Goal: Task Accomplishment & Management: Manage account settings

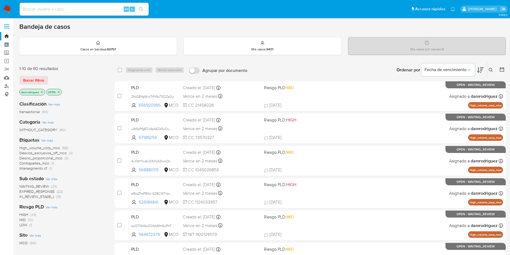
click at [5, 6] on img at bounding box center [7, 9] width 9 height 9
click at [504, 70] on icon at bounding box center [502, 69] width 5 height 5
click at [503, 68] on icon at bounding box center [502, 69] width 4 height 4
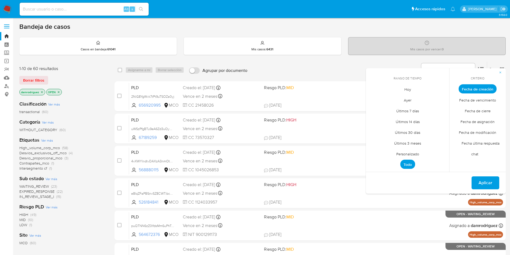
click at [405, 154] on span "Personalizado" at bounding box center [408, 153] width 34 height 11
click at [373, 96] on icon "Mes anterior" at bounding box center [374, 99] width 6 height 6
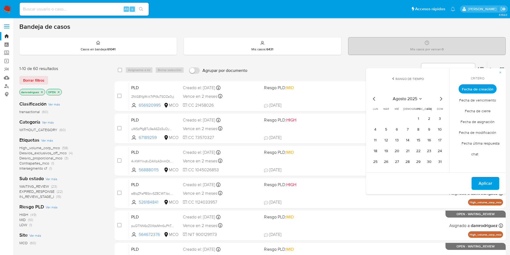
click at [375, 97] on icon "Mes anterior" at bounding box center [374, 99] width 6 height 6
click at [446, 98] on div "julio 2025 julio 2025 lun lunes mar martes mié miércoles jue jueves vie viernes…" at bounding box center [408, 129] width 86 height 85
click at [442, 98] on icon "Mes siguiente" at bounding box center [441, 99] width 6 height 6
click at [442, 98] on icon "Mes siguiente" at bounding box center [441, 99] width 2 height 4
click at [422, 130] on button "12" at bounding box center [418, 129] width 9 height 9
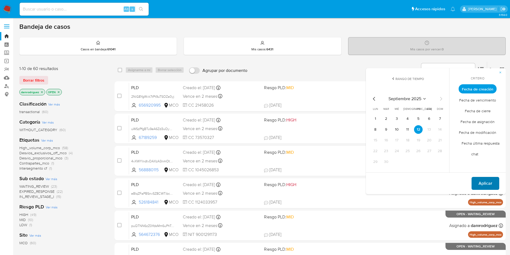
click at [487, 180] on span "Aplicar" at bounding box center [486, 183] width 14 height 12
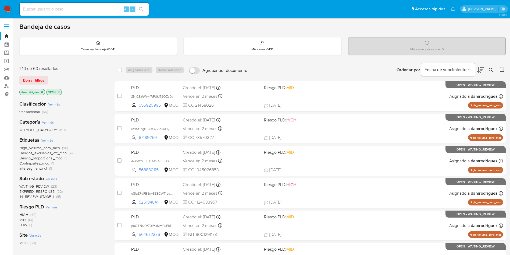
drag, startPoint x: 60, startPoint y: 93, endPoint x: 49, endPoint y: 93, distance: 11.3
click at [60, 93] on icon "close-filter" at bounding box center [58, 91] width 3 height 3
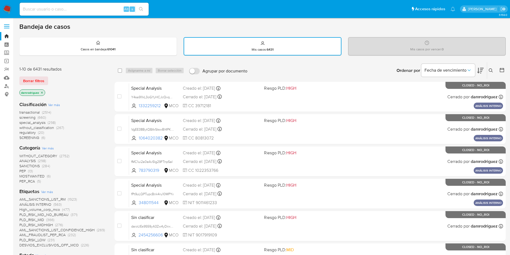
click at [43, 91] on icon "close-filter" at bounding box center [41, 92] width 3 height 3
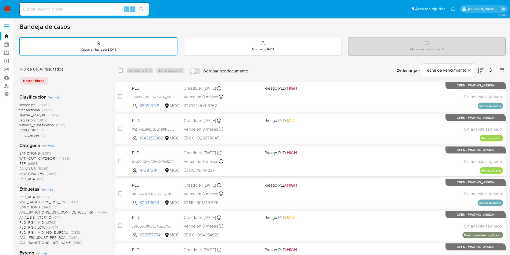
click at [500, 68] on icon at bounding box center [502, 70] width 4 height 4
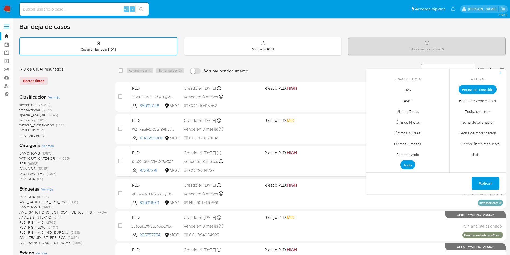
click at [408, 91] on span "Hoy" at bounding box center [408, 89] width 18 height 11
click at [490, 181] on span "Aplicar" at bounding box center [486, 183] width 14 height 12
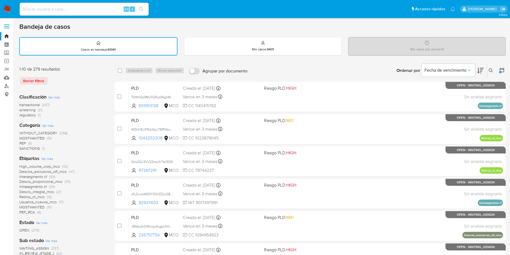
click at [502, 72] on div at bounding box center [501, 72] width 2 height 2
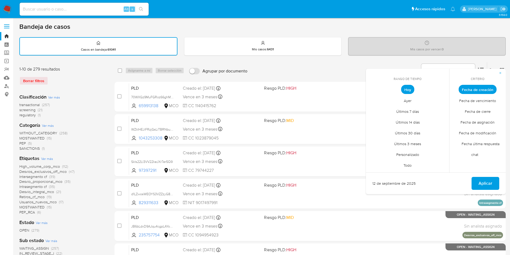
click at [409, 166] on span "Todo" at bounding box center [407, 165] width 19 height 11
click at [414, 154] on span "Personalizado" at bounding box center [408, 154] width 34 height 11
click at [375, 96] on icon "Mes anterior" at bounding box center [374, 99] width 6 height 6
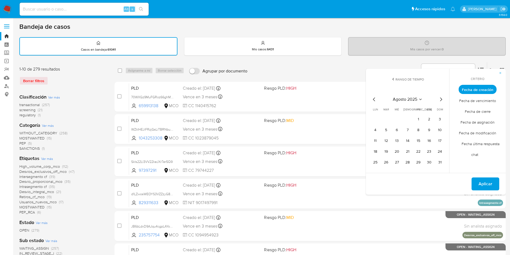
click at [375, 98] on icon "Mes anterior" at bounding box center [374, 99] width 6 height 6
click at [416, 129] on button "11" at bounding box center [418, 130] width 9 height 9
click at [387, 138] on button "15" at bounding box center [386, 140] width 9 height 9
click at [483, 185] on span "Aplicar" at bounding box center [486, 184] width 14 height 12
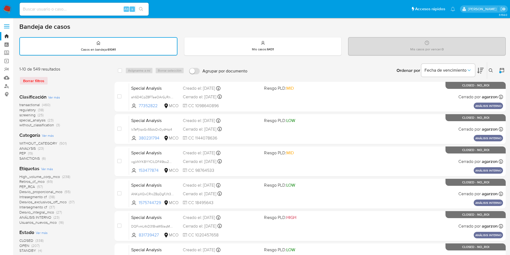
click at [100, 114] on div "transactional (460) regulatory (38) screening (25) special_analysis (23) withou…" at bounding box center [62, 114] width 87 height 25
click at [33, 103] on span "transactional" at bounding box center [29, 104] width 20 height 5
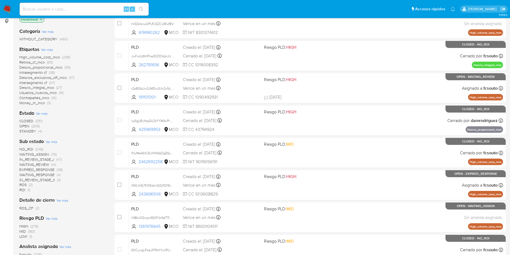
scroll to position [161, 0]
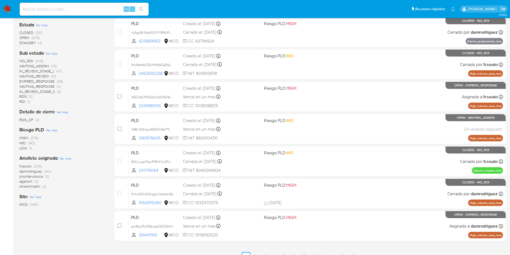
click at [34, 172] on span "damrodriguez" at bounding box center [30, 170] width 23 height 5
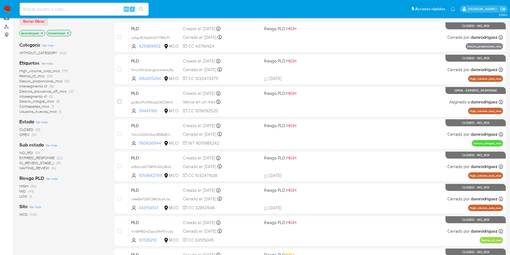
scroll to position [40, 0]
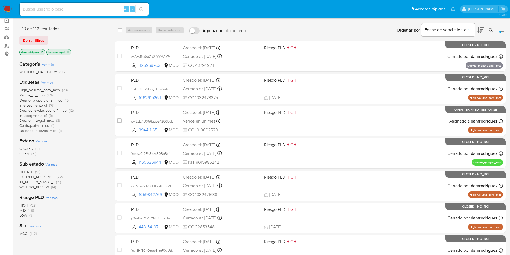
click at [24, 154] on span "OPEN" at bounding box center [24, 153] width 10 height 5
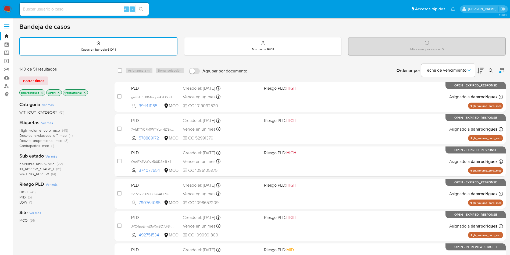
click at [86, 93] on icon "close-filter" at bounding box center [84, 92] width 3 height 3
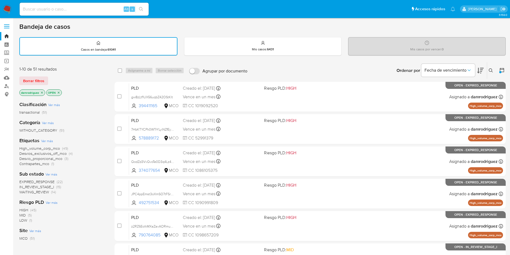
click at [42, 192] on span "WAITING_REVIEW" at bounding box center [34, 191] width 30 height 5
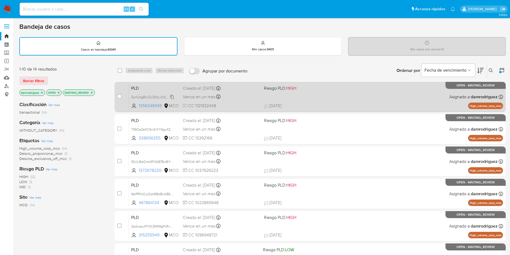
click at [147, 98] on span "ZorlUdgBlUZci3Dtyr2VLFLt" at bounding box center [151, 97] width 40 height 6
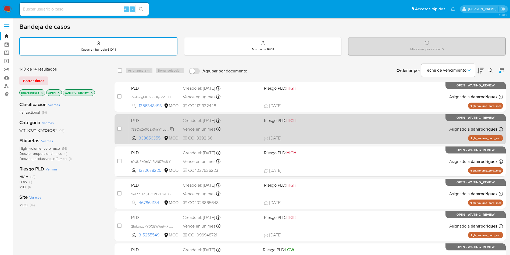
click at [145, 128] on span "735OaZe0C5x3nYY4guXZpQCD" at bounding box center [155, 129] width 49 height 6
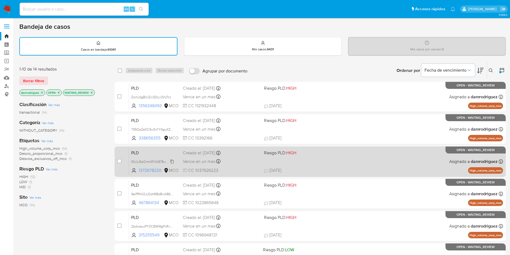
click at [147, 161] on span "fQUUEeOmV4FlAl878w8iYI5S" at bounding box center [153, 161] width 44 height 6
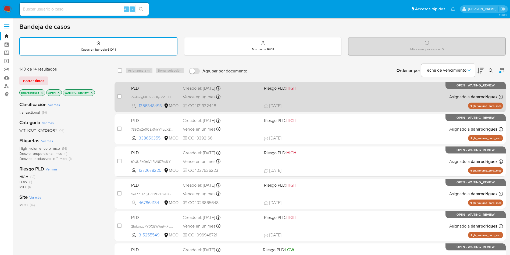
drag, startPoint x: 157, startPoint y: 193, endPoint x: 145, endPoint y: 109, distance: 84.5
click at [157, 193] on span "9elPRHI2JyDdrMBdBwX86Xge" at bounding box center [153, 194] width 45 height 6
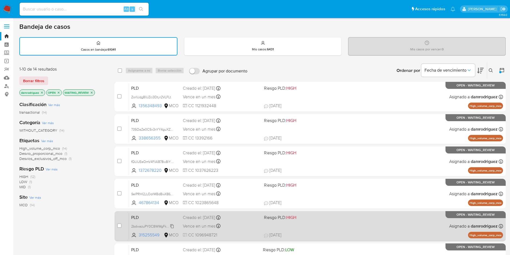
click at [143, 226] on span "2bdwazuPY0CBWWgFkRvgGg9y" at bounding box center [155, 226] width 49 height 6
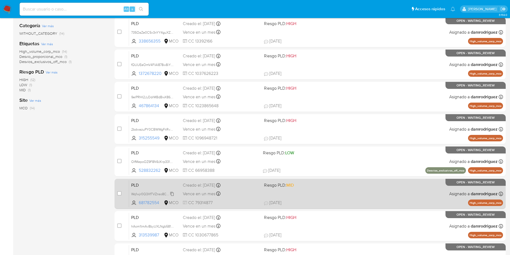
scroll to position [121, 0]
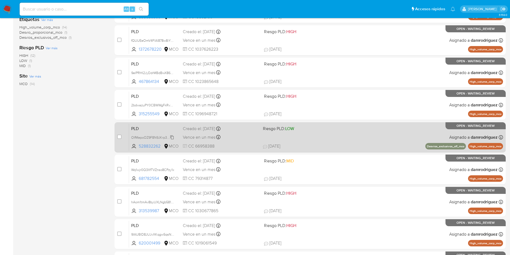
click at [155, 138] on span "OIfMepoOZ9F8N9JKrp331XFF" at bounding box center [153, 137] width 45 height 6
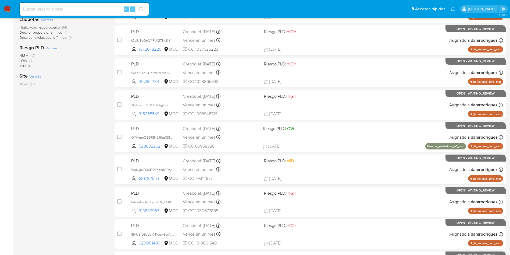
click at [88, 166] on div "1-10 de 14 resultados Borrar filtros damrodriguez OPEN WAITING_REVIEW Clasifica…" at bounding box center [62, 121] width 87 height 360
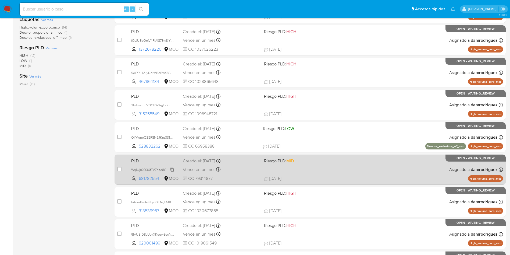
click at [147, 170] on span "Wq1wjr0Q3XfTVZnso8CPzy1x" at bounding box center [152, 169] width 43 height 6
drag, startPoint x: 139, startPoint y: 202, endPoint x: 139, endPoint y: 179, distance: 23.7
click at [139, 202] on span "hAom1tmAv8byUXLNgb581YIq" at bounding box center [153, 202] width 45 height 6
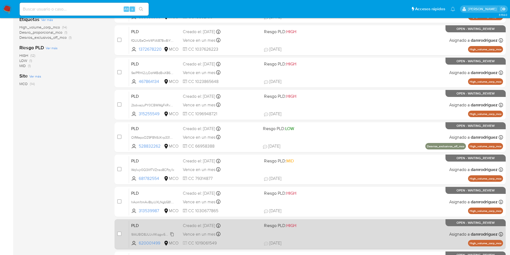
click at [147, 234] on span "9IAUBlD8JUJvXKqgw5qsN0vz" at bounding box center [153, 234] width 45 height 6
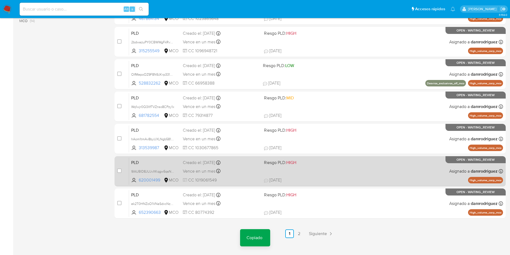
scroll to position [190, 0]
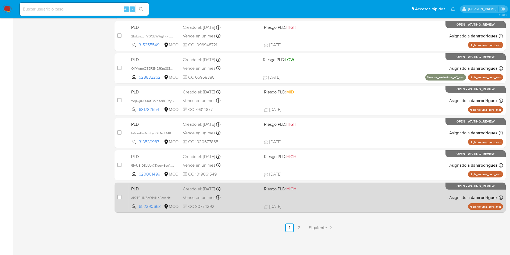
drag, startPoint x: 156, startPoint y: 197, endPoint x: 158, endPoint y: 193, distance: 4.1
click at [156, 197] on span "ek2T0HNZoO1VNaSdxcNzJtHU" at bounding box center [154, 197] width 47 height 6
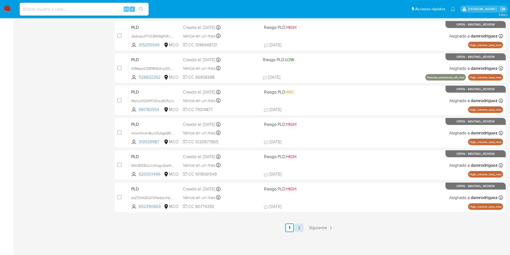
click at [301, 229] on link "2" at bounding box center [299, 227] width 9 height 9
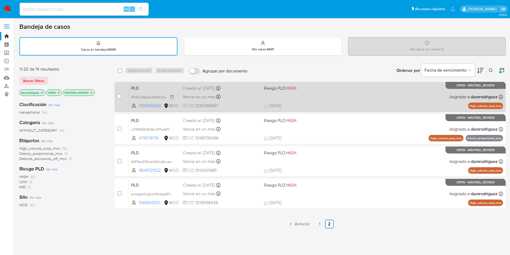
click at [149, 96] on span "50lX2vWaqSvpfbtWiQecM0Rs" at bounding box center [153, 97] width 45 height 6
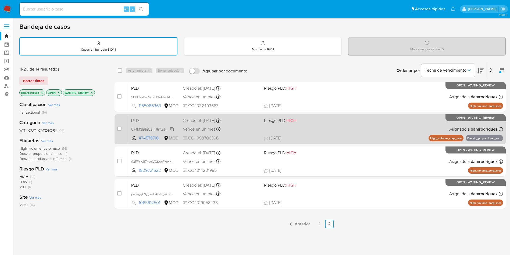
click at [146, 127] on span "U74MGE6iBz5thJ5Tta69TXpp" at bounding box center [153, 129] width 44 height 6
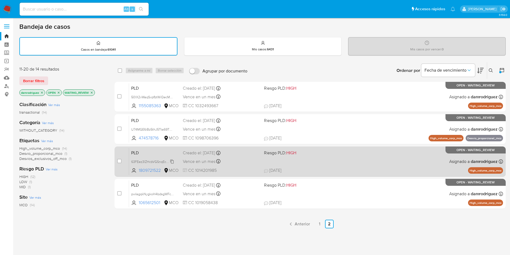
click at [147, 161] on span "63FEez3IZHcbVGSnqEcxseU9" at bounding box center [153, 161] width 44 height 6
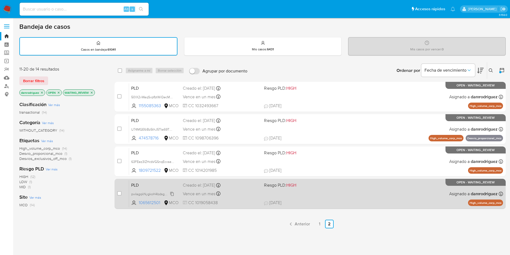
click at [145, 194] on span "pwIagqkNygkoH4bdsgWFc5gC" at bounding box center [154, 194] width 46 height 6
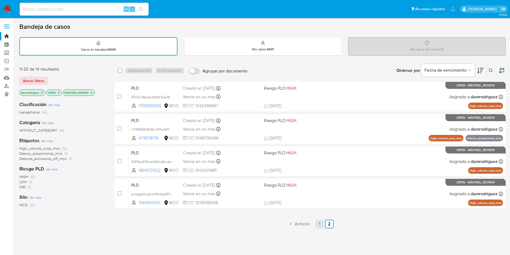
click at [316, 225] on link "1" at bounding box center [320, 224] width 9 height 9
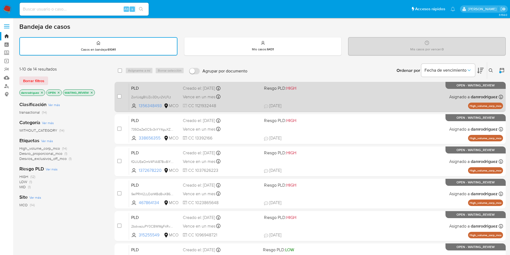
click at [142, 87] on span "PLD" at bounding box center [154, 87] width 47 height 7
click at [118, 97] on input "checkbox" at bounding box center [119, 96] width 4 height 4
checkbox input "true"
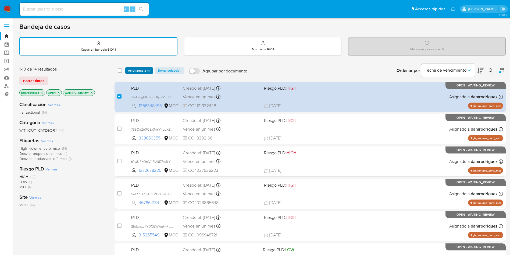
click at [140, 73] on span "Asignarme a mí" at bounding box center [139, 70] width 22 height 5
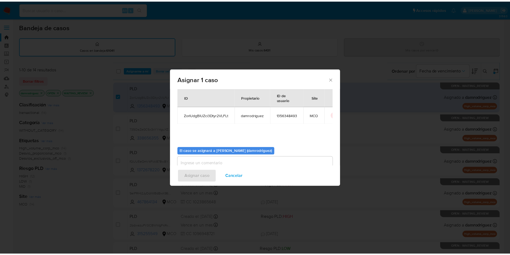
scroll to position [28, 0]
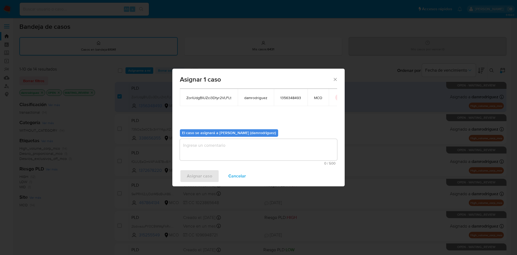
drag, startPoint x: 212, startPoint y: 134, endPoint x: 212, endPoint y: 141, distance: 7.0
click at [211, 135] on b "El caso se asignará a Damian Rodriguez (damrodriguez)" at bounding box center [229, 132] width 94 height 5
click at [212, 143] on textarea "assign-modal" at bounding box center [258, 150] width 157 height 22
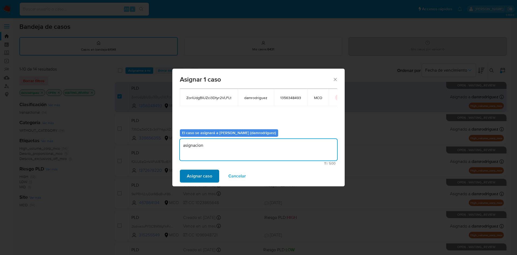
type textarea "asignacion"
click at [195, 178] on span "Asignar caso" at bounding box center [199, 176] width 25 height 12
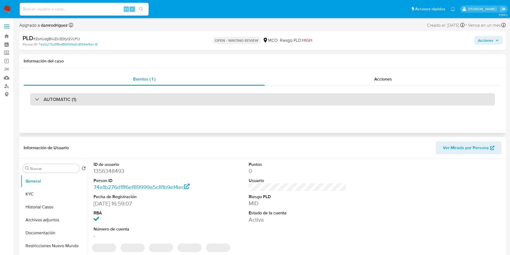
select select "10"
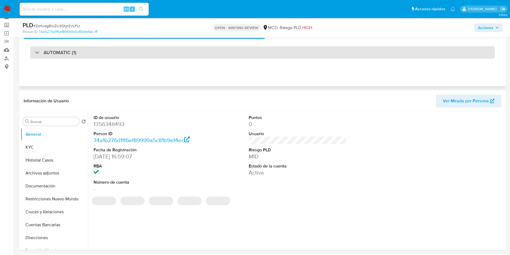
scroll to position [40, 0]
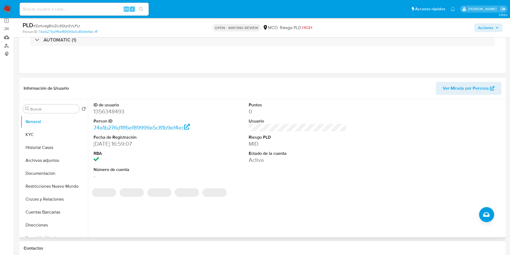
click at [113, 112] on dd "1356348493" at bounding box center [143, 112] width 98 height 8
copy dd "1356348493"
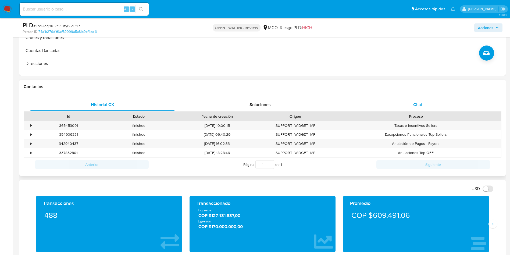
click at [407, 108] on div "Chat" at bounding box center [418, 104] width 145 height 13
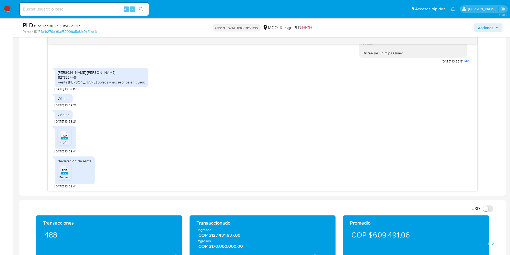
scroll to position [81, 0]
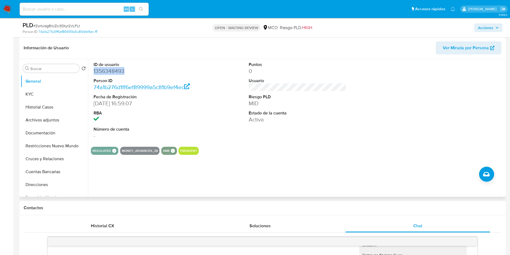
click at [113, 70] on dd "1356348493" at bounding box center [143, 71] width 98 height 8
click at [111, 72] on dd "1356348493" at bounding box center [143, 71] width 98 height 8
click at [41, 106] on button "Historial Casos" at bounding box center [52, 107] width 63 height 13
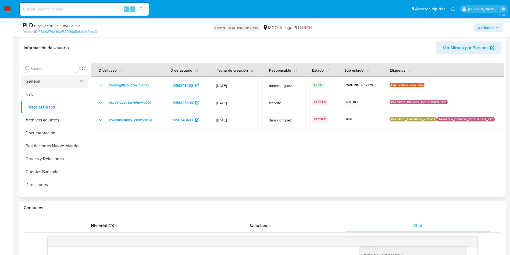
click at [37, 83] on button "General" at bounding box center [52, 81] width 63 height 13
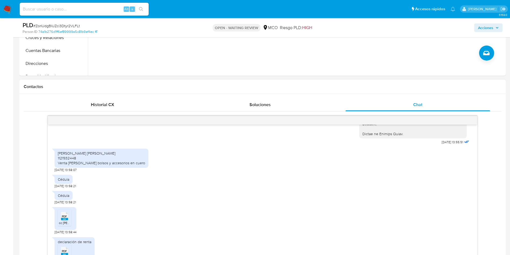
scroll to position [242, 0]
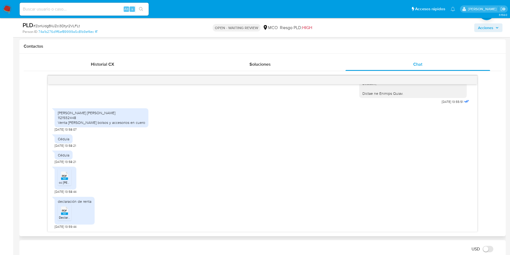
click at [62, 214] on rect at bounding box center [64, 213] width 7 height 2
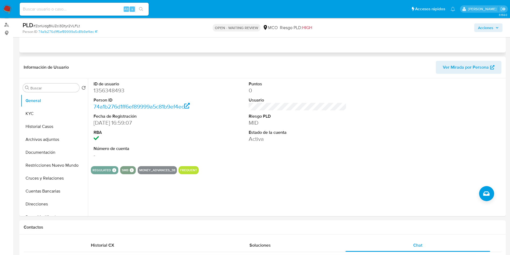
scroll to position [0, 0]
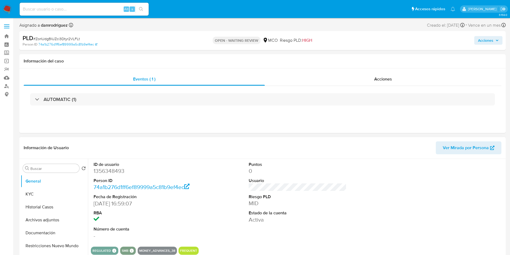
click at [107, 169] on dd "1356348493" at bounding box center [143, 171] width 98 height 8
copy dd "1356348493"
click at [26, 241] on button "Restricciones Nuevo Mundo" at bounding box center [52, 245] width 63 height 13
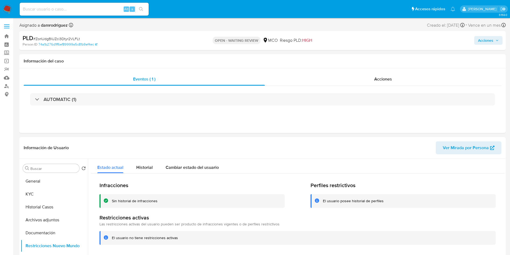
scroll to position [40, 0]
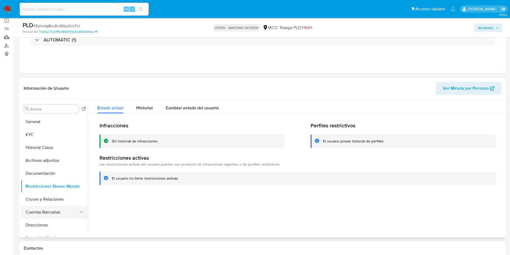
click at [42, 212] on button "Cuentas Bancarias" at bounding box center [52, 212] width 63 height 13
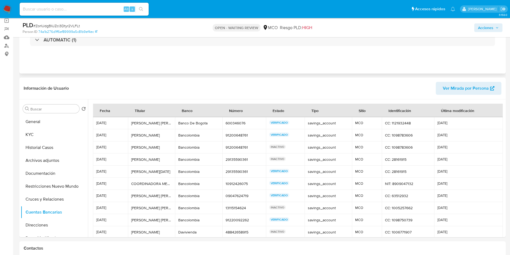
click at [143, 59] on div "Eventos ( 1 ) Acciones AUTOMATIC (1)" at bounding box center [262, 41] width 487 height 65
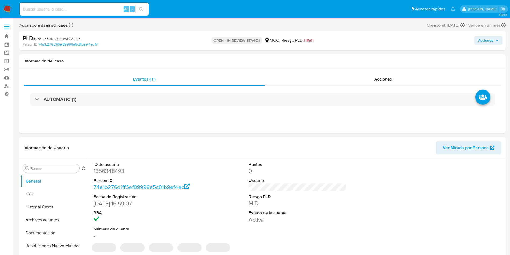
select select "10"
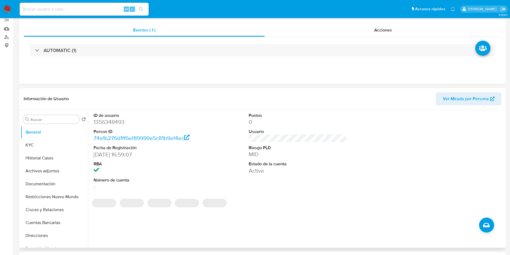
scroll to position [81, 0]
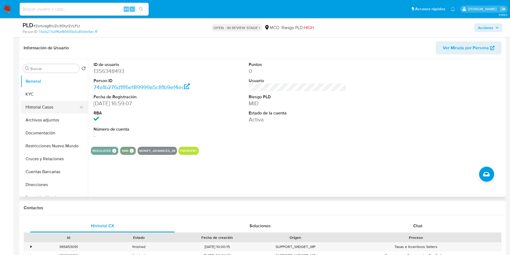
click at [35, 103] on button "Historial Casos" at bounding box center [52, 107] width 63 height 13
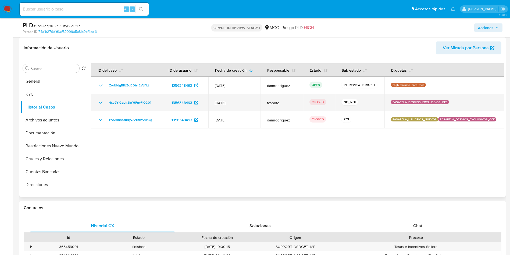
click at [101, 101] on icon "Mostrar/Ocultar" at bounding box center [100, 102] width 6 height 6
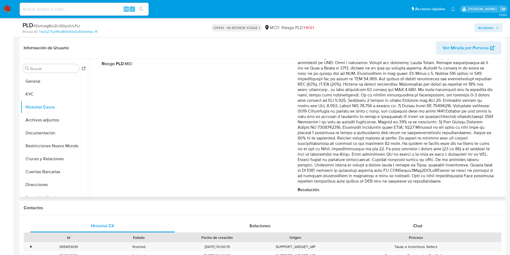
drag, startPoint x: 336, startPoint y: 128, endPoint x: 474, endPoint y: 181, distance: 147.8
click at [473, 181] on p "Comentario :" at bounding box center [396, 114] width 196 height 140
drag, startPoint x: 303, startPoint y: 188, endPoint x: 390, endPoint y: 186, distance: 87.2
click at [390, 184] on p "Comentario :" at bounding box center [396, 114] width 196 height 140
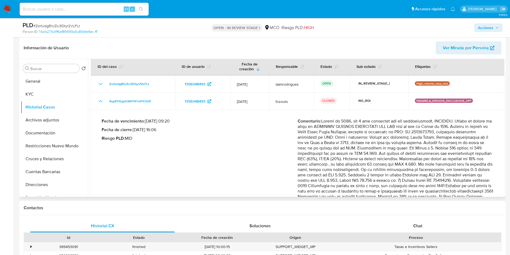
scroll to position [0, 0]
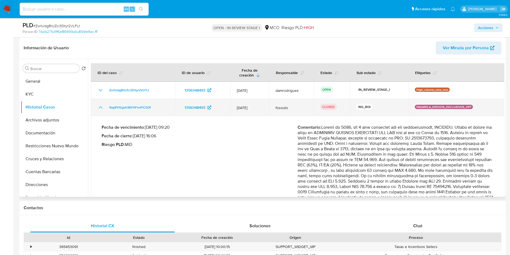
click at [99, 106] on icon "Mostrar/Ocultar" at bounding box center [100, 107] width 6 height 6
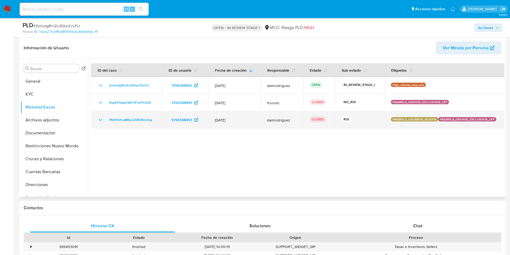
click at [100, 119] on icon "Mostrar/Ocultar" at bounding box center [100, 120] width 6 height 6
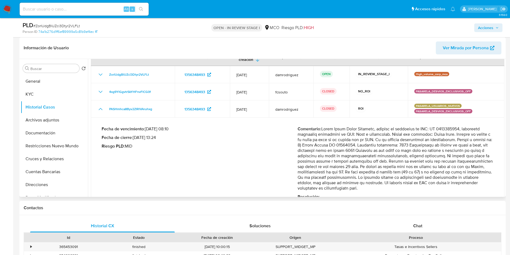
scroll to position [30, 0]
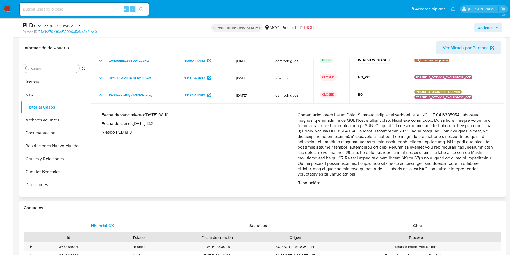
drag, startPoint x: 366, startPoint y: 153, endPoint x: 373, endPoint y: 166, distance: 14.1
click at [373, 166] on p "Comentario :" at bounding box center [396, 144] width 196 height 65
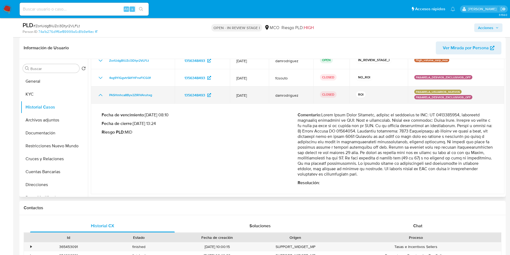
click at [100, 94] on icon "Mostrar/Ocultar" at bounding box center [101, 95] width 4 height 2
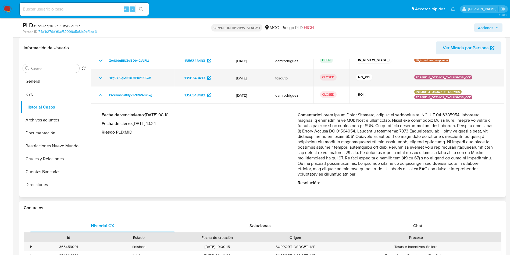
scroll to position [0, 0]
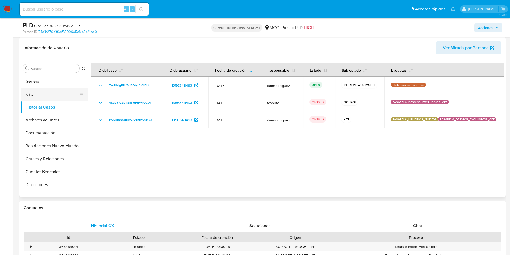
click at [38, 99] on button "KYC" at bounding box center [52, 94] width 63 height 13
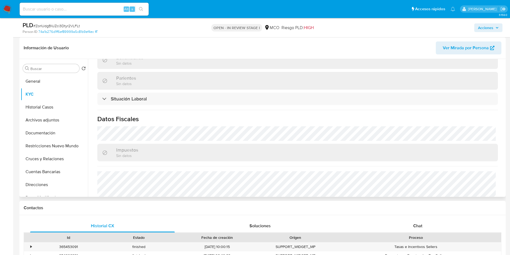
scroll to position [272, 0]
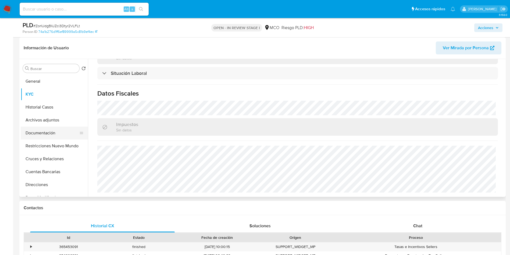
click at [52, 132] on button "Documentación" at bounding box center [52, 132] width 63 height 13
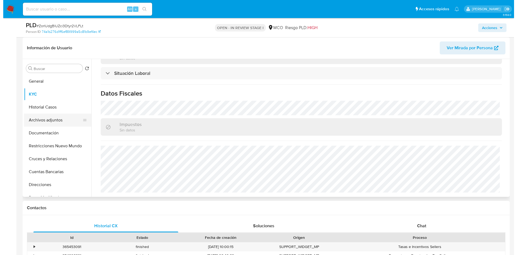
scroll to position [0, 0]
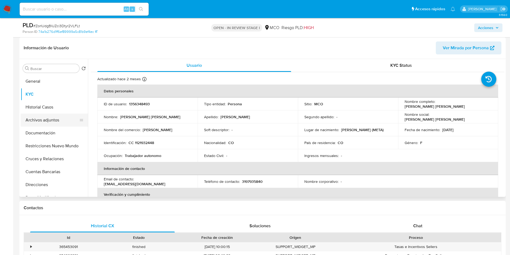
click at [52, 122] on button "Archivos adjuntos" at bounding box center [52, 120] width 63 height 13
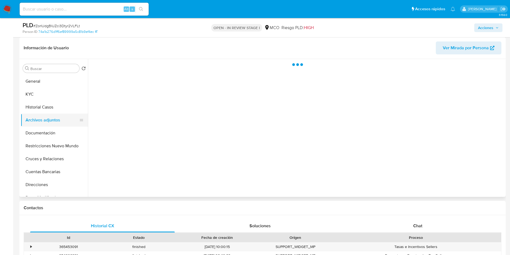
click at [52, 122] on button "Archivos adjuntos" at bounding box center [52, 120] width 63 height 13
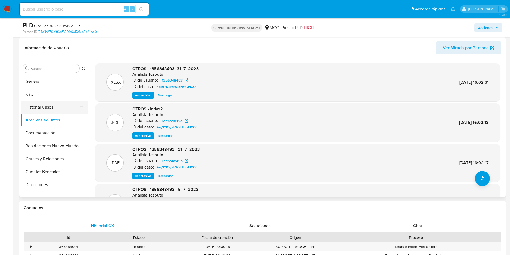
click at [31, 108] on button "Historial Casos" at bounding box center [52, 107] width 63 height 13
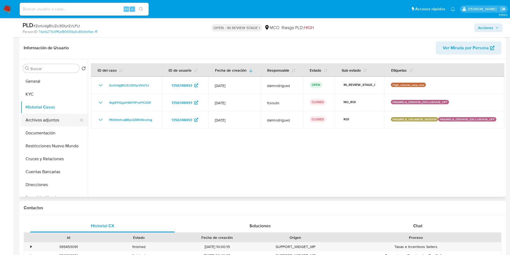
click at [41, 121] on button "Archivos adjuntos" at bounding box center [52, 120] width 63 height 13
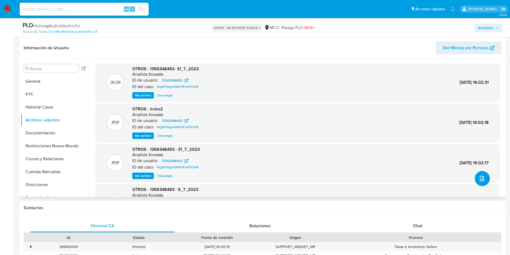
click at [484, 175] on button "upload-file" at bounding box center [482, 178] width 15 height 15
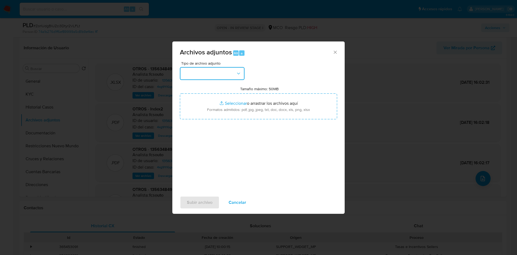
click at [207, 76] on button "button" at bounding box center [212, 73] width 65 height 13
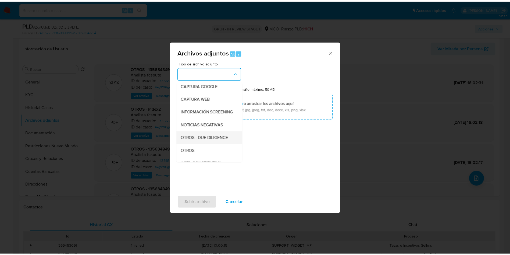
scroll to position [40, 0]
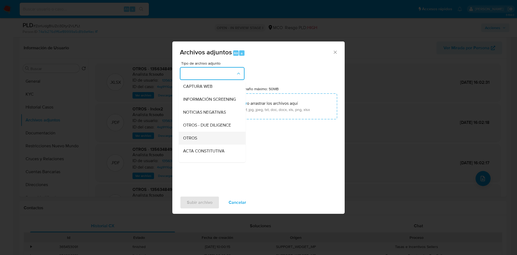
click at [206, 142] on div "OTROS" at bounding box center [210, 138] width 55 height 13
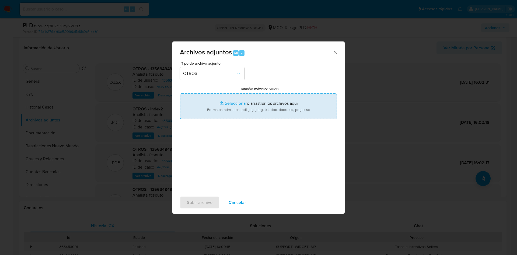
click at [235, 105] on input "Tamaño máximo: 50MB Seleccionar archivos" at bounding box center [258, 106] width 157 height 26
type input "C:\fakepath\1356348493 - 12_09_2025.pdf"
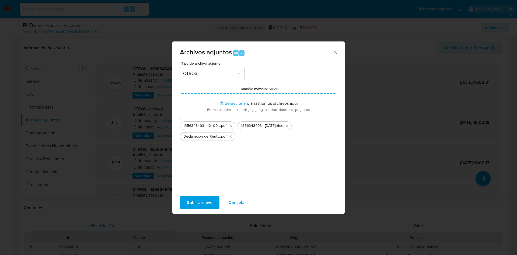
click at [200, 202] on span "Subir archivo" at bounding box center [200, 202] width 26 height 12
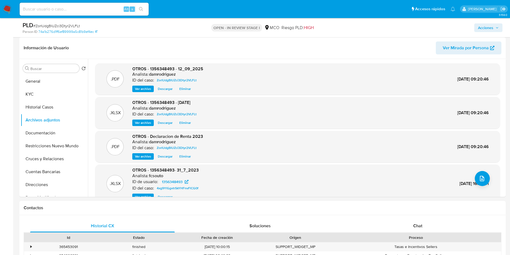
click at [486, 26] on span "Acciones" at bounding box center [485, 27] width 15 height 9
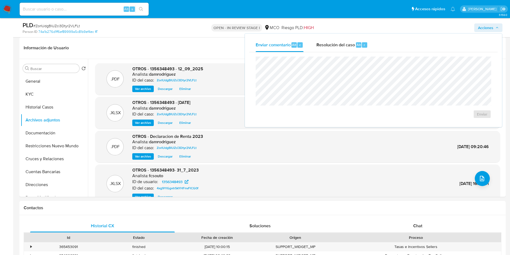
click at [367, 53] on div "Enviar" at bounding box center [373, 87] width 249 height 70
click at [343, 45] on span "Resolución del caso" at bounding box center [336, 44] width 38 height 6
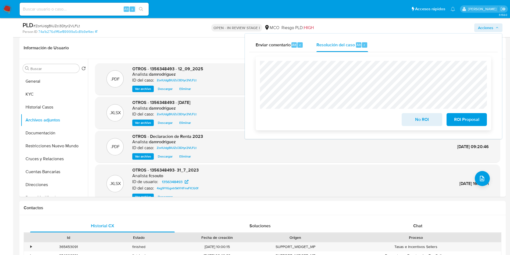
click at [423, 118] on span "No ROI" at bounding box center [422, 120] width 26 height 12
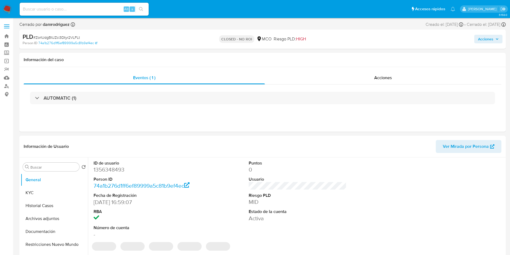
select select "10"
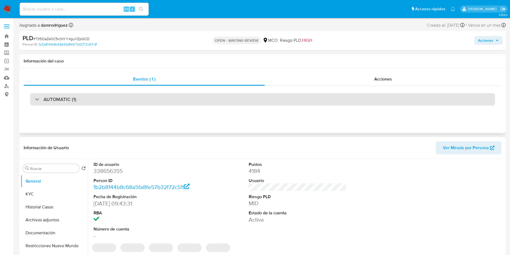
select select "10"
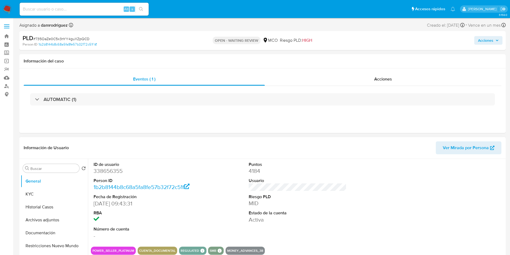
click at [225, 188] on div "ID de usuario 338656355 Person ID 1b2b8144b8c68a5fa8fe57b32f72c51f Fecha de Reg…" at bounding box center [298, 200] width 414 height 83
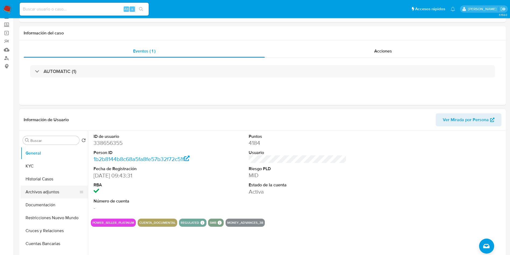
scroll to position [40, 0]
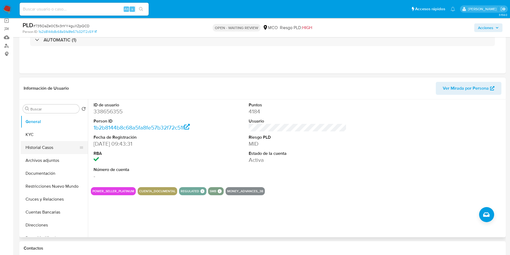
click at [33, 149] on button "Historial Casos" at bounding box center [52, 147] width 63 height 13
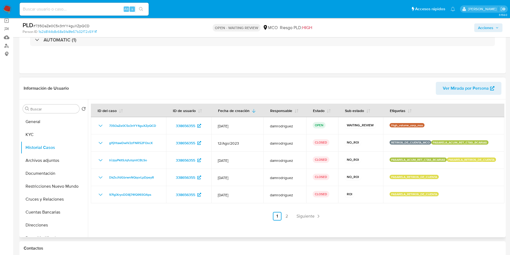
click at [153, 87] on header "Información de Usuario Ver Mirada por Persona" at bounding box center [263, 88] width 478 height 13
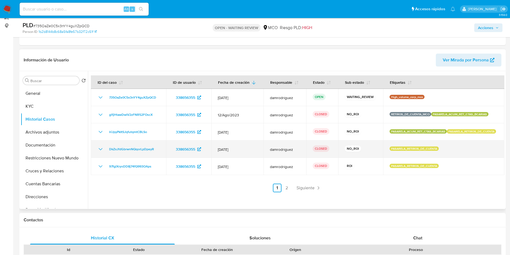
scroll to position [81, 0]
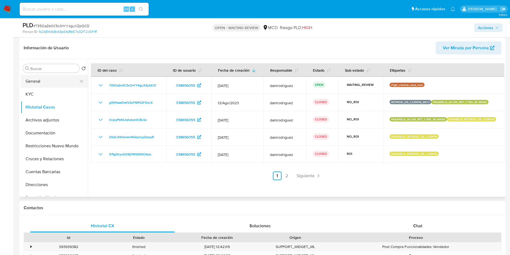
click at [46, 79] on button "General" at bounding box center [52, 81] width 63 height 13
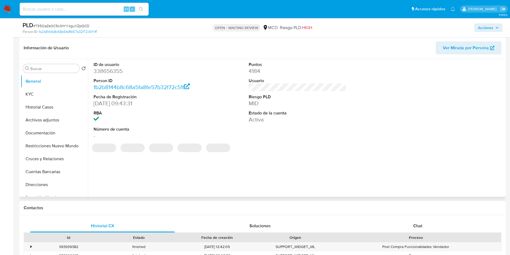
click at [117, 73] on dd "338656355" at bounding box center [143, 71] width 98 height 8
copy dd "338656355"
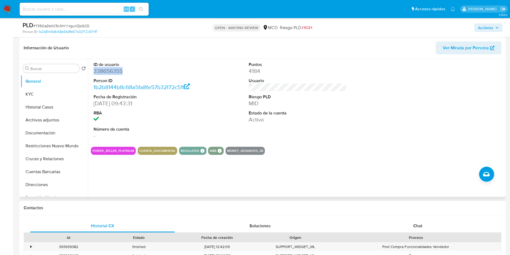
click at [114, 68] on dd "338656355" at bounding box center [143, 71] width 98 height 8
click at [107, 73] on dd "338656355" at bounding box center [143, 71] width 98 height 8
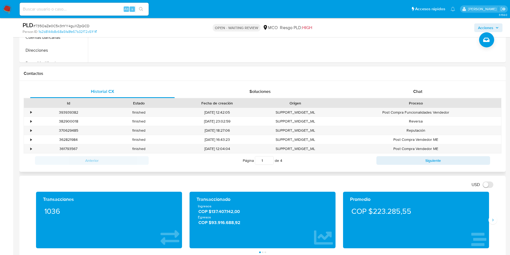
scroll to position [242, 0]
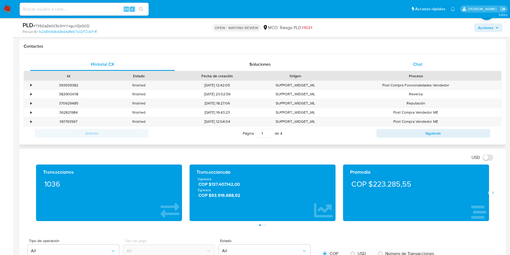
click at [411, 67] on div "Chat" at bounding box center [418, 64] width 145 height 13
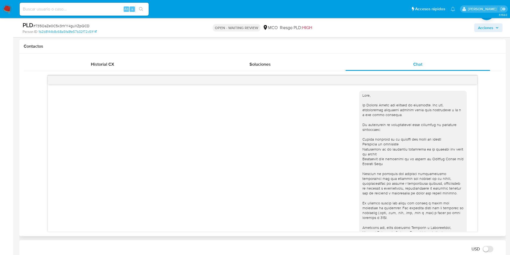
scroll to position [352, 0]
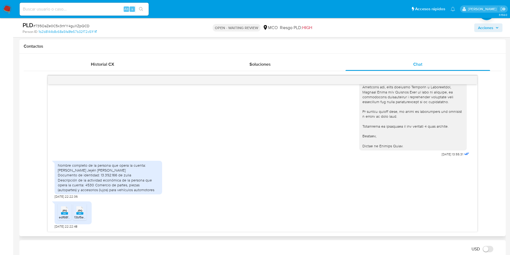
click at [65, 215] on icon "JPG" at bounding box center [64, 210] width 7 height 9
click at [79, 212] on span "JPG" at bounding box center [79, 210] width 5 height 3
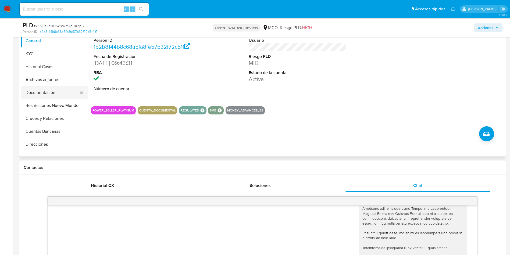
click at [47, 86] on button "Documentación" at bounding box center [52, 92] width 63 height 13
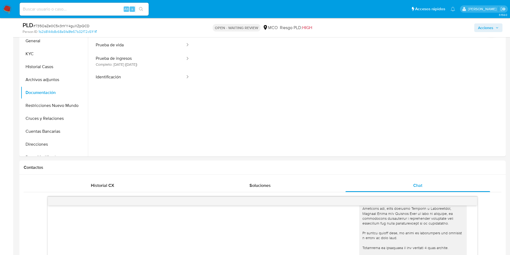
scroll to position [40, 0]
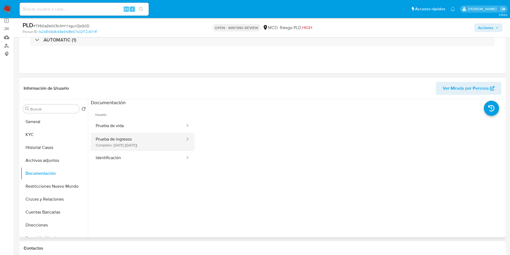
click at [138, 140] on button "Prueba de ingresos Completo: 13/09/2022 (hace 3 años)" at bounding box center [138, 142] width 95 height 18
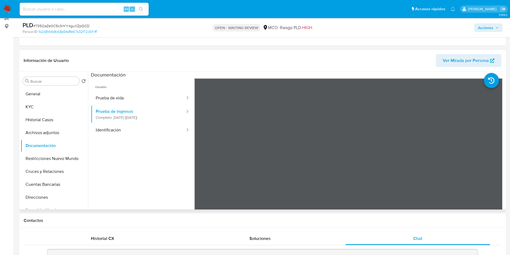
scroll to position [81, 0]
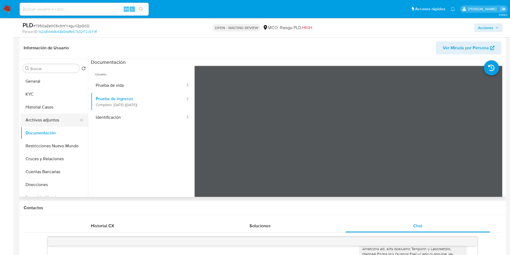
click at [50, 114] on button "Archivos adjuntos" at bounding box center [52, 120] width 63 height 13
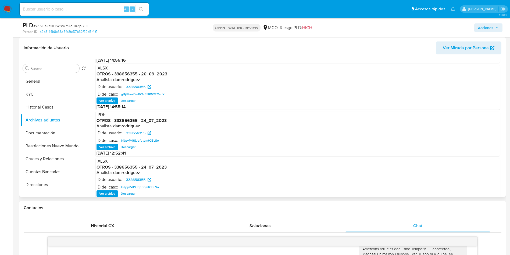
scroll to position [45, 0]
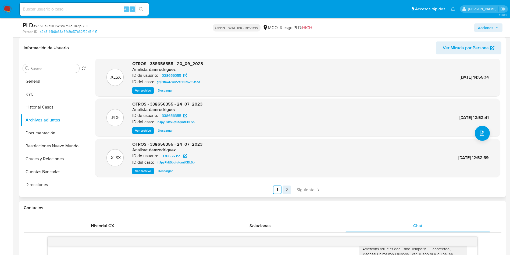
click at [286, 190] on link "2" at bounding box center [287, 189] width 9 height 9
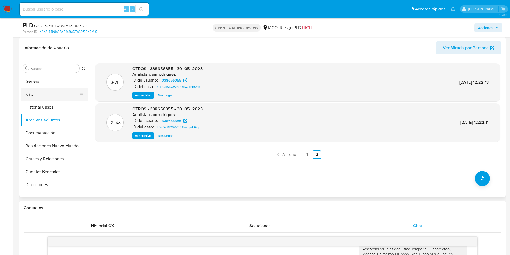
click at [42, 97] on button "KYC" at bounding box center [52, 94] width 63 height 13
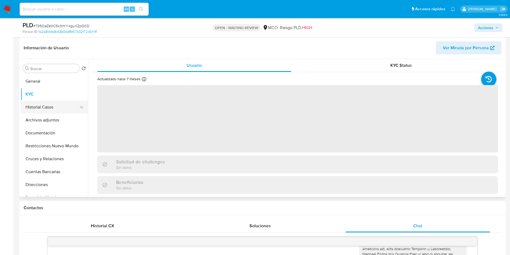
click at [48, 101] on button "Historial Casos" at bounding box center [52, 107] width 63 height 13
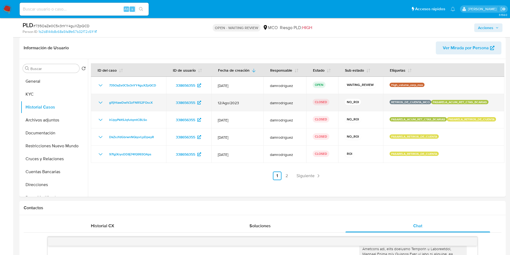
click at [102, 104] on icon "Mostrar/Ocultar" at bounding box center [100, 102] width 6 height 6
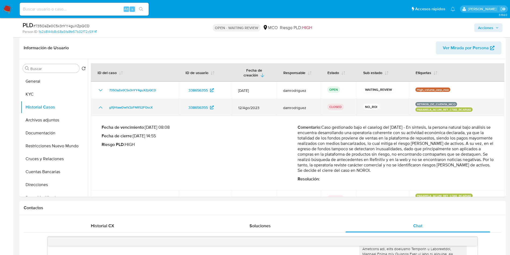
click at [101, 104] on icon "Mostrar/Ocultar" at bounding box center [100, 107] width 6 height 6
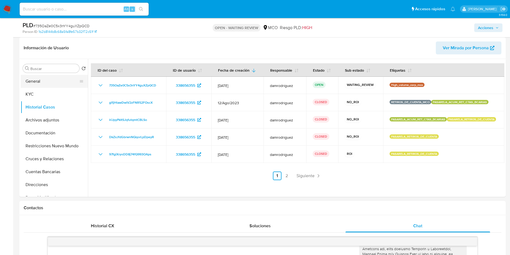
click at [43, 86] on button "General" at bounding box center [52, 81] width 63 height 13
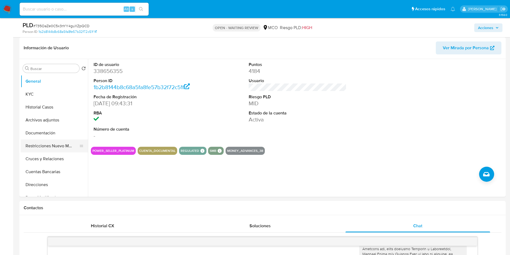
drag, startPoint x: 40, startPoint y: 153, endPoint x: 51, endPoint y: 144, distance: 14.4
click at [40, 153] on button "Cruces y Relaciones" at bounding box center [54, 158] width 67 height 13
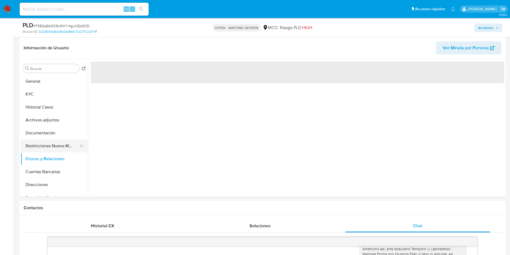
click at [51, 144] on button "Restricciones Nuevo Mundo" at bounding box center [52, 145] width 63 height 13
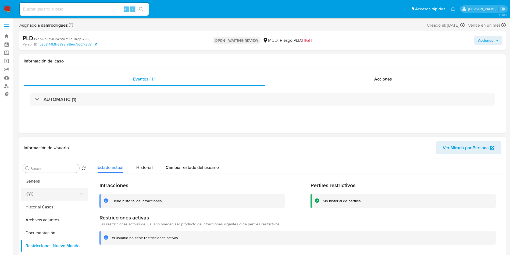
click at [42, 190] on button "KYC" at bounding box center [52, 194] width 63 height 13
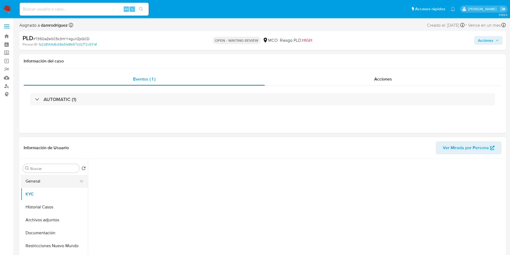
click at [42, 182] on button "General" at bounding box center [52, 181] width 63 height 13
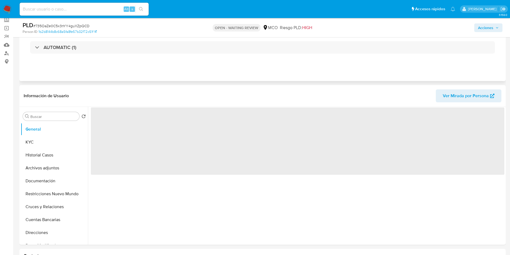
scroll to position [40, 0]
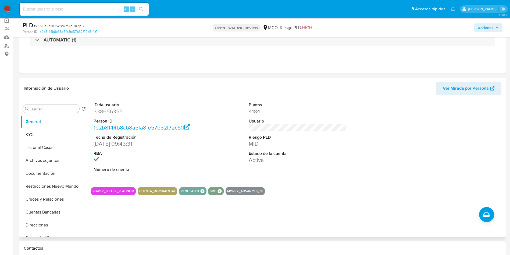
click at [108, 107] on dt "ID de usuario" at bounding box center [143, 105] width 98 height 6
click at [108, 111] on dd "338656355" at bounding box center [143, 112] width 98 height 8
copy dd "338656355"
click at [291, 186] on section "ID de usuario 338656355 Person ID 1b2b8144b8c68a5fa8fe57b32f72c51f Fecha de Reg…" at bounding box center [298, 147] width 414 height 96
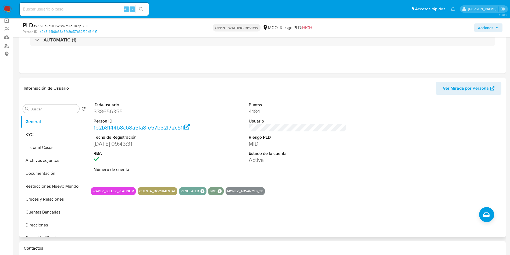
click at [169, 169] on dt "Número de cuenta" at bounding box center [143, 170] width 98 height 6
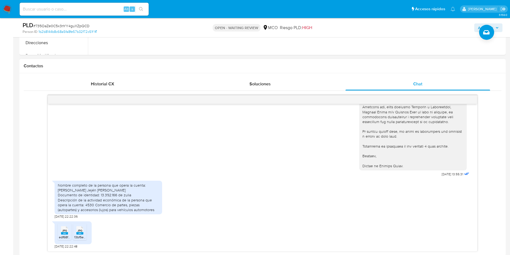
scroll to position [283, 0]
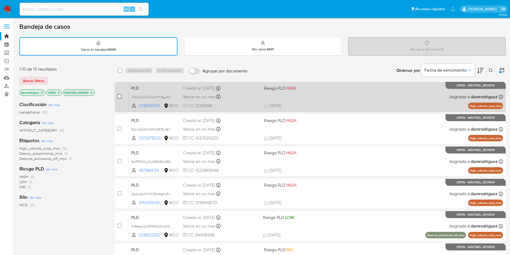
click at [120, 95] on input "checkbox" at bounding box center [119, 96] width 4 height 4
checkbox input "true"
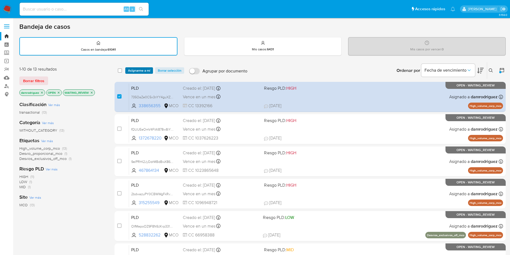
click at [146, 68] on span "Asignarme a mí" at bounding box center [139, 70] width 22 height 5
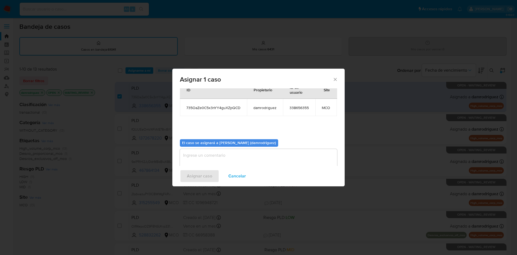
scroll to position [34, 0]
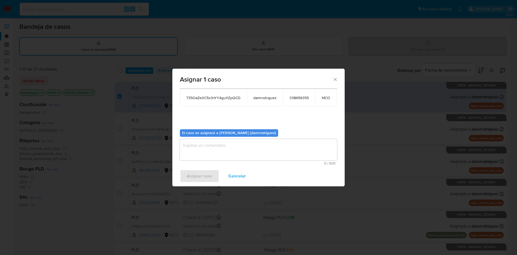
click at [208, 145] on textarea "assign-modal" at bounding box center [258, 150] width 157 height 22
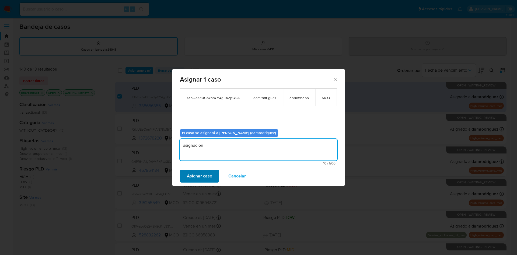
type textarea "asignacion"
click at [199, 176] on span "Asignar caso" at bounding box center [199, 176] width 25 height 12
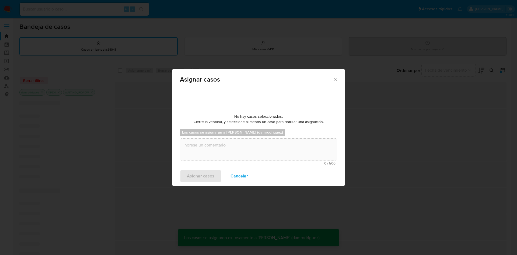
scroll to position [33, 0]
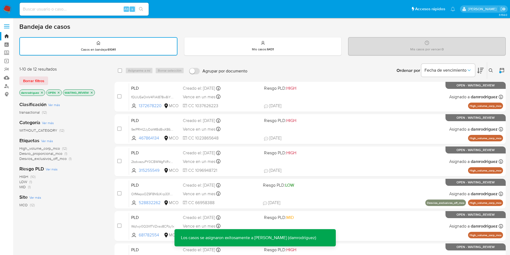
click at [97, 71] on div "1-10 de 12 resultados" at bounding box center [62, 69] width 86 height 6
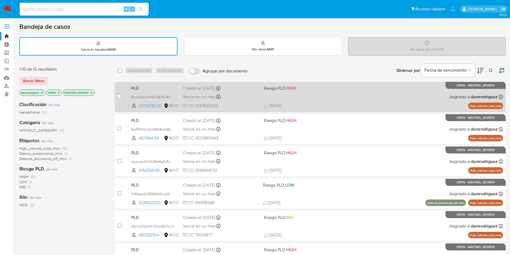
click at [137, 89] on span "PLD" at bounding box center [154, 87] width 47 height 7
click at [121, 97] on input "checkbox" at bounding box center [119, 96] width 4 height 4
checkbox input "true"
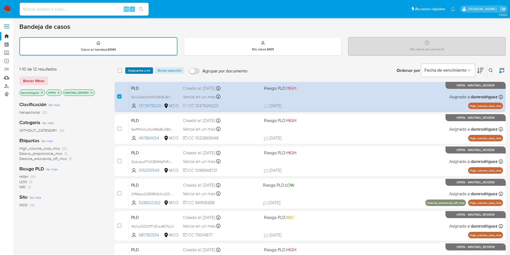
drag, startPoint x: 143, startPoint y: 65, endPoint x: 142, endPoint y: 72, distance: 7.3
click at [143, 65] on div "select-all-cases-checkbox Asignarme a mí Borrar selección Agrupar por documento…" at bounding box center [311, 70] width 392 height 17
click at [142, 72] on span "Asignarme a mí" at bounding box center [139, 70] width 22 height 5
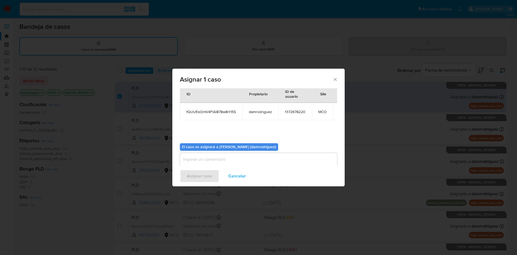
scroll to position [34, 0]
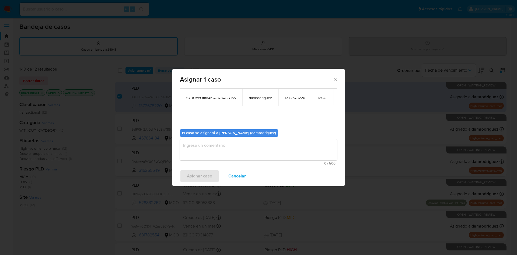
click at [220, 148] on textarea "assign-modal" at bounding box center [258, 150] width 157 height 22
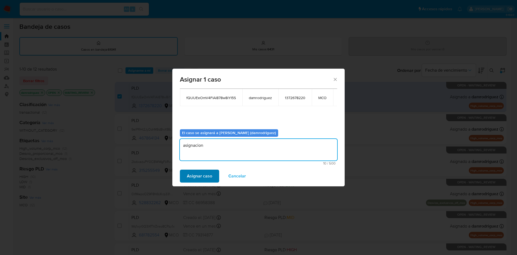
type textarea "asignacion"
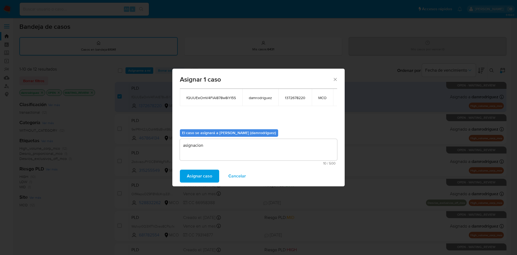
click at [199, 176] on span "Asignar caso" at bounding box center [199, 176] width 25 height 12
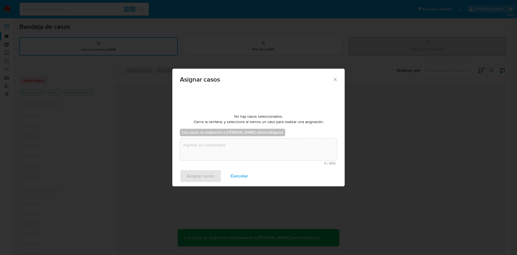
scroll to position [33, 0]
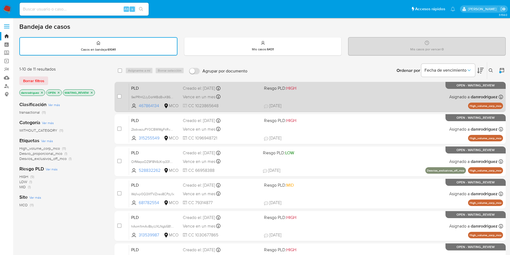
click at [142, 87] on span "PLD" at bounding box center [154, 87] width 47 height 7
click at [117, 94] on div "case-item-checkbox No es posible asignar el caso PLD 9elPRHI2JyDdrMBdBwX86Xge 4…" at bounding box center [311, 97] width 392 height 30
click at [118, 95] on input "checkbox" at bounding box center [119, 96] width 4 height 4
checkbox input "true"
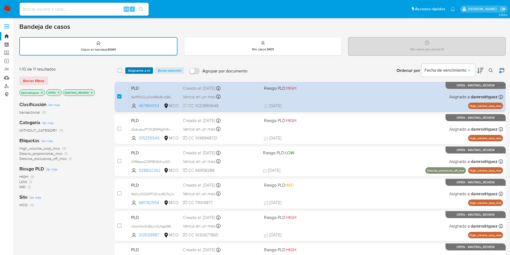
click at [140, 72] on span "Asignarme a mí" at bounding box center [139, 70] width 22 height 5
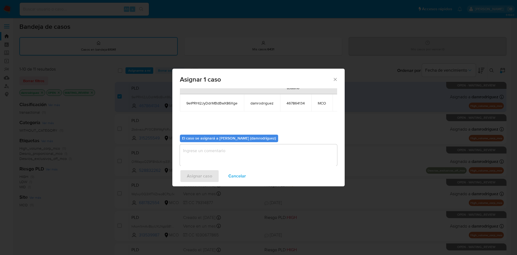
scroll to position [34, 0]
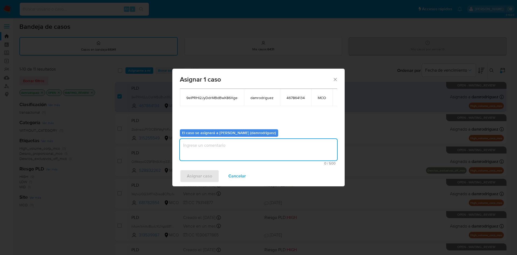
click at [202, 150] on textarea "assign-modal" at bounding box center [258, 150] width 157 height 22
type textarea "asignacion"
click at [191, 177] on span "Asignar caso" at bounding box center [199, 176] width 25 height 12
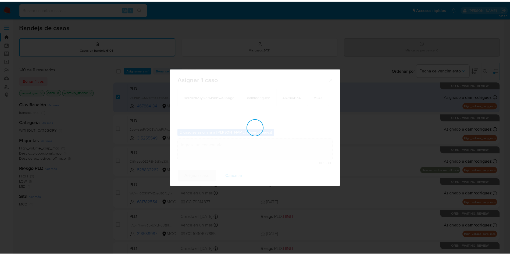
scroll to position [33, 0]
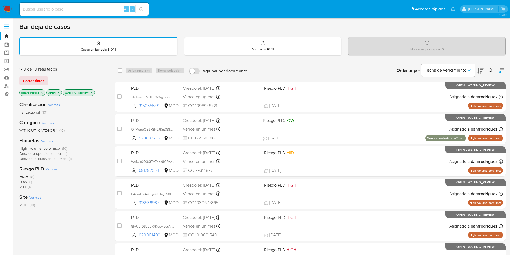
click at [5, 6] on img at bounding box center [7, 9] width 9 height 9
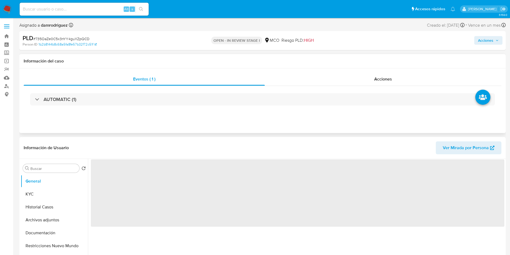
click at [167, 58] on div "Información del caso" at bounding box center [262, 61] width 487 height 14
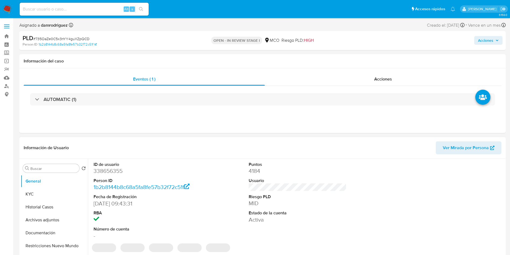
select select "10"
click at [186, 116] on div "Eventos ( 1 ) Acciones AUTOMATIC (1)" at bounding box center [262, 100] width 487 height 65
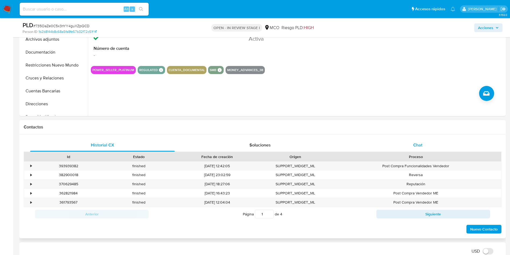
click at [396, 140] on div "Chat" at bounding box center [418, 145] width 145 height 13
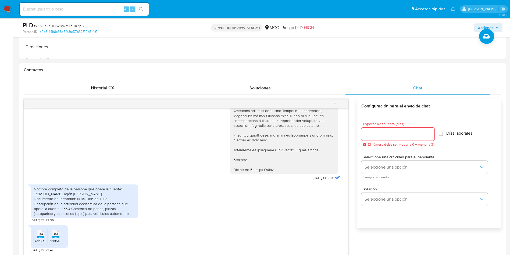
scroll to position [242, 0]
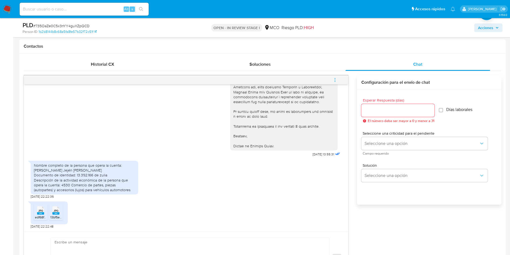
click at [376, 115] on div at bounding box center [398, 110] width 73 height 13
click at [395, 115] on div at bounding box center [398, 110] width 73 height 13
click at [399, 110] on input "Esperar Respuesta (días)" at bounding box center [398, 110] width 73 height 7
type input "3"
click at [463, 110] on span "Días laborales" at bounding box center [457, 109] width 26 height 5
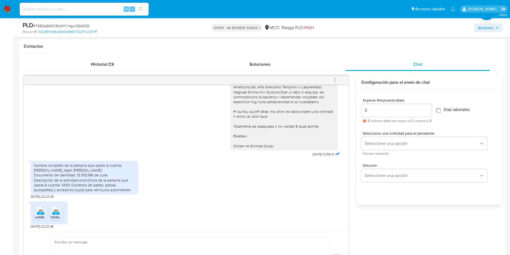
click at [436, 108] on input "Días laborales" at bounding box center [438, 110] width 4 height 4
checkbox input "true"
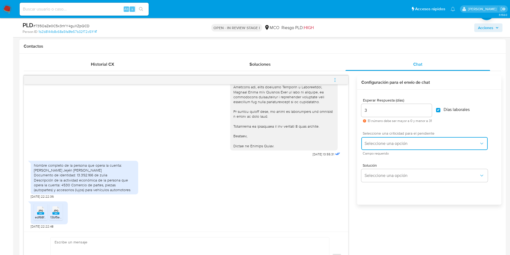
click at [404, 146] on span "Seleccione una opción" at bounding box center [422, 143] width 115 height 5
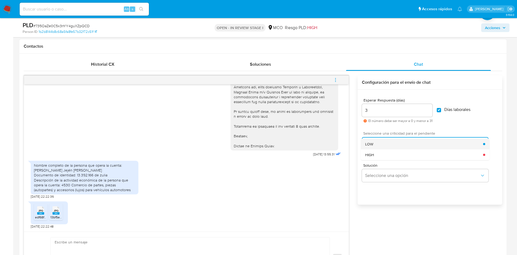
click at [397, 143] on div "LOW" at bounding box center [424, 144] width 118 height 11
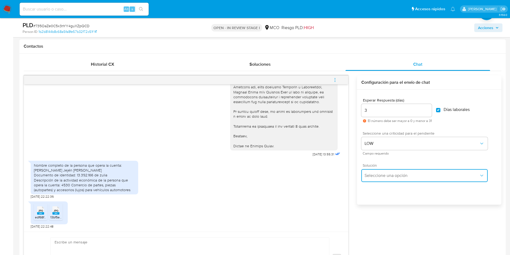
click at [394, 172] on button "Seleccione una opción" at bounding box center [425, 175] width 126 height 13
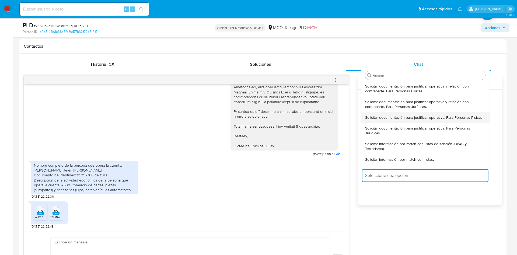
click at [410, 118] on span "Solicitar documentación para justificar operativa. Para Personas Físicas." at bounding box center [424, 117] width 118 height 5
type textarea "Hola, En Mercado Libre nos importa tu seguridad. Por eso, necesitamos verificar…"
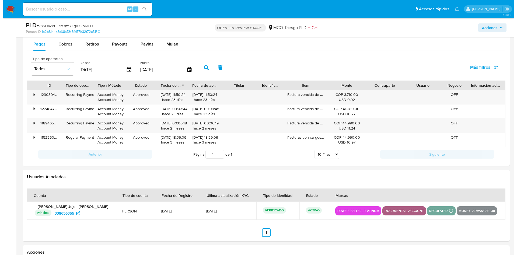
scroll to position [877, 0]
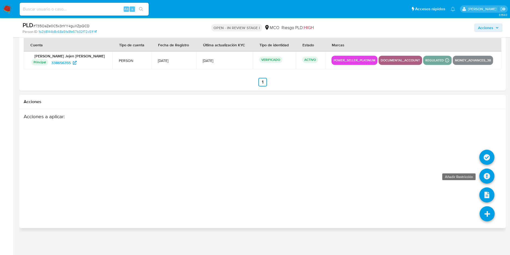
click at [489, 175] on icon at bounding box center [487, 175] width 15 height 15
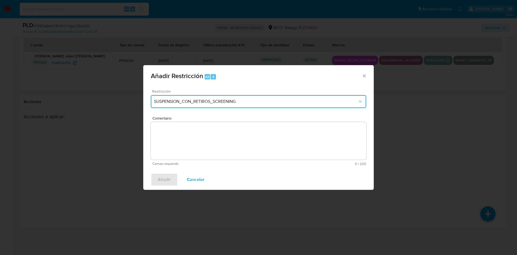
click at [211, 102] on span "SUSPENSION_CON_RETIROS_SCREENING" at bounding box center [255, 101] width 203 height 5
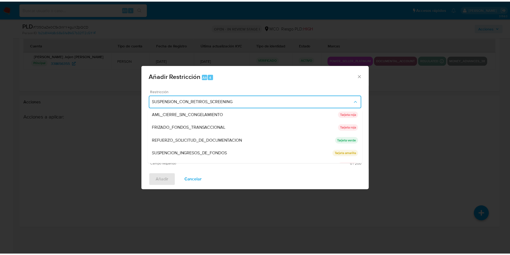
scroll to position [50, 0]
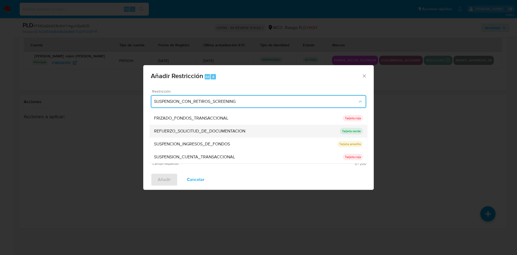
click at [214, 130] on span "REFUERZO_SOLICITUD_DE_DOCUMENTACION" at bounding box center [199, 130] width 91 height 5
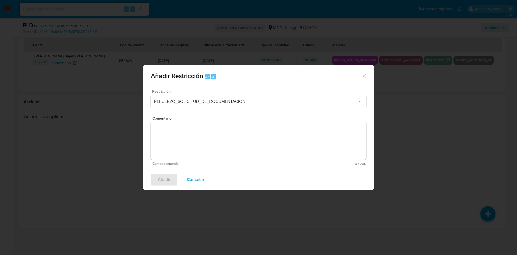
click at [207, 144] on textarea "Comentario" at bounding box center [258, 141] width 215 height 38
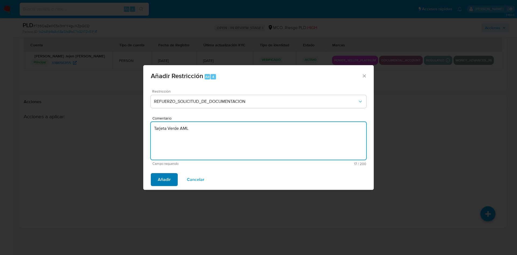
type textarea "Tarjeta Verde AML"
click at [161, 178] on span "Añadir" at bounding box center [164, 180] width 13 height 12
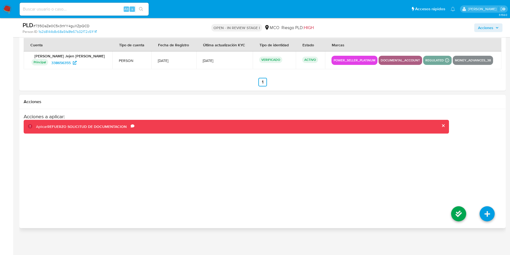
click at [449, 210] on li at bounding box center [459, 214] width 29 height 30
click at [454, 210] on icon at bounding box center [459, 213] width 15 height 15
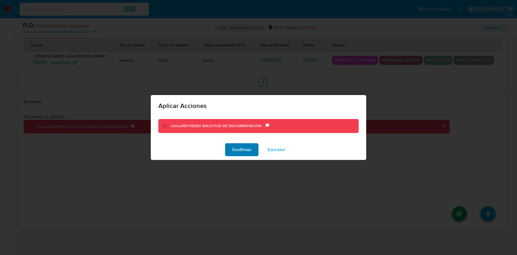
click at [243, 147] on span "Confirmar" at bounding box center [241, 150] width 19 height 12
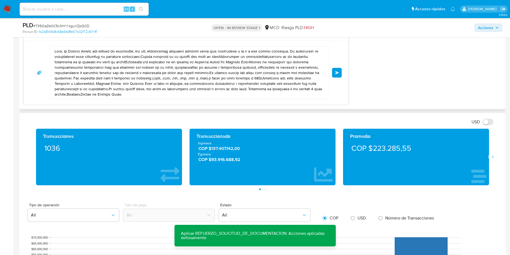
scroll to position [312, 0]
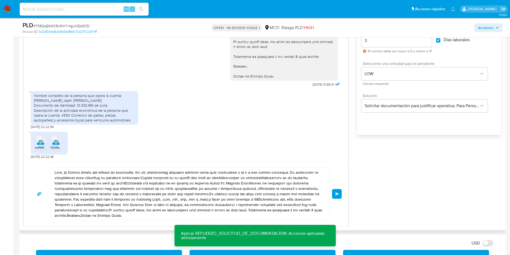
click at [65, 171] on textarea at bounding box center [189, 194] width 268 height 52
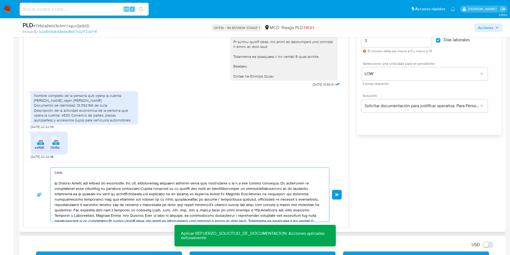
click at [85, 178] on textarea at bounding box center [189, 195] width 268 height 54
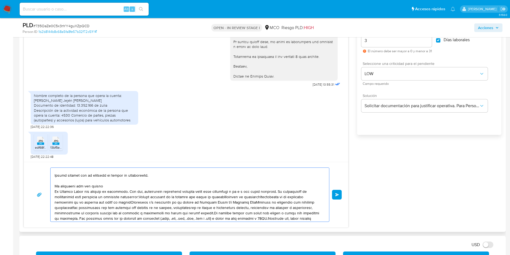
scroll to position [4, 0]
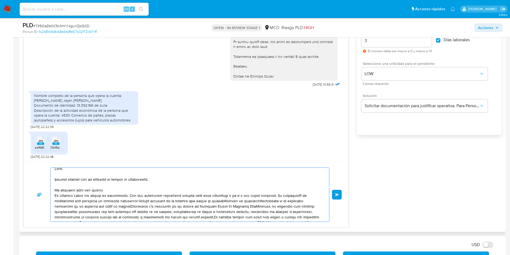
drag, startPoint x: 91, startPoint y: 169, endPoint x: 296, endPoint y: 207, distance: 207.9
click at [294, 206] on textarea at bounding box center [189, 195] width 268 height 54
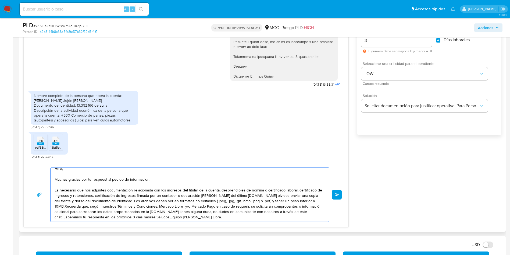
drag, startPoint x: 234, startPoint y: 189, endPoint x: 304, endPoint y: 191, distance: 70.2
click at [304, 191] on textarea "Hola, Muchas gracias por tu respuest al pedido de informacion. Es necesario que…" at bounding box center [189, 195] width 268 height 54
drag, startPoint x: 96, startPoint y: 195, endPoint x: 127, endPoint y: 195, distance: 31.2
click at [112, 195] on textarea "Hola, Muchas gracias por tu respuest al pedido de informacion. Es necesario que…" at bounding box center [189, 195] width 268 height 54
drag, startPoint x: 136, startPoint y: 195, endPoint x: 164, endPoint y: 195, distance: 27.4
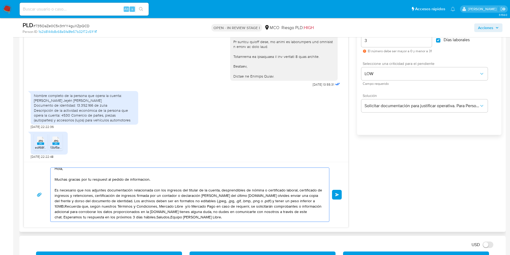
click at [157, 195] on textarea "Hola, Muchas gracias por tu respuest al pedido de informacion. Es necesario que…" at bounding box center [189, 195] width 268 height 54
drag, startPoint x: 175, startPoint y: 196, endPoint x: 225, endPoint y: 196, distance: 49.8
click at [202, 196] on textarea "Hola, Muchas gracias por tu respuest al pedido de informacion. Es necesario que…" at bounding box center [189, 195] width 268 height 54
drag, startPoint x: 220, startPoint y: 195, endPoint x: 249, endPoint y: 195, distance: 28.8
click at [249, 195] on textarea "Hola, Muchas gracias por tu respuest al pedido de informacion. Es necesario que…" at bounding box center [189, 195] width 268 height 54
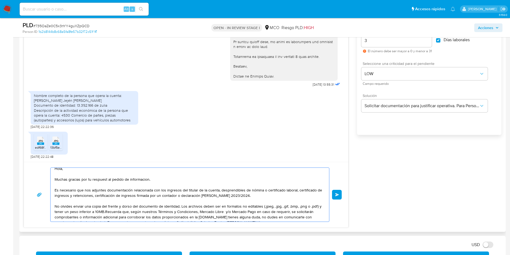
click at [181, 205] on textarea "Hola, Muchas gracias por tu respuest al pedido de informacion. Es necesario que…" at bounding box center [189, 195] width 268 height 54
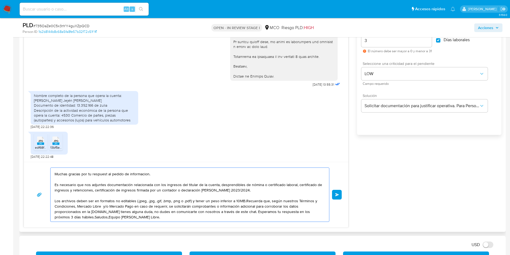
click at [244, 200] on textarea "Hola, Muchas gracias por tu respuest al pedido de informacion. Es necesario que…" at bounding box center [189, 195] width 268 height 54
click at [111, 211] on textarea "Hola, Muchas gracias por tu respuest al pedido de informacion. Es necesario que…" at bounding box center [189, 195] width 268 height 54
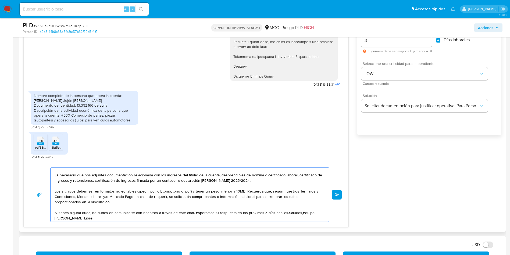
scroll to position [20, 0]
click at [286, 211] on textarea "Hola, Muchas gracias por tu respuest al pedido de informacion. Es necesario que…" at bounding box center [189, 195] width 268 height 54
click at [285, 211] on textarea "Hola, Muchas gracias por tu respuest al pedido de informacion. Es necesario que…" at bounding box center [189, 195] width 268 height 54
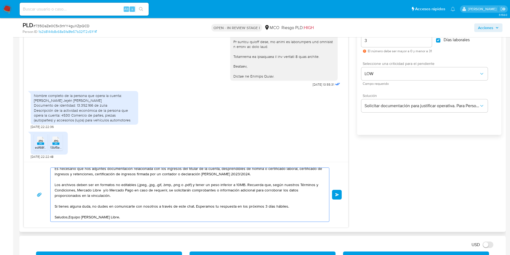
click at [69, 217] on textarea "Hola, Muchas gracias por tu respuest al pedido de informacion. Es necesario que…" at bounding box center [189, 195] width 268 height 54
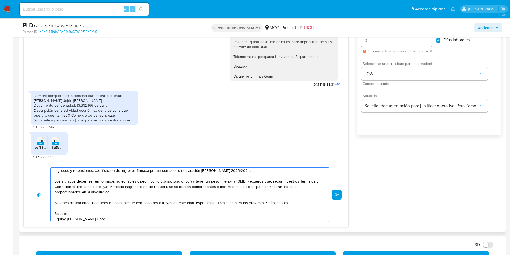
click at [121, 216] on textarea "Hola, Muchas gracias por tu respuest al pedido de informacion. Es necesario que…" at bounding box center [189, 195] width 268 height 54
click at [115, 220] on textarea "Hola, Muchas gracias por tu respuest al pedido de informacion. Es necesario que…" at bounding box center [189, 195] width 268 height 54
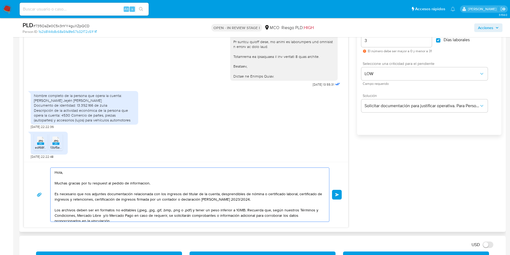
click at [100, 180] on textarea "Hola, Muchas gracias por tu respuest al pedido de informacion. Es necesario que…" at bounding box center [189, 195] width 268 height 54
click at [101, 184] on textarea "Hola, Muchas gracias por tu respuest al pedido de informacion. Es necesario que…" at bounding box center [189, 195] width 268 height 54
click at [55, 193] on textarea "Hola, Muchas gracias por tu respuesta al pedido de información. Es necesario qu…" at bounding box center [189, 195] width 268 height 54
click at [82, 195] on textarea "Hola, Muchas gracias por tu respuesta al pedido de información. Es necesario qu…" at bounding box center [189, 195] width 268 height 54
drag, startPoint x: 61, startPoint y: 195, endPoint x: 266, endPoint y: 198, distance: 205.3
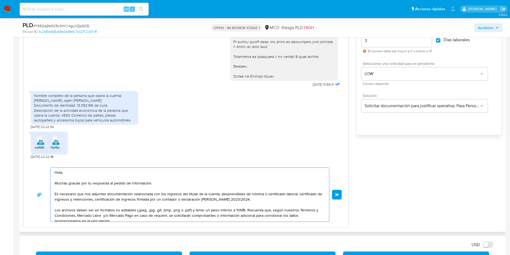
click at [265, 199] on textarea "Hola, Muchas gracias por tu respuesta al pedido de información. Es necesario qu…" at bounding box center [189, 195] width 268 height 54
click at [269, 198] on textarea "Hola, Muchas gracias por tu respuesta al pedido de información. Es necesario qu…" at bounding box center [189, 195] width 268 height 54
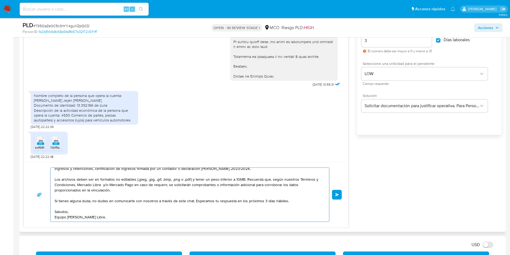
click at [174, 204] on textarea "Hola, Muchas gracias por tu respuesta al pedido de información. Es necesario qu…" at bounding box center [189, 195] width 268 height 54
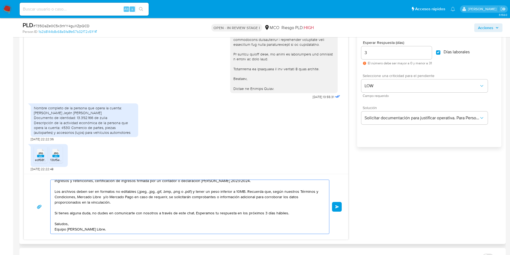
scroll to position [312, 0]
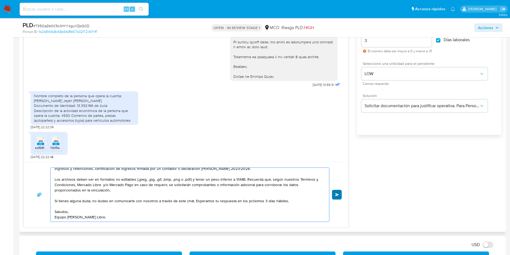
type textarea "Hola, Muchas gracias por tu respuesta al pedido de información. Es necesario qu…"
click at [341, 194] on button "Enviar" at bounding box center [337, 195] width 10 height 10
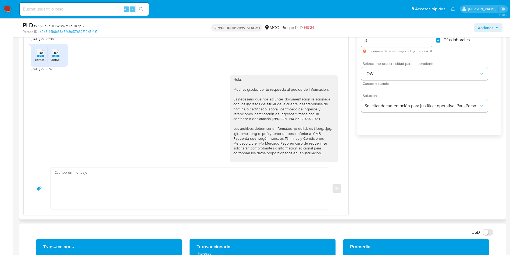
scroll to position [399, 0]
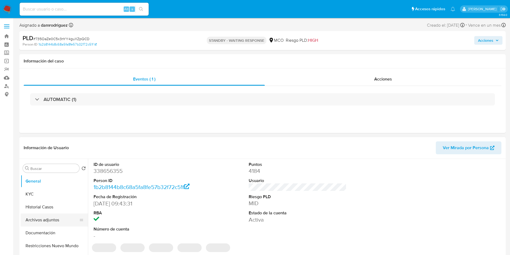
select select "10"
click at [50, 210] on button "Historial Casos" at bounding box center [52, 206] width 63 height 13
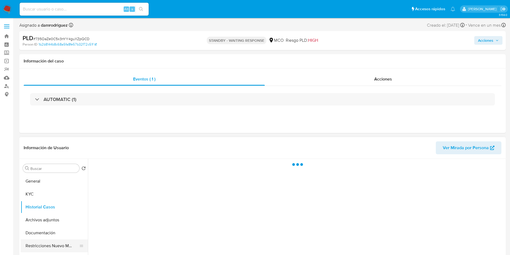
click at [51, 243] on button "Restricciones Nuevo Mundo" at bounding box center [52, 245] width 63 height 13
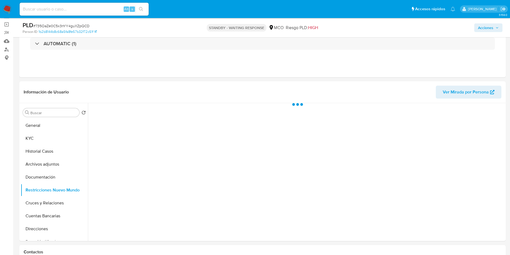
scroll to position [81, 0]
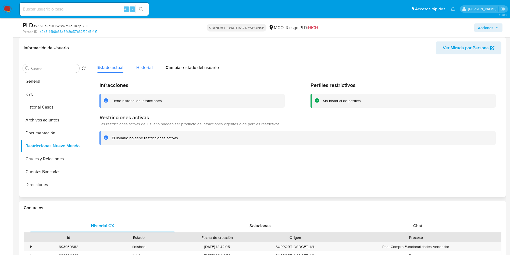
click at [144, 70] on div "Historial" at bounding box center [144, 66] width 16 height 14
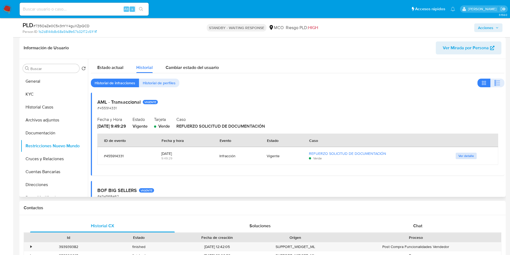
click at [470, 156] on span "Ver detalle" at bounding box center [467, 155] width 16 height 5
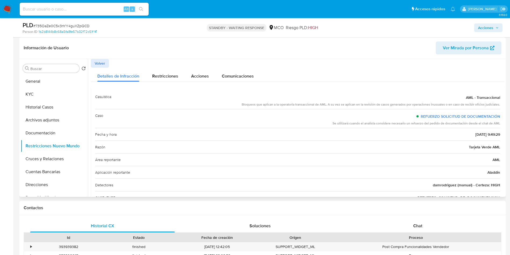
drag, startPoint x: 263, startPoint y: 104, endPoint x: 428, endPoint y: 103, distance: 164.4
click at [427, 103] on div "Bloqueos que aplican a la operatoria transaccional de AML. A su vez se aplican …" at bounding box center [371, 104] width 259 height 5
drag, startPoint x: 357, startPoint y: 122, endPoint x: 504, endPoint y: 124, distance: 146.9
click at [499, 124] on div "Casuística AML - Transaccional Bloqueos que aplican a la operatoria transaccion…" at bounding box center [298, 153] width 414 height 135
click at [428, 126] on div "Caso REFUERZO SOLICITUD DE DOCUMENTACIÓN Se utilizará cuando el analista consid…" at bounding box center [297, 118] width 405 height 19
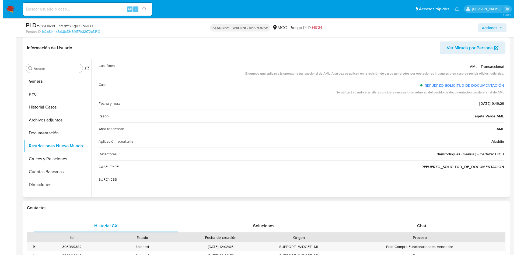
scroll to position [0, 0]
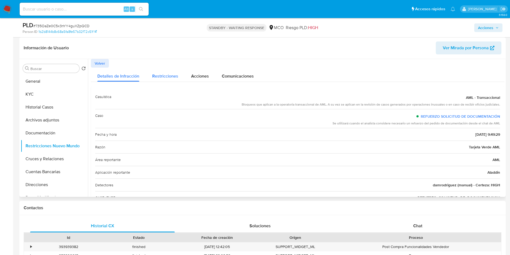
click at [156, 75] on span "Restricciones" at bounding box center [165, 76] width 26 height 6
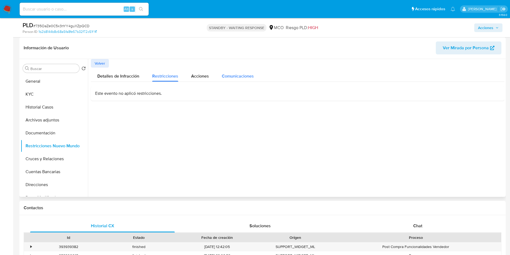
click at [219, 79] on button "Comunicaciones" at bounding box center [238, 75] width 45 height 14
click at [195, 79] on div "Acciones" at bounding box center [200, 75] width 18 height 14
click at [249, 79] on div "Comunicaciones" at bounding box center [238, 75] width 32 height 14
drag, startPoint x: 154, startPoint y: 94, endPoint x: 196, endPoint y: 94, distance: 42.5
click at [154, 95] on span "Detectamos irregularidades en tus operaciones" at bounding box center [144, 98] width 96 height 6
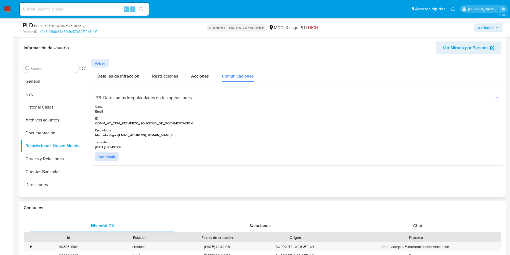
click at [107, 158] on span "Ver email" at bounding box center [107, 157] width 16 height 8
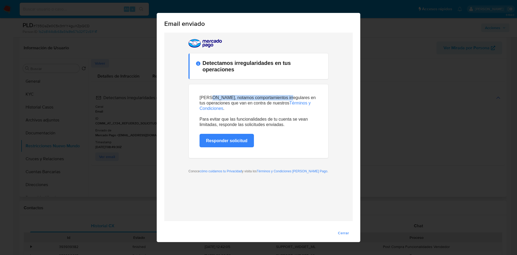
drag, startPoint x: 211, startPoint y: 96, endPoint x: 292, endPoint y: 97, distance: 81.5
click at [295, 96] on p "[PERSON_NAME], notamos comportamientos irregulares en tus operaciones que van e…" at bounding box center [258, 103] width 118 height 16
drag, startPoint x: 236, startPoint y: 103, endPoint x: 277, endPoint y: 101, distance: 41.7
click at [277, 101] on p "[PERSON_NAME], notamos comportamientos irregulares en tus operaciones que van e…" at bounding box center [258, 103] width 118 height 16
drag, startPoint x: 235, startPoint y: 119, endPoint x: 294, endPoint y: 118, distance: 59.7
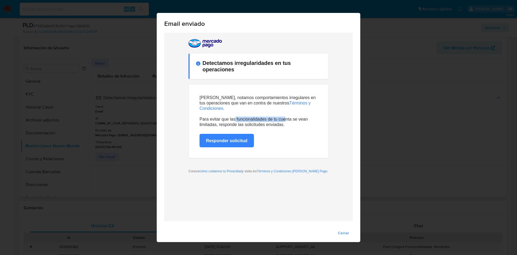
click at [293, 118] on p "Para evitar que las funcionalidades de tu cuenta se vean limitadas, responde la…" at bounding box center [258, 119] width 118 height 16
click at [306, 130] on td "Responder solicitud" at bounding box center [258, 137] width 118 height 20
click at [433, 163] on div "Email enviado Cerrar" at bounding box center [258, 127] width 517 height 255
click at [342, 235] on span "Cerrar" at bounding box center [343, 233] width 11 height 8
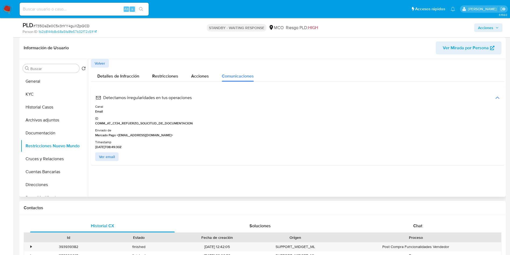
click at [154, 190] on div at bounding box center [296, 128] width 417 height 138
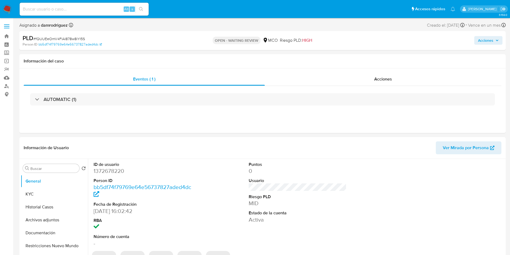
select select "10"
click at [118, 170] on dd "1372678220" at bounding box center [143, 171] width 98 height 8
copy dd "1372678220"
click at [109, 168] on dd "1372678220" at bounding box center [143, 171] width 98 height 8
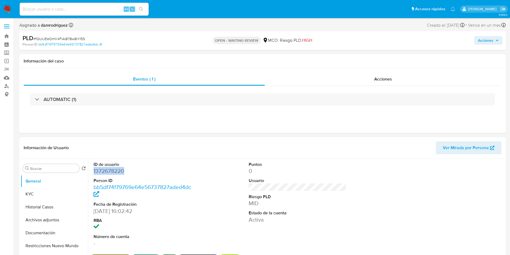
click at [109, 168] on dd "1372678220" at bounding box center [143, 171] width 98 height 8
click at [104, 173] on dd "1372678220" at bounding box center [143, 171] width 98 height 8
click at [111, 170] on dd "1372678220" at bounding box center [143, 171] width 98 height 8
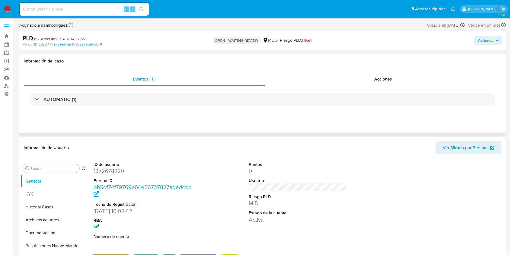
click at [189, 122] on div "Eventos ( 1 ) Acciones AUTOMATIC (1)" at bounding box center [262, 100] width 487 height 65
drag, startPoint x: 41, startPoint y: 208, endPoint x: 9, endPoint y: 203, distance: 32.1
click at [41, 208] on button "Historial Casos" at bounding box center [54, 206] width 67 height 13
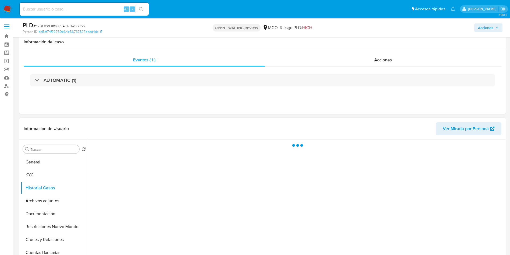
scroll to position [40, 0]
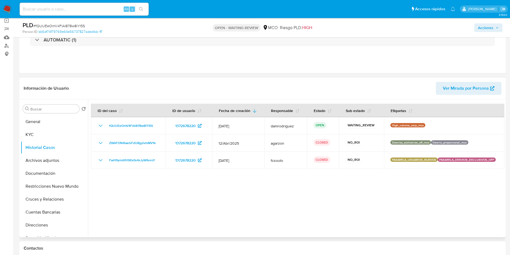
click at [171, 207] on div at bounding box center [296, 168] width 417 height 138
click at [28, 139] on button "KYC" at bounding box center [52, 134] width 63 height 13
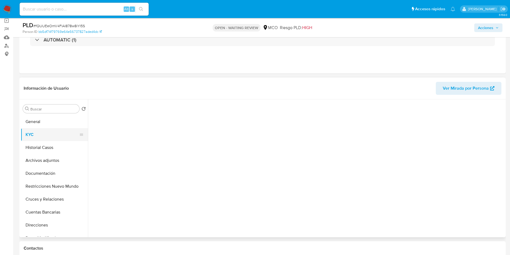
click at [38, 133] on button "KYC" at bounding box center [52, 134] width 63 height 13
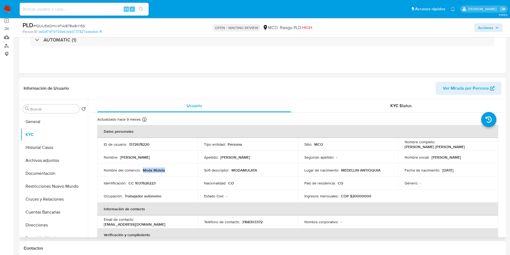
drag, startPoint x: 174, startPoint y: 170, endPoint x: 144, endPoint y: 170, distance: 30.1
click at [144, 170] on div "Nombre del comercio : Moda Mulata" at bounding box center [147, 170] width 87 height 5
click at [133, 146] on p "1372678220" at bounding box center [139, 144] width 20 height 5
click at [134, 145] on p "1372678220" at bounding box center [139, 144] width 20 height 5
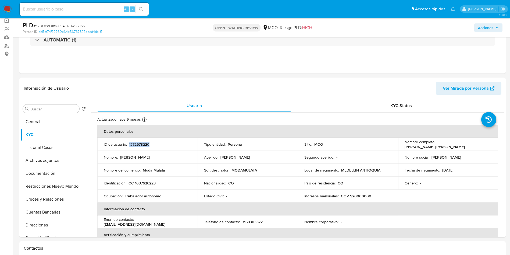
copy p "1372678220"
click at [44, 121] on button "General" at bounding box center [52, 121] width 63 height 13
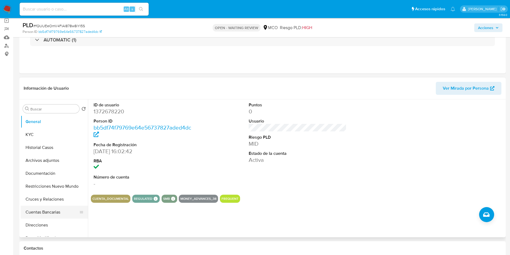
click at [51, 213] on button "Cuentas Bancarias" at bounding box center [52, 212] width 63 height 13
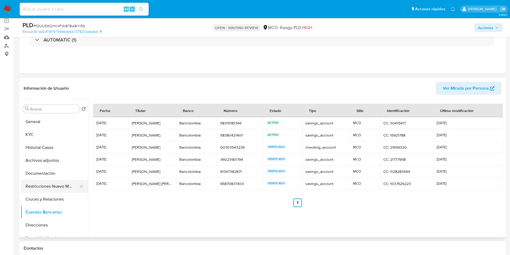
click at [57, 184] on button "Restricciones Nuevo Mundo" at bounding box center [52, 186] width 63 height 13
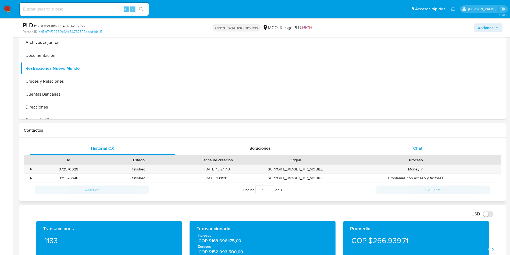
scroll to position [202, 0]
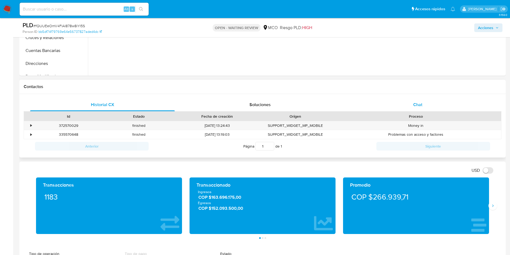
click at [424, 104] on div "Chat" at bounding box center [418, 104] width 145 height 13
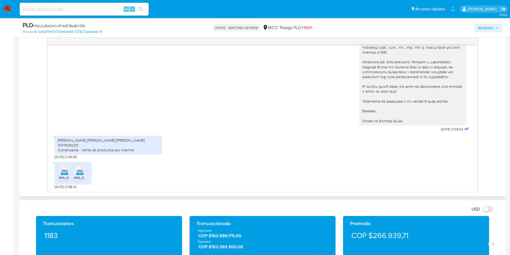
scroll to position [283, 0]
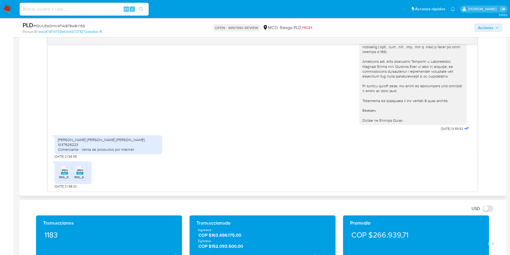
click at [65, 169] on span "JPEG" at bounding box center [64, 169] width 6 height 3
click at [79, 172] on rect at bounding box center [79, 173] width 7 height 2
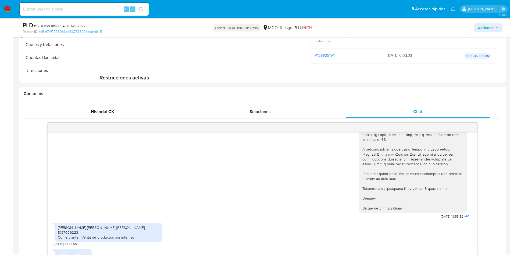
scroll to position [40, 0]
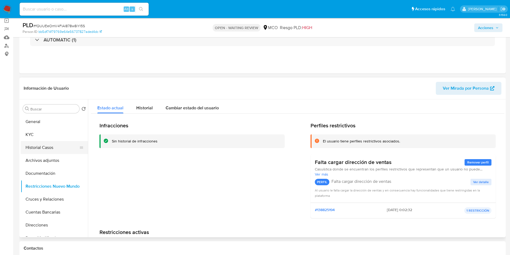
click at [54, 144] on button "Historial Casos" at bounding box center [52, 147] width 63 height 13
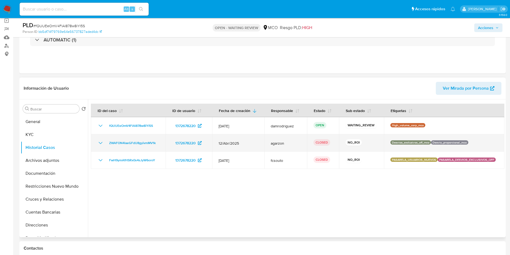
click at [98, 141] on icon "Mostrar/Ocultar" at bounding box center [100, 143] width 6 height 6
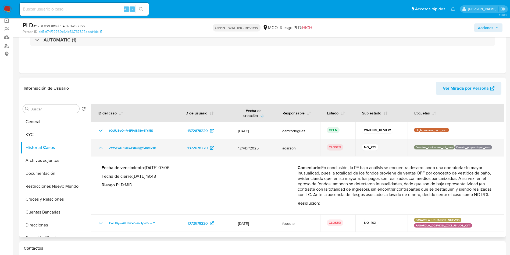
click at [101, 145] on icon "Mostrar/Ocultar" at bounding box center [100, 147] width 6 height 6
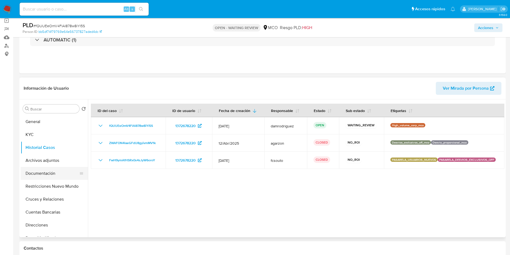
click at [53, 172] on button "Documentación" at bounding box center [52, 173] width 63 height 13
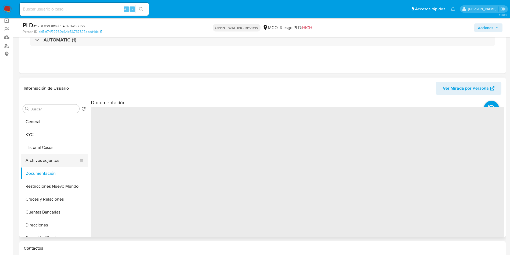
click at [55, 160] on button "Archivos adjuntos" at bounding box center [52, 160] width 63 height 13
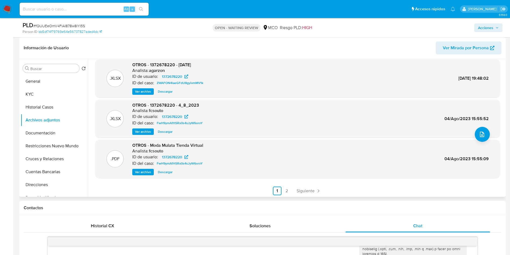
scroll to position [45, 0]
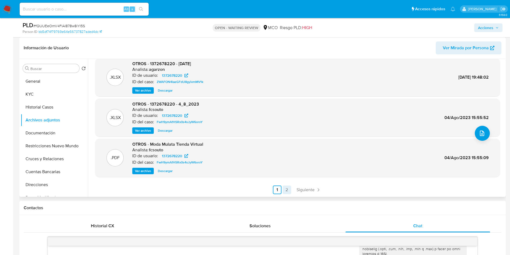
click at [287, 189] on link "2" at bounding box center [287, 189] width 9 height 9
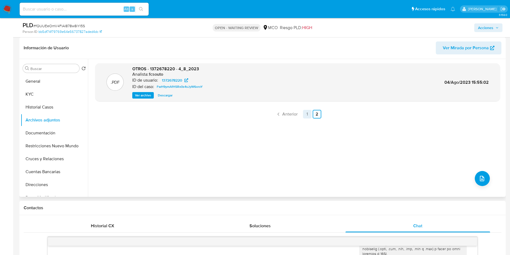
click at [308, 113] on link "1" at bounding box center [307, 114] width 9 height 9
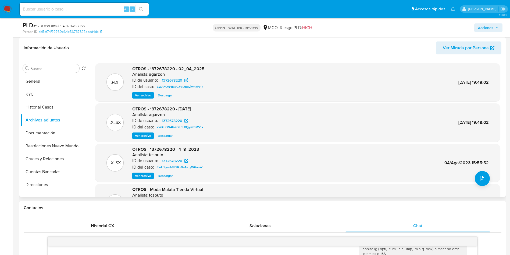
click at [144, 94] on span "Ver archivo" at bounding box center [143, 95] width 16 height 5
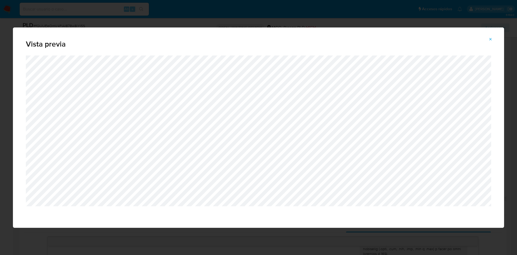
click at [325, 234] on div "Vista previa" at bounding box center [258, 127] width 517 height 255
click at [0, 167] on div "Vista previa" at bounding box center [258, 127] width 517 height 255
click at [493, 40] on button "Attachment preview" at bounding box center [490, 39] width 12 height 9
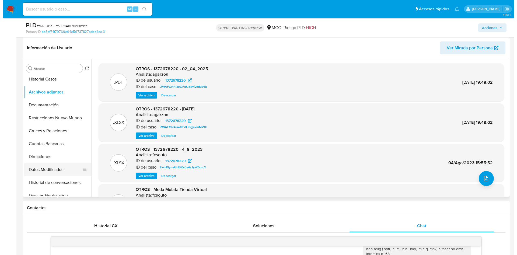
scroll to position [40, 0]
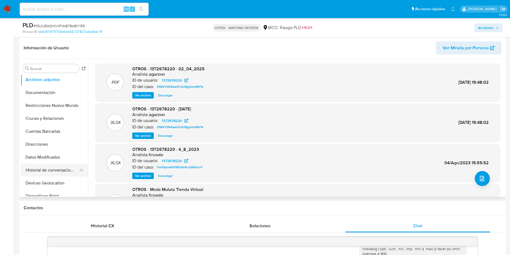
click at [53, 169] on button "Historial de conversaciones" at bounding box center [52, 170] width 63 height 13
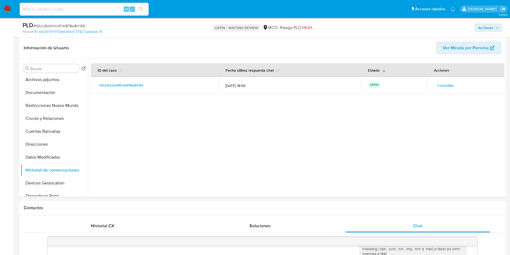
click at [446, 86] on span "Consultar" at bounding box center [446, 86] width 16 height 8
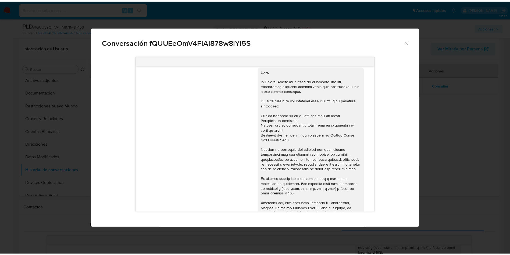
scroll to position [0, 0]
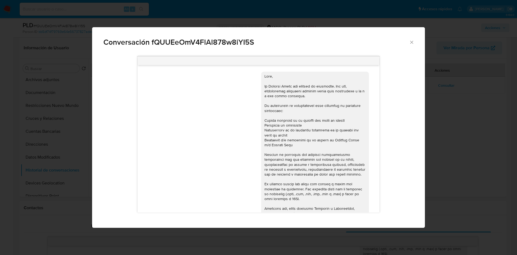
click at [446, 123] on div "Conversación fQUUEeOmV4FlAl878w8iYI5S 24/07/2025 19:47:04 06/08/2025 13:55:52 M…" at bounding box center [258, 127] width 517 height 255
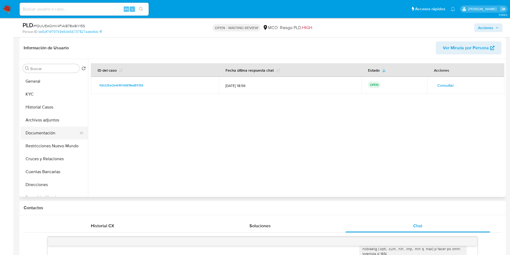
click at [52, 133] on button "Documentación" at bounding box center [52, 132] width 63 height 13
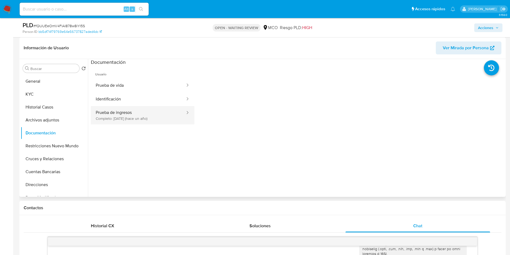
click at [139, 116] on button "Prueba de ingresos Completo: 10/10/2024 (hace un año)" at bounding box center [138, 115] width 95 height 18
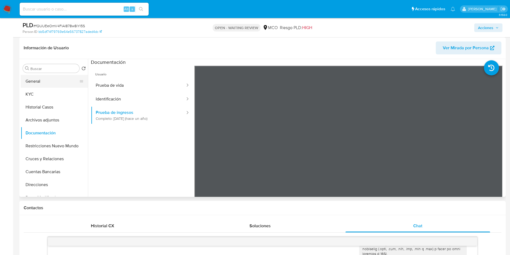
click at [52, 82] on button "General" at bounding box center [52, 81] width 63 height 13
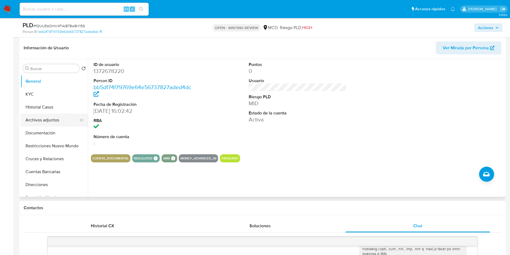
click at [53, 120] on button "Archivos adjuntos" at bounding box center [52, 120] width 63 height 13
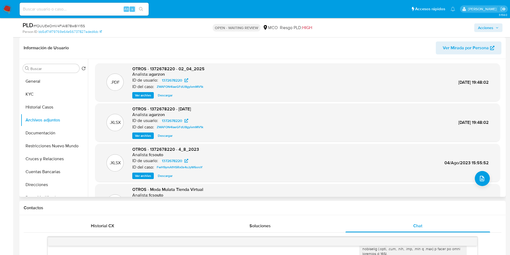
click at [146, 93] on span "Ver archivo" at bounding box center [143, 95] width 16 height 5
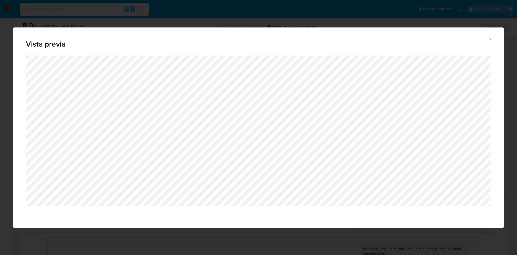
click at [492, 37] on icon "Attachment preview" at bounding box center [490, 39] width 4 height 4
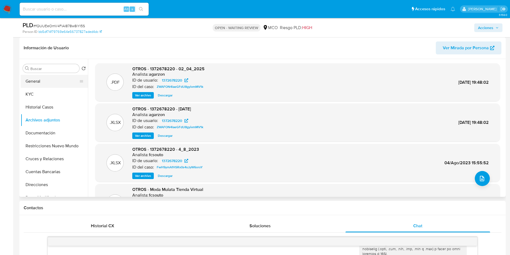
click at [31, 86] on button "General" at bounding box center [52, 81] width 63 height 13
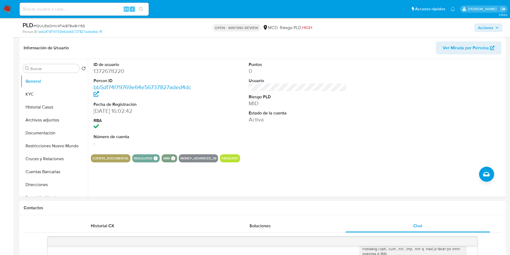
click at [319, 125] on div "Puntos 0 Usuario Riesgo PLD MID Estado de la cuenta Activa" at bounding box center [298, 104] width 104 height 91
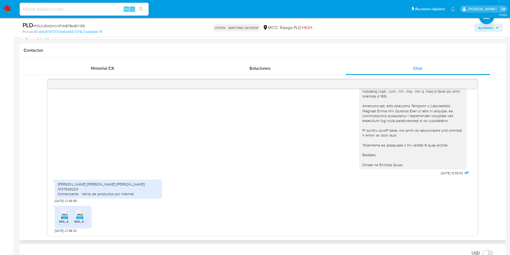
scroll to position [283, 0]
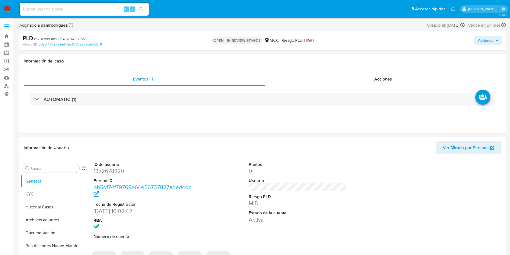
select select "10"
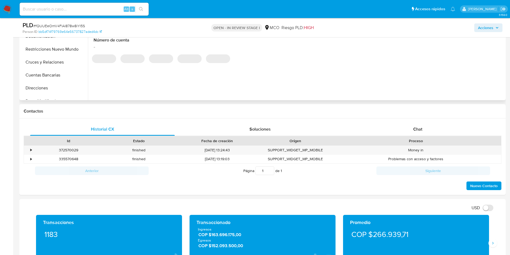
scroll to position [202, 0]
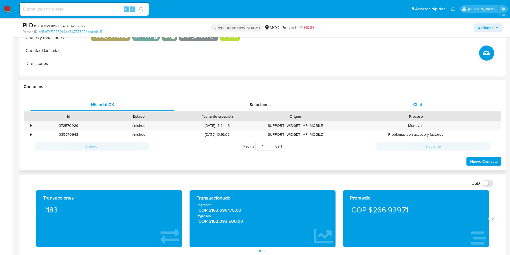
click at [409, 105] on div "Chat" at bounding box center [418, 104] width 145 height 13
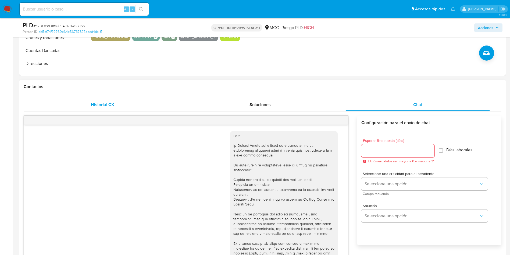
scroll to position [337, 0]
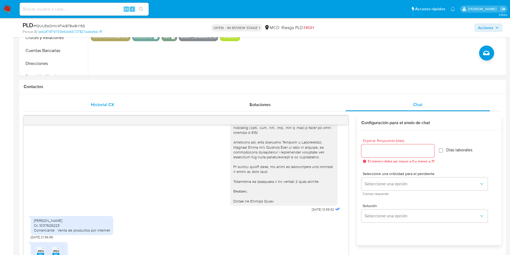
click at [110, 104] on span "Historial CX" at bounding box center [102, 104] width 23 height 6
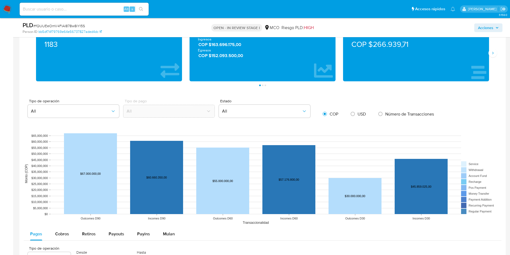
scroll to position [444, 0]
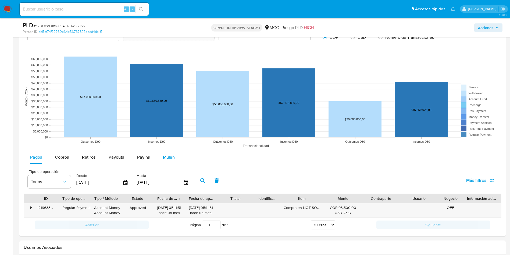
click at [171, 151] on div "Mulan" at bounding box center [169, 157] width 12 height 13
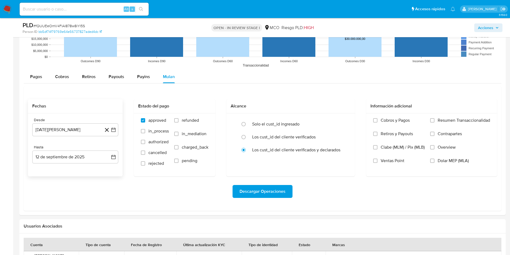
scroll to position [525, 0]
click at [88, 135] on button "12 de agosto de 2024" at bounding box center [75, 129] width 86 height 13
click at [73, 151] on span "agosto 2024" at bounding box center [73, 148] width 24 height 5
click at [81, 150] on icon "Seleccionar mes y año" at bounding box center [80, 149] width 4 height 4
click at [82, 145] on div "agosto 2024 agosto 2024 lun lunes mar martes mié miércoles jue jueves vie viern…" at bounding box center [75, 179] width 86 height 85
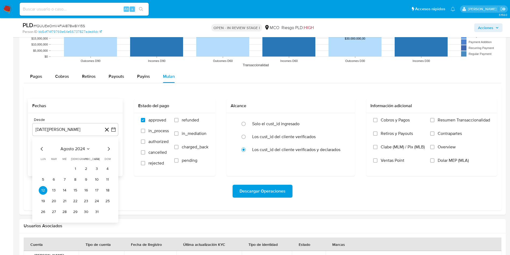
click at [76, 150] on span "agosto 2024" at bounding box center [73, 148] width 24 height 5
click at [48, 149] on div "2024" at bounding box center [75, 149] width 72 height 6
click at [40, 149] on icon "Año anterior" at bounding box center [42, 149] width 6 height 6
click at [38, 82] on div "Pagos" at bounding box center [36, 76] width 12 height 13
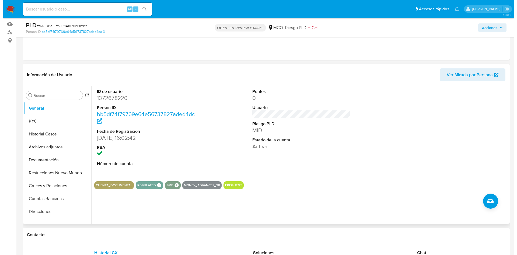
scroll to position [36, 0]
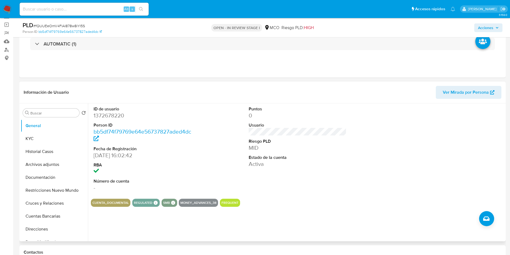
click at [336, 145] on dd "MID" at bounding box center [298, 148] width 98 height 8
click at [190, 107] on dt "ID de usuario" at bounding box center [143, 109] width 98 height 6
click at [42, 161] on button "Archivos adjuntos" at bounding box center [52, 164] width 63 height 13
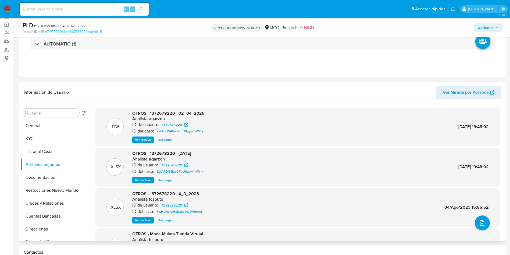
click at [481, 225] on icon "upload-file" at bounding box center [482, 222] width 4 height 5
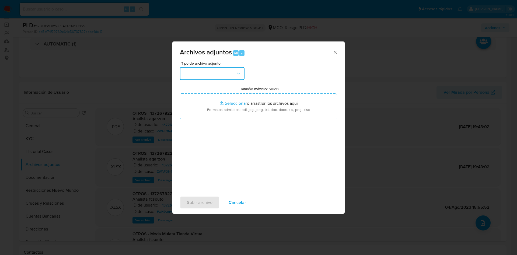
click at [207, 74] on button "button" at bounding box center [212, 73] width 65 height 13
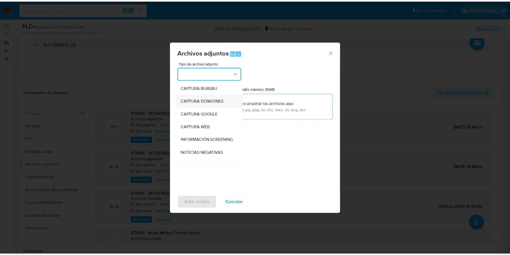
scroll to position [40, 0]
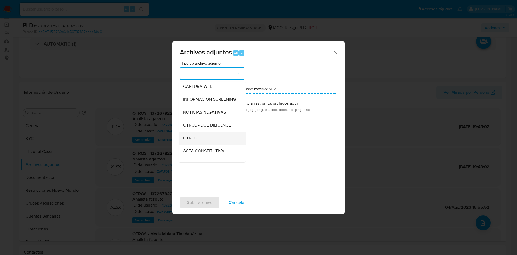
click at [201, 138] on div "OTROS" at bounding box center [210, 138] width 55 height 13
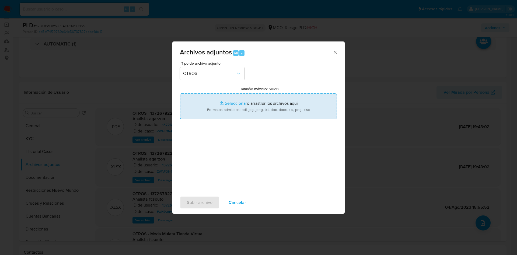
click at [246, 107] on input "Tamaño máximo: 50MB Seleccionar archivos" at bounding box center [258, 106] width 157 height 26
type input "C:\fakepath\1372678220 - 12_09_2025.pdf"
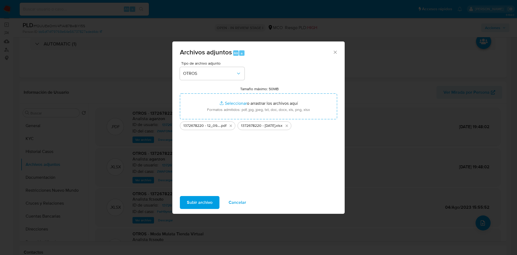
click at [202, 203] on span "Subir archivo" at bounding box center [200, 202] width 26 height 12
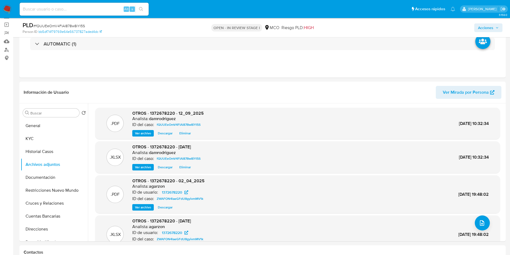
click at [489, 25] on span "Acciones" at bounding box center [485, 27] width 15 height 9
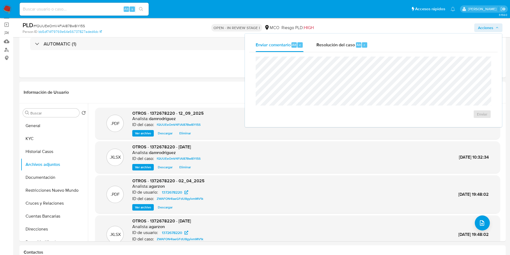
click at [341, 37] on div "Enviar comentario Alt c Resolución del caso Alt r Enviar" at bounding box center [373, 80] width 257 height 93
click at [341, 41] on span "Resolución del caso" at bounding box center [336, 44] width 38 height 6
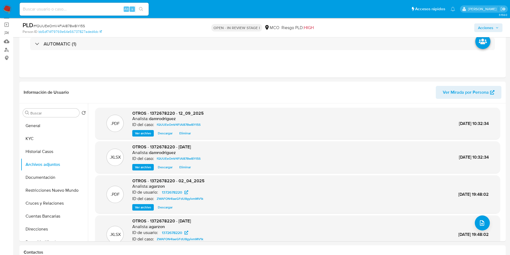
click at [479, 25] on span "Acciones" at bounding box center [485, 27] width 15 height 9
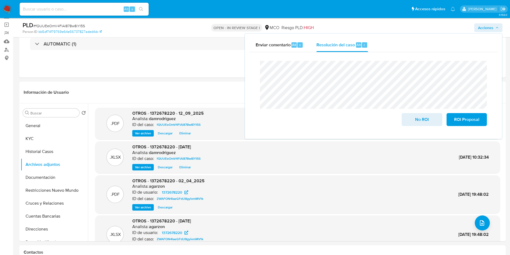
scroll to position [0, 0]
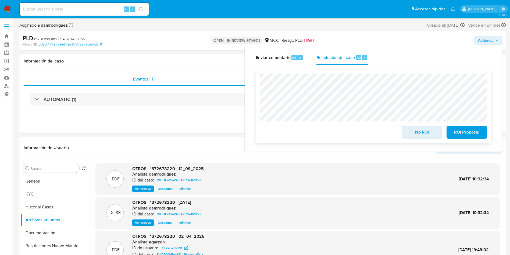
click at [420, 135] on span "No ROI" at bounding box center [422, 132] width 26 height 12
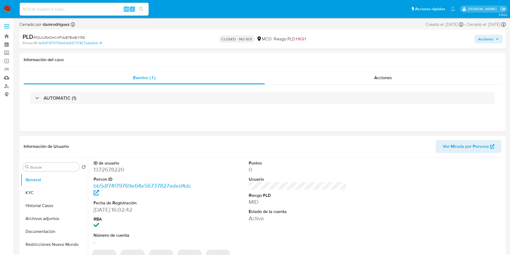
select select "10"
click at [369, 78] on div "Acciones" at bounding box center [383, 77] width 237 height 13
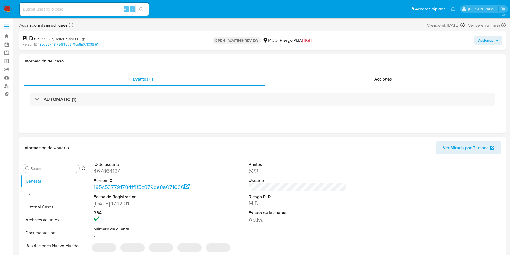
select select "10"
click at [106, 168] on dd "467864134" at bounding box center [143, 171] width 98 height 8
copy dd "467864134"
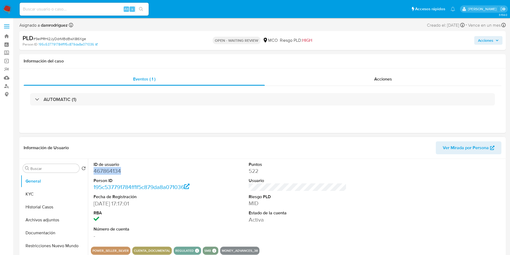
click at [99, 171] on dd "467864134" at bounding box center [143, 171] width 98 height 8
click at [103, 171] on dd "467864134" at bounding box center [143, 171] width 98 height 8
click at [106, 172] on dd "467864134" at bounding box center [143, 171] width 98 height 8
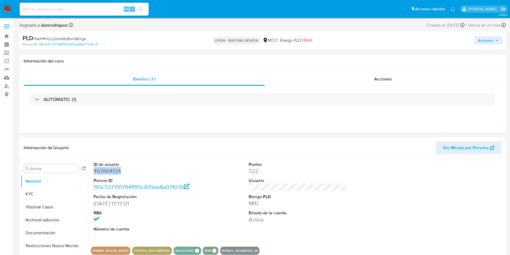
click at [106, 172] on dd "467864134" at bounding box center [143, 171] width 98 height 8
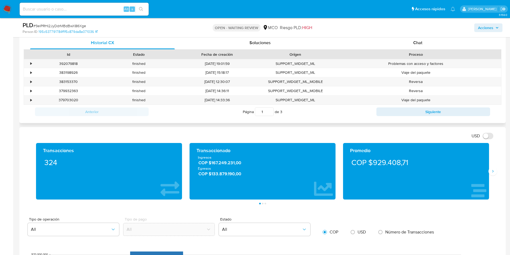
scroll to position [202, 0]
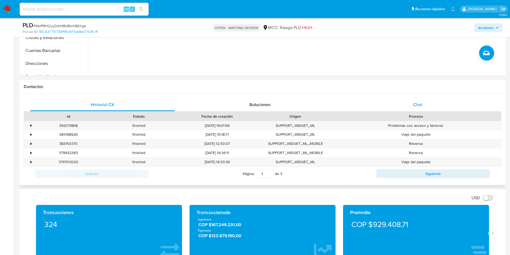
click at [431, 100] on div "Chat" at bounding box center [418, 104] width 145 height 13
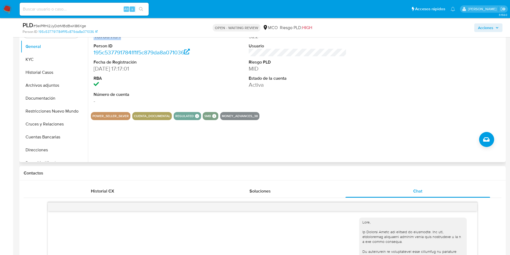
scroll to position [81, 0]
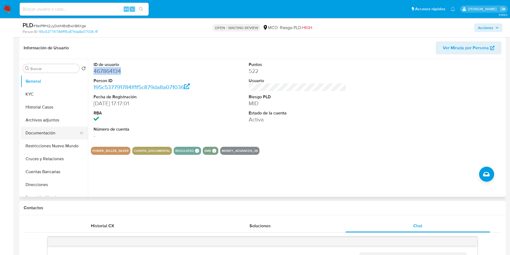
click at [56, 138] on button "Documentación" at bounding box center [52, 132] width 63 height 13
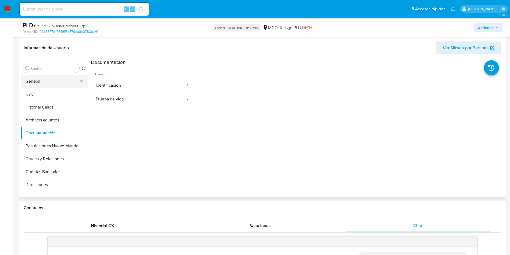
click at [46, 75] on button "General" at bounding box center [52, 81] width 63 height 13
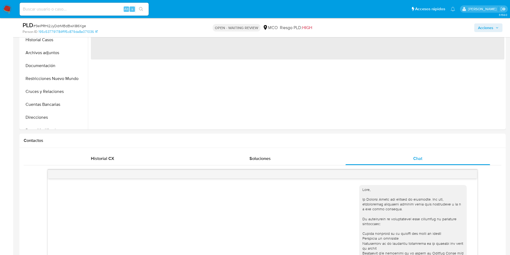
scroll to position [242, 0]
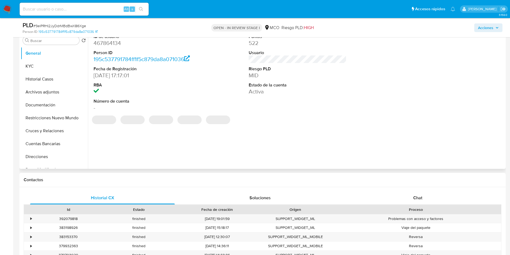
scroll to position [121, 0]
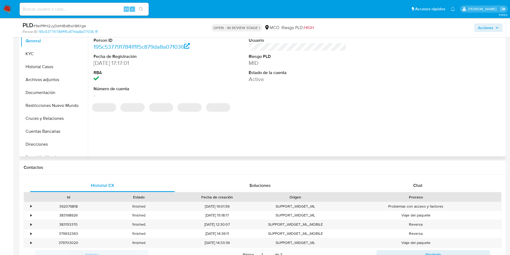
select select "10"
click at [413, 179] on div "Chat" at bounding box center [418, 185] width 145 height 13
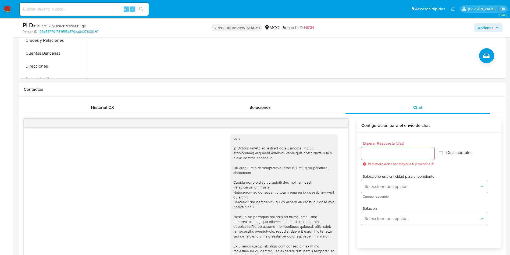
scroll to position [202, 0]
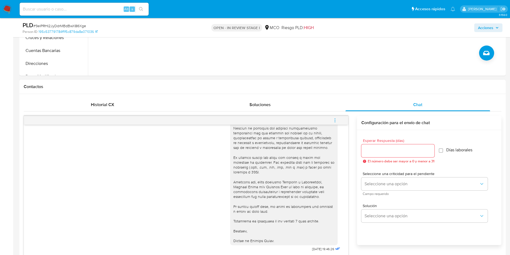
click at [391, 154] on div at bounding box center [398, 150] width 73 height 13
click at [403, 150] on input "Esperar Respuesta (días)" at bounding box center [398, 150] width 73 height 7
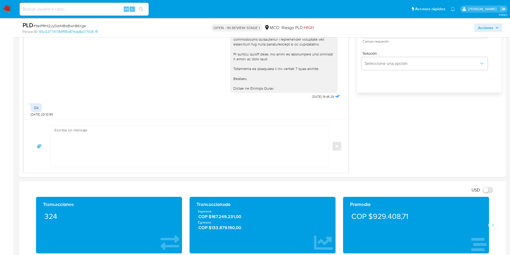
scroll to position [242, 0]
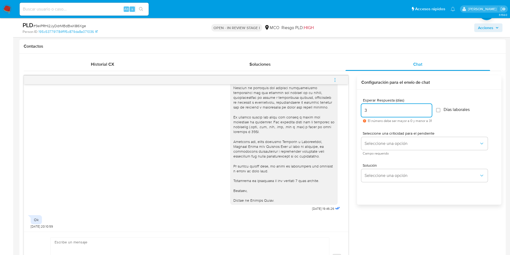
type input "3"
click at [451, 113] on div "Días laborales" at bounding box center [453, 110] width 34 height 7
click at [450, 110] on span "Días laborales" at bounding box center [457, 109] width 26 height 5
click at [441, 110] on input "Días laborales" at bounding box center [438, 110] width 4 height 4
checkbox input "true"
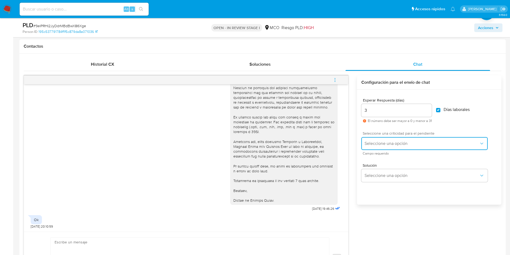
click at [423, 145] on span "Seleccione una opción" at bounding box center [422, 143] width 115 height 5
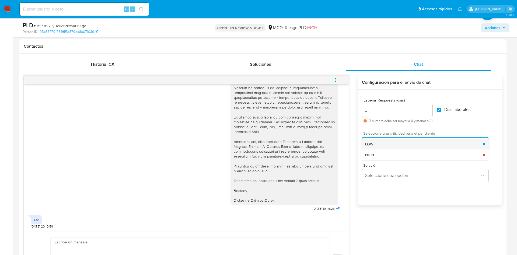
click at [387, 145] on div "LOW" at bounding box center [424, 144] width 118 height 11
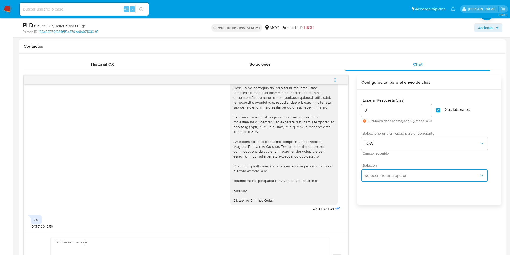
click at [384, 174] on span "Seleccione una opción" at bounding box center [422, 175] width 115 height 5
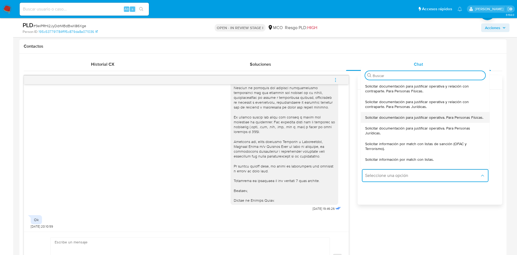
click at [396, 120] on span "Solicitar documentación para justificar operativa. Para Personas Físicas." at bounding box center [424, 117] width 118 height 5
type textarea "Hola, En Mercado Libre nos importa tu seguridad. Por eso, necesitamos verificar…"
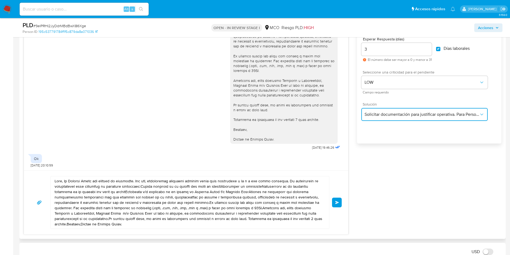
scroll to position [363, 0]
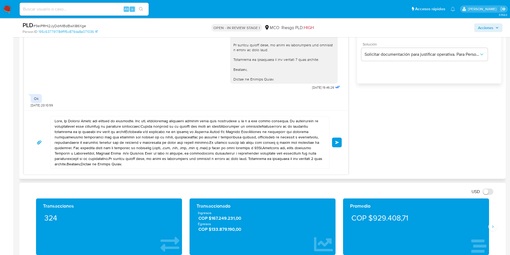
click at [410, 121] on div "24/07/2025 19:46:26 Ok 29/07/2025 20:10:59 Enviar Configuración para el envío d…" at bounding box center [263, 64] width 478 height 220
click at [0, 142] on aside "Bandeja Tablero Screening Búsqueda en Listas Watchlist Herramientas Operaciones…" at bounding box center [6, 199] width 13 height 1124
click at [7, 138] on aside "Bandeja Tablero Screening Búsqueda en Listas Watchlist Herramientas Operaciones…" at bounding box center [6, 199] width 13 height 1124
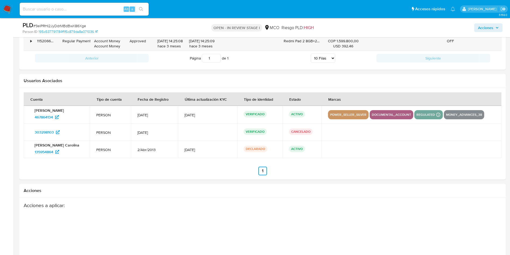
scroll to position [869, 0]
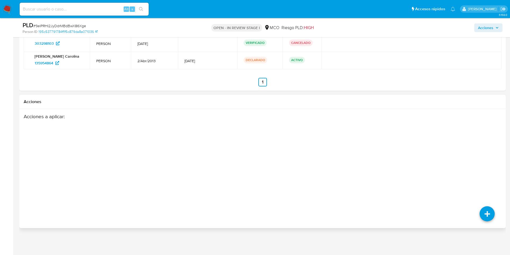
click at [342, 161] on div "Acciones a aplicar :" at bounding box center [237, 156] width 426 height 86
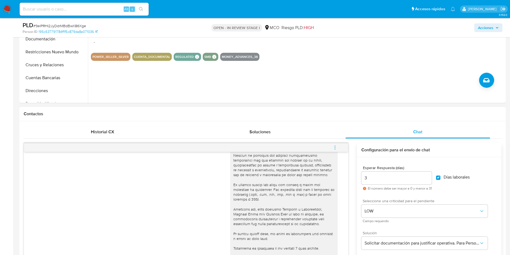
scroll to position [62, 0]
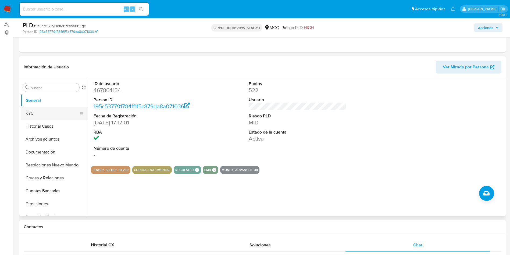
click at [37, 113] on button "KYC" at bounding box center [52, 113] width 63 height 13
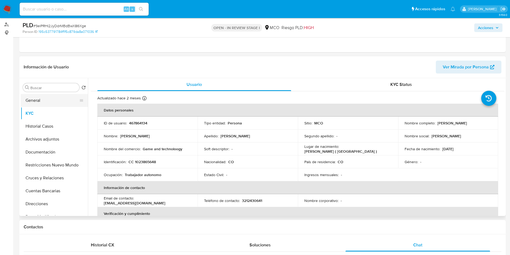
click at [34, 106] on button "General" at bounding box center [52, 100] width 63 height 13
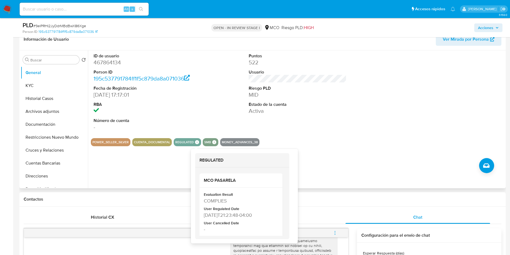
scroll to position [102, 0]
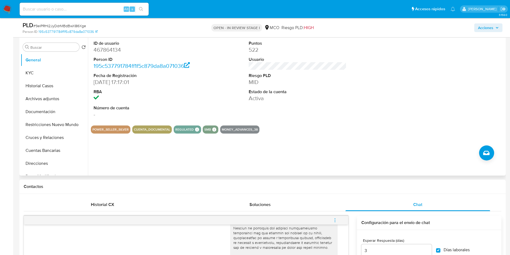
click at [124, 140] on div "ID de usuario 467864134 Person ID 195c537791784ff1f5c879da8a071036 Fecha de Reg…" at bounding box center [296, 107] width 417 height 138
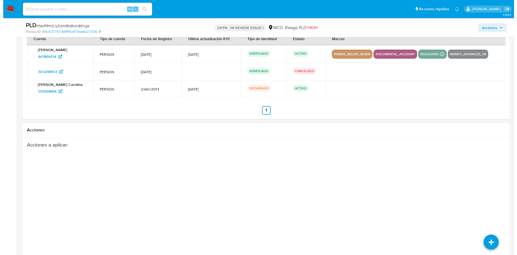
scroll to position [869, 0]
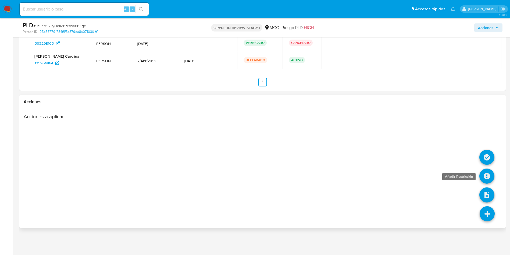
click at [487, 177] on icon at bounding box center [487, 175] width 15 height 15
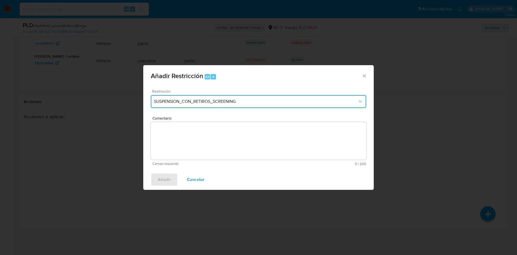
click at [191, 104] on button "SUSPENSION_CON_RETIROS_SCREENING" at bounding box center [258, 101] width 215 height 13
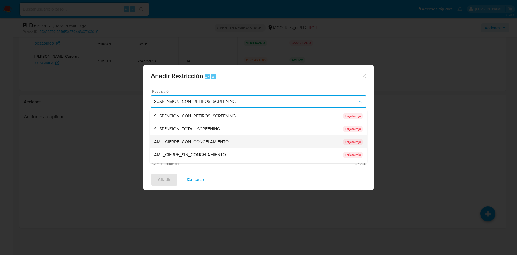
scroll to position [40, 0]
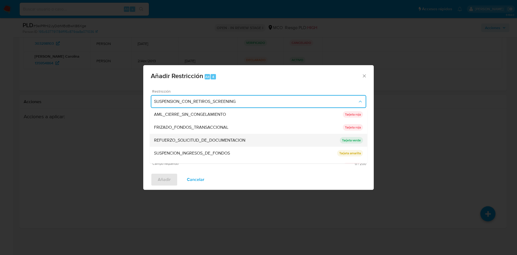
click at [208, 140] on span "REFUERZO_SOLICITUD_DE_DOCUMENTACION" at bounding box center [199, 139] width 91 height 5
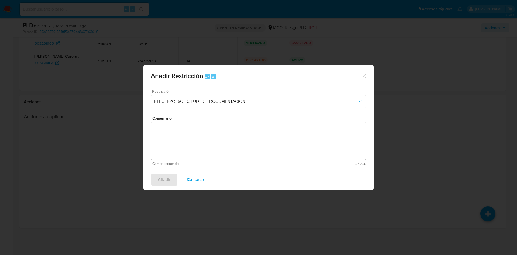
click at [177, 140] on textarea "Comentario" at bounding box center [258, 141] width 215 height 38
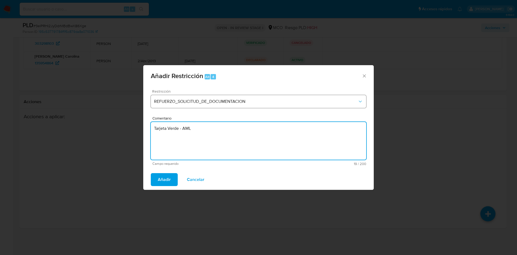
type textarea "Tarjeta Verde - AML"
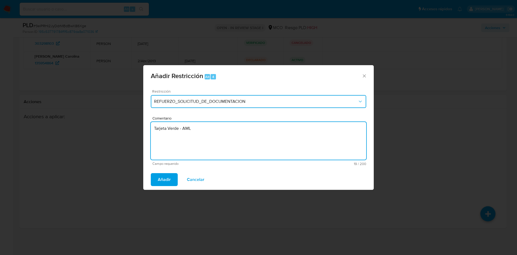
click at [165, 105] on button "REFUERZO_SOLICITUD_DE_DOCUMENTACION" at bounding box center [258, 101] width 215 height 13
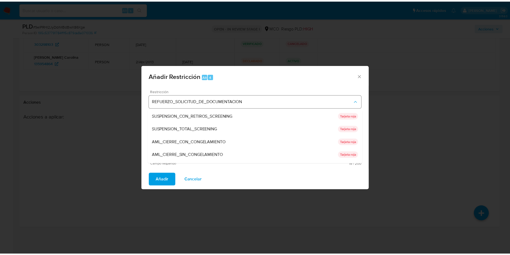
scroll to position [44, 0]
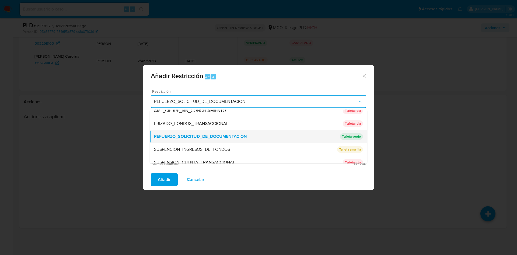
click at [169, 135] on span "REFUERZO_SOLICITUD_DE_DOCUMENTACION" at bounding box center [200, 136] width 93 height 5
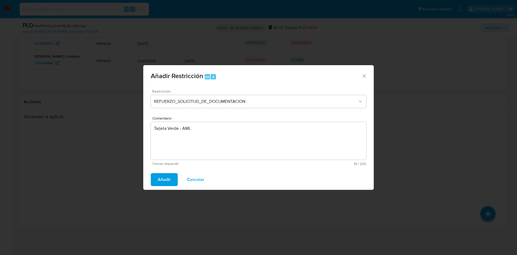
click at [167, 175] on span "Añadir" at bounding box center [164, 180] width 13 height 12
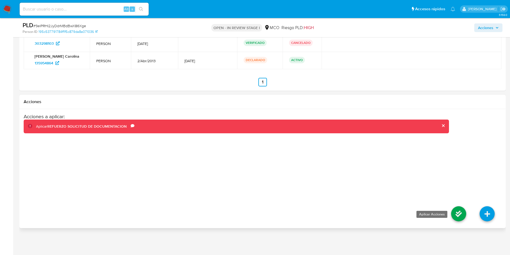
click at [462, 210] on icon at bounding box center [459, 213] width 15 height 15
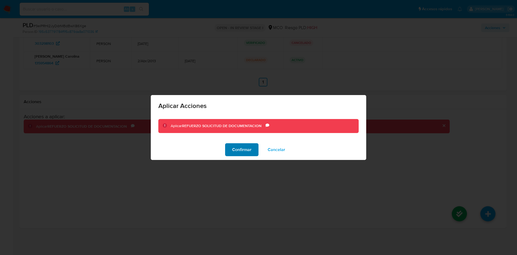
click at [241, 147] on span "Confirmar" at bounding box center [241, 150] width 19 height 12
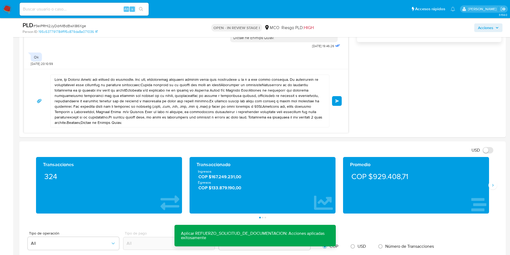
scroll to position [344, 0]
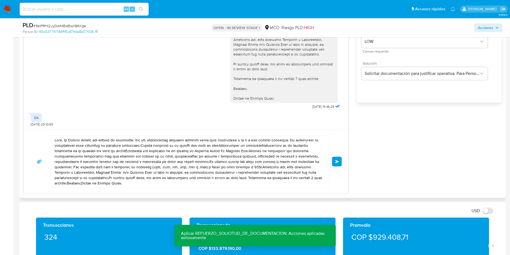
click at [214, 168] on textarea at bounding box center [189, 161] width 268 height 52
paste textarea "Te consultamos si tuviste oportunidad de leer el requerimiento de información y…"
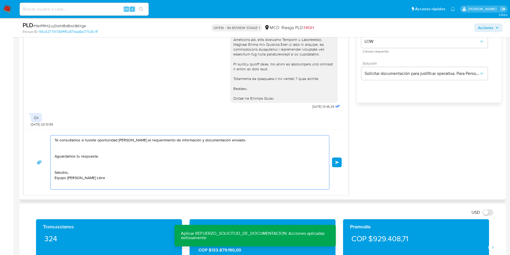
scroll to position [0, 0]
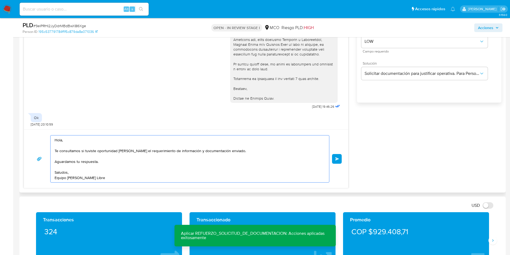
drag, startPoint x: 157, startPoint y: 151, endPoint x: 206, endPoint y: 150, distance: 48.2
click at [170, 151] on textarea "Hola, Te consultamos si tuviste oportunidad de leer el requerimiento de informa…" at bounding box center [189, 158] width 268 height 47
drag, startPoint x: 224, startPoint y: 150, endPoint x: 240, endPoint y: 150, distance: 15.3
click at [226, 150] on textarea "Hola, Te consultamos si tuviste oportunidad de leer el requerimiento de informa…" at bounding box center [189, 158] width 268 height 47
click at [240, 150] on textarea "Hola, Te consultamos si tuviste oportunidad de leer el requerimiento de informa…" at bounding box center [189, 158] width 268 height 47
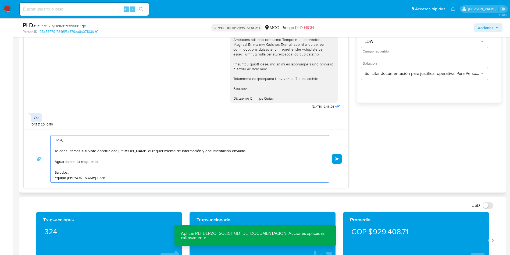
click at [240, 150] on textarea "Hola, Te consultamos si tuviste oportunidad de leer el requerimiento de informa…" at bounding box center [189, 158] width 268 height 47
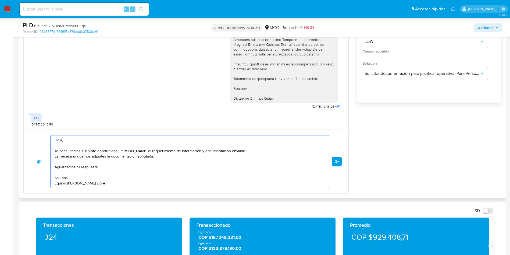
click at [129, 158] on textarea "Hola, Te consultamos si tuviste oportunidad de leer el requerimiento de informa…" at bounding box center [189, 161] width 268 height 52
click at [155, 155] on textarea "Hola, Te consultamos si tuviste oportunidad de leer el requerimiento de informa…" at bounding box center [189, 161] width 268 height 52
click at [165, 156] on textarea "Hola, Te consultamos si tuviste oportunidad de leer el requerimiento de informa…" at bounding box center [189, 161] width 268 height 52
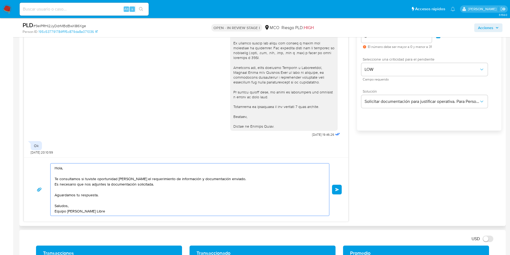
scroll to position [304, 0]
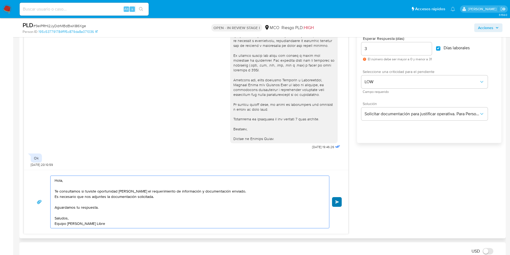
type textarea "Hola, Te consultamos si tuviste oportunidad de leer el requerimiento de informa…"
click at [336, 202] on span "Enviar" at bounding box center [338, 201] width 4 height 3
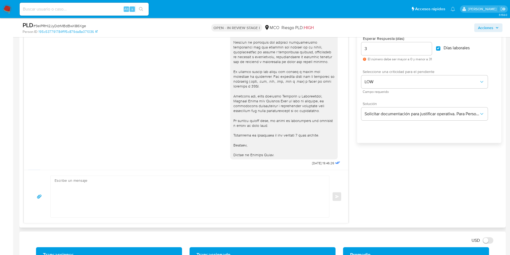
scroll to position [150, 0]
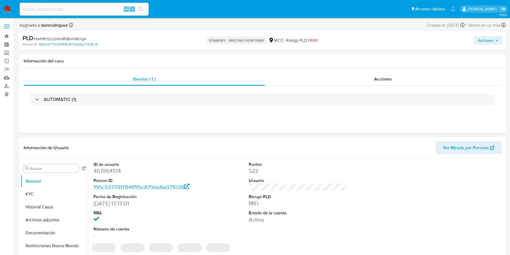
select select "10"
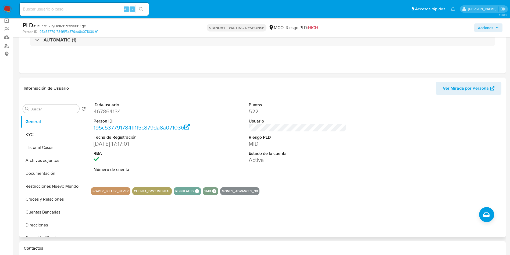
click at [107, 111] on dd "467864134" at bounding box center [143, 112] width 98 height 8
copy dd "467864134"
click at [43, 180] on button "Restricciones Nuevo Mundo" at bounding box center [52, 186] width 63 height 13
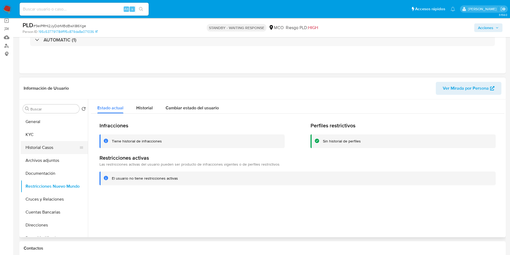
click at [47, 147] on button "Historial Casos" at bounding box center [52, 147] width 63 height 13
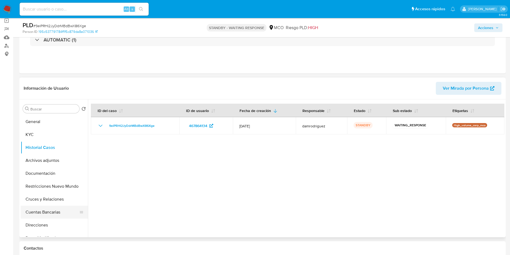
click at [47, 212] on button "Cuentas Bancarias" at bounding box center [52, 212] width 63 height 13
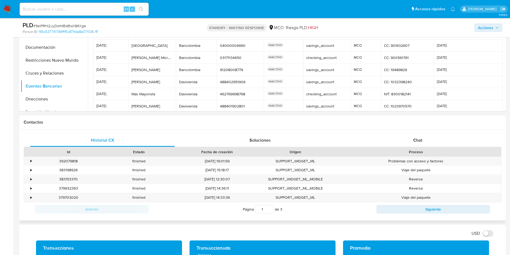
scroll to position [202, 0]
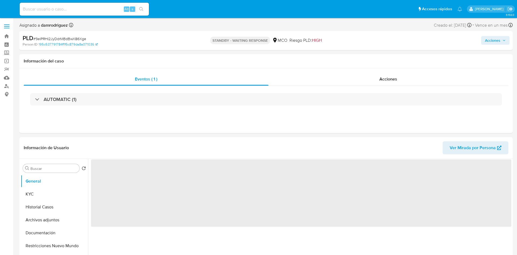
select select "10"
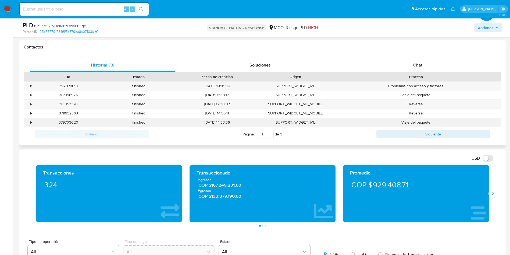
scroll to position [242, 0]
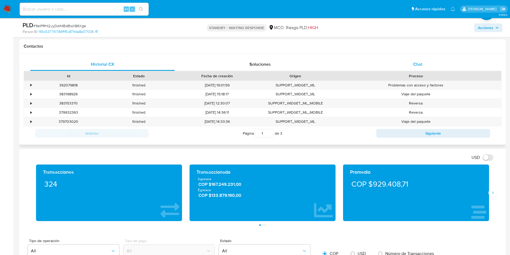
click at [400, 61] on div "Chat" at bounding box center [418, 64] width 145 height 13
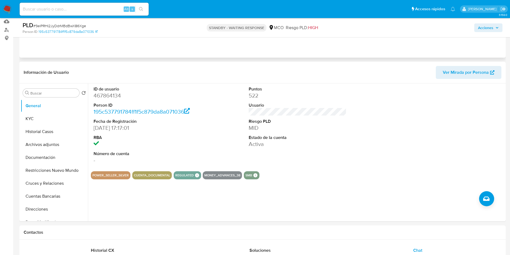
scroll to position [0, 0]
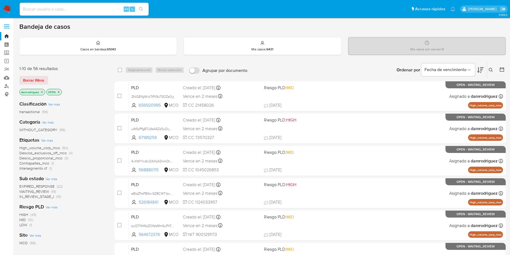
click at [507, 71] on main "3.158.0" at bounding box center [255, 222] width 510 height 444
click at [502, 68] on icon at bounding box center [502, 69] width 5 height 5
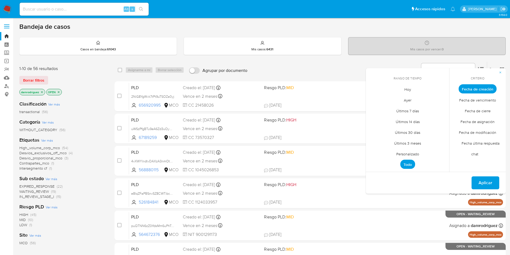
click at [411, 152] on span "Personalizado" at bounding box center [408, 153] width 34 height 11
click at [375, 99] on icon "Mes anterior" at bounding box center [374, 99] width 6 height 6
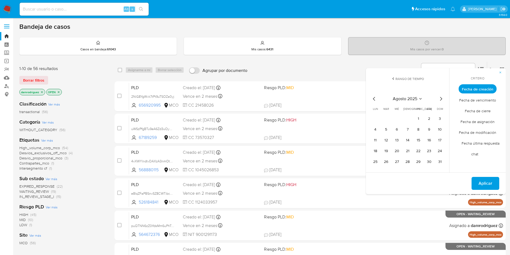
click at [374, 99] on icon "Mes anterior" at bounding box center [374, 99] width 2 height 4
click at [395, 129] on button "9" at bounding box center [397, 129] width 9 height 9
click at [386, 140] on button "15" at bounding box center [386, 140] width 9 height 9
click at [482, 183] on span "Aplicar" at bounding box center [486, 183] width 14 height 12
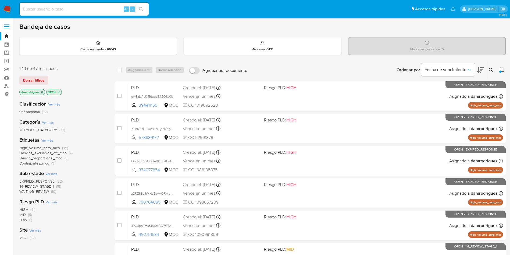
click at [46, 193] on span "WAITING_REVIEW" at bounding box center [34, 191] width 30 height 5
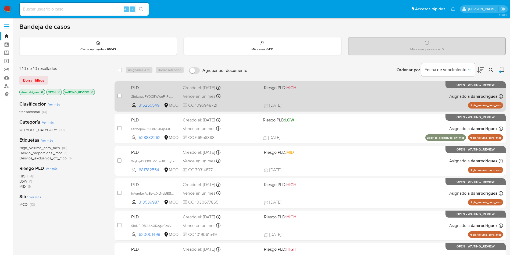
click at [162, 87] on span "PLD" at bounding box center [154, 87] width 47 height 7
click at [118, 97] on input "checkbox" at bounding box center [119, 96] width 4 height 4
checkbox input "true"
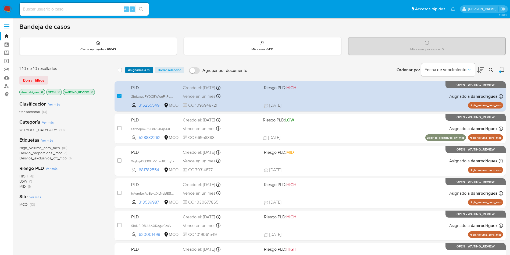
click at [141, 67] on span "Asignarme a mí" at bounding box center [139, 69] width 22 height 5
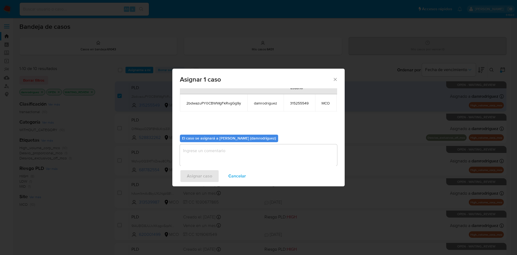
scroll to position [34, 0]
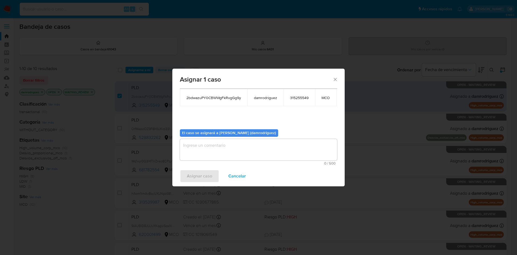
click at [199, 142] on textarea "assign-modal" at bounding box center [258, 150] width 157 height 22
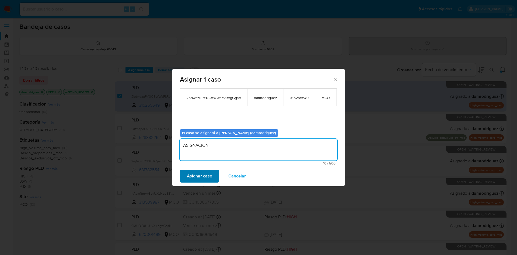
type textarea "ASIGNACION"
click at [198, 176] on span "Asignar caso" at bounding box center [199, 176] width 25 height 12
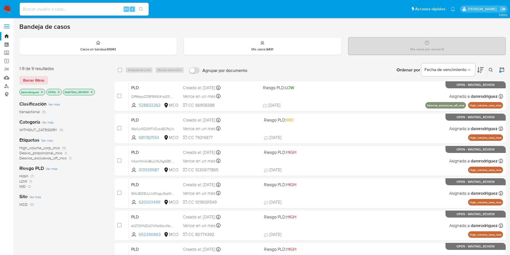
click at [105, 74] on div "1-9 de 9 resultados Borrar filtros damrodriguez OPEN WAITING_REVIEW" at bounding box center [62, 81] width 86 height 31
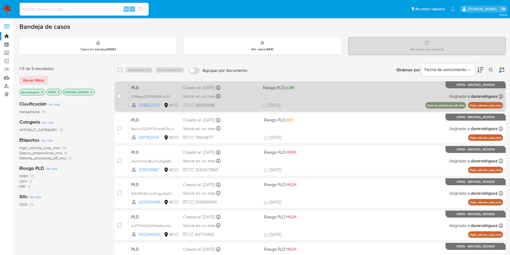
click at [145, 86] on span "PLD" at bounding box center [154, 87] width 47 height 7
click at [120, 96] on input "checkbox" at bounding box center [119, 96] width 4 height 4
checkbox input "true"
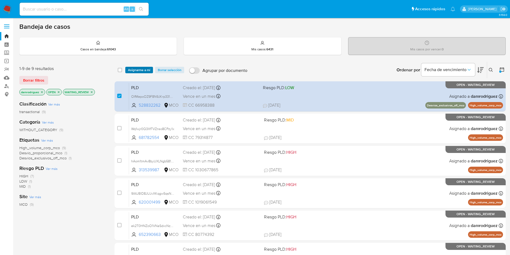
click at [141, 73] on span "Asignarme a mí" at bounding box center [139, 69] width 22 height 5
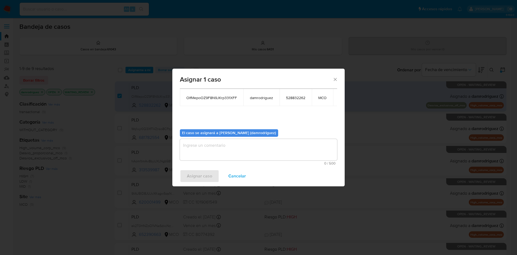
click at [221, 147] on textarea "assign-modal" at bounding box center [258, 150] width 157 height 22
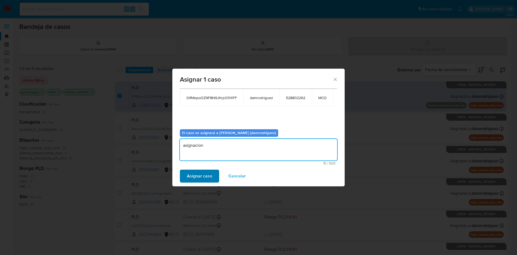
type textarea "asignacion"
click at [185, 176] on button "Asignar caso" at bounding box center [199, 176] width 39 height 13
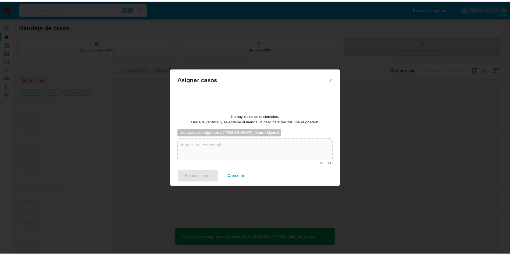
scroll to position [33, 0]
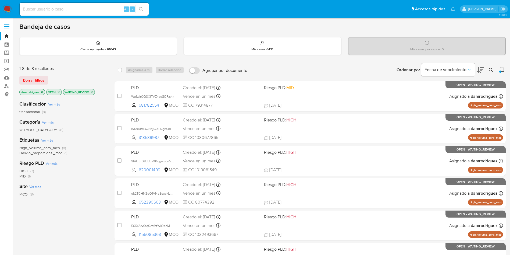
drag, startPoint x: 5, startPoint y: 7, endPoint x: 19, endPoint y: 4, distance: 14.4
click at [9, 7] on img at bounding box center [7, 9] width 9 height 9
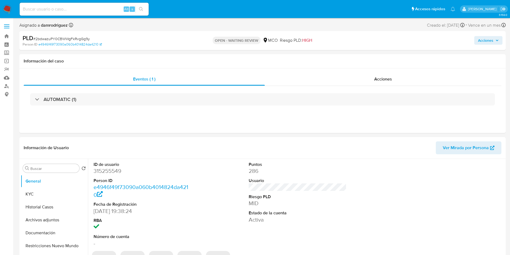
select select "10"
click at [110, 170] on dd "315255549" at bounding box center [143, 171] width 98 height 8
copy dd "315255549"
click at [107, 169] on dd "315255549" at bounding box center [143, 171] width 98 height 8
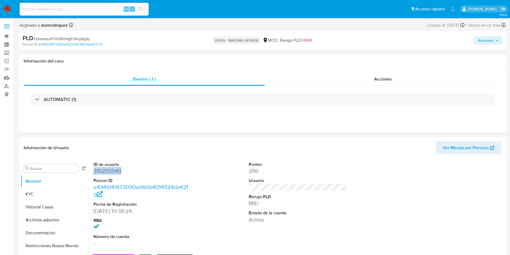
click at [107, 169] on dd "315255549" at bounding box center [143, 171] width 98 height 8
copy dd "315255549"
click at [104, 172] on dd "315255549" at bounding box center [143, 171] width 98 height 8
click at [231, 220] on div "ID de usuario 315255549 Person ID e4946f49f73090a060b4014824da4210 Fecha de Reg…" at bounding box center [298, 204] width 414 height 91
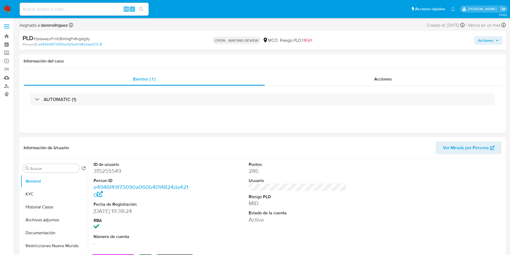
click at [101, 170] on dd "315255549" at bounding box center [143, 171] width 98 height 8
copy dd "315255549"
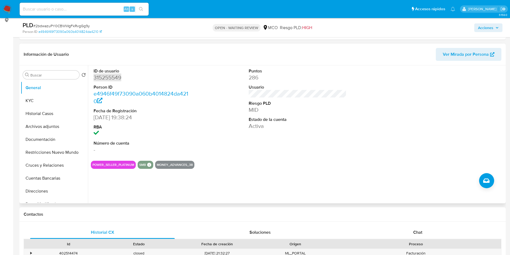
scroll to position [121, 0]
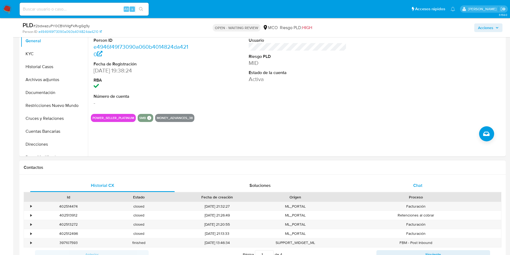
click at [410, 189] on div "Chat" at bounding box center [418, 185] width 145 height 13
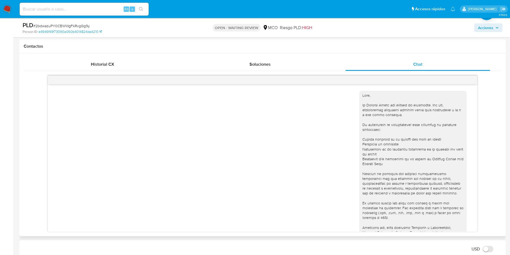
scroll to position [181, 0]
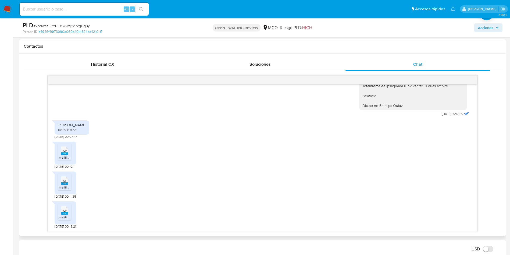
click at [62, 153] on rect at bounding box center [64, 153] width 7 height 2
click at [67, 184] on rect at bounding box center [64, 183] width 7 height 2
click at [67, 212] on span "PDF" at bounding box center [64, 210] width 5 height 3
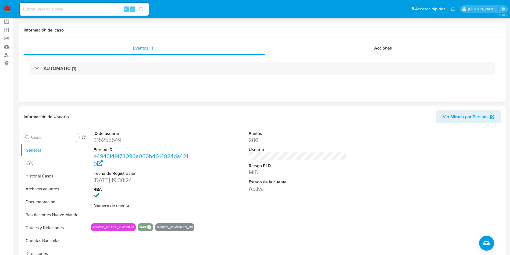
scroll to position [81, 0]
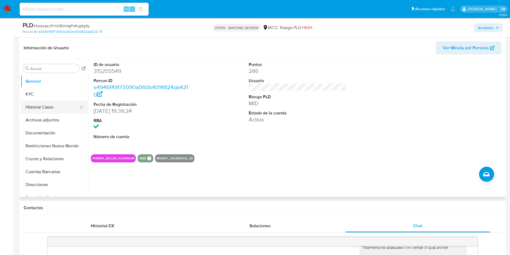
click at [47, 104] on button "Historial Casos" at bounding box center [52, 107] width 63 height 13
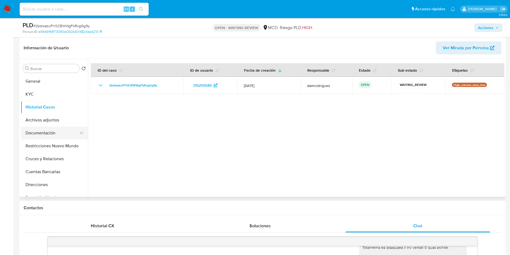
click at [45, 131] on button "Documentación" at bounding box center [52, 132] width 63 height 13
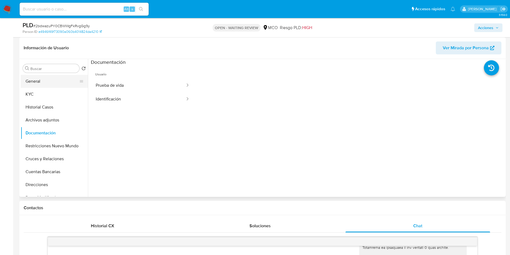
click at [33, 80] on button "General" at bounding box center [52, 81] width 63 height 13
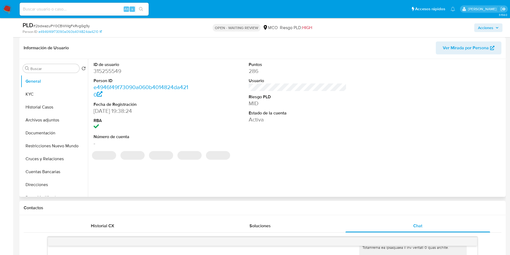
click at [105, 70] on dd "315255549" at bounding box center [143, 71] width 98 height 8
copy dd "315255549"
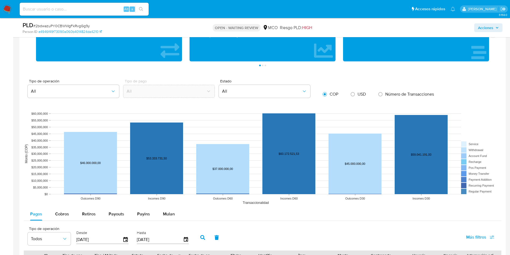
scroll to position [565, 0]
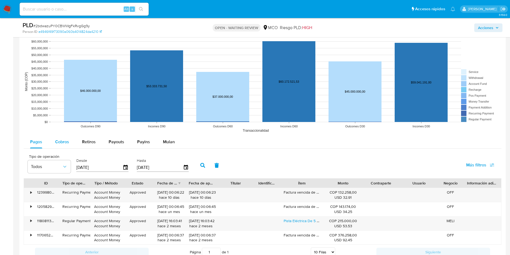
click at [58, 146] on div "Cobros" at bounding box center [62, 141] width 14 height 13
select select "10"
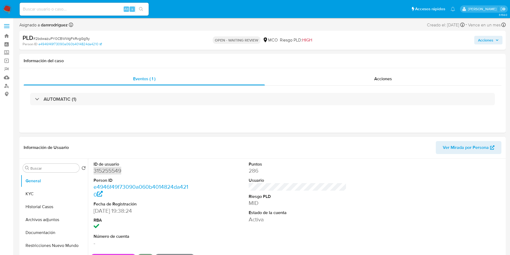
scroll to position [0, 0]
click at [41, 199] on button "KYC" at bounding box center [52, 194] width 63 height 13
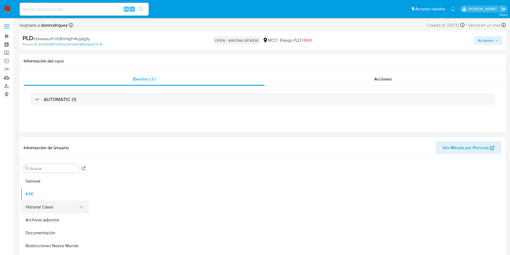
click at [38, 203] on button "Historial Casos" at bounding box center [52, 206] width 63 height 13
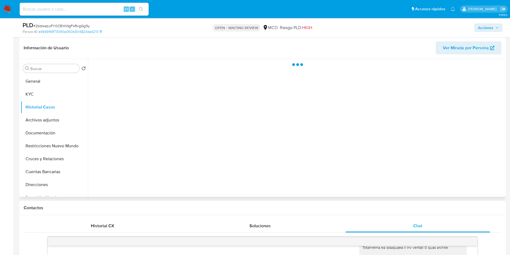
scroll to position [40, 0]
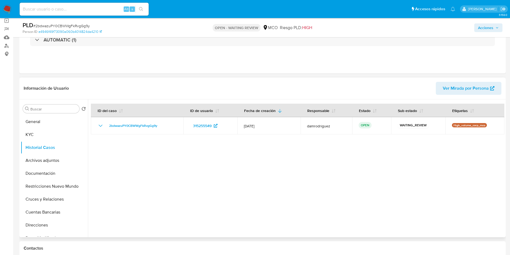
click at [167, 159] on div at bounding box center [296, 168] width 417 height 138
click at [45, 213] on button "Cuentas Bancarias" at bounding box center [52, 212] width 63 height 13
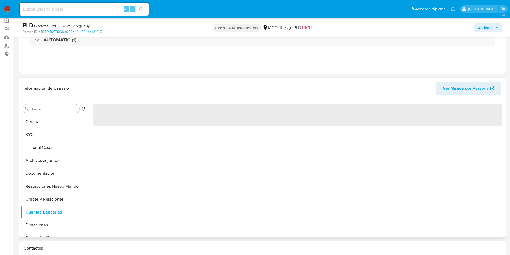
click at [138, 79] on div "Información de Usuario Ver Mirada por Persona" at bounding box center [262, 88] width 487 height 22
click at [133, 86] on header "Información de Usuario Ver Mirada por Persona" at bounding box center [263, 88] width 478 height 13
click at [132, 84] on header "Información de Usuario Ver Mirada por Persona" at bounding box center [263, 88] width 478 height 13
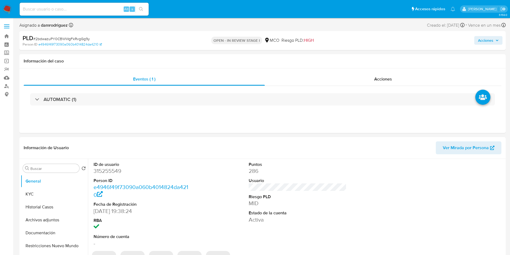
select select "10"
click at [203, 173] on div "ID de usuario 315255549 Person ID e4946f49f73090a060b4014824da4210 Fecha de Reg…" at bounding box center [298, 204] width 414 height 91
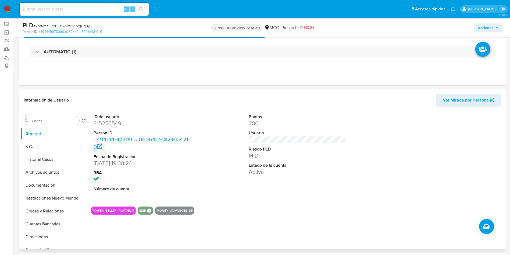
scroll to position [40, 0]
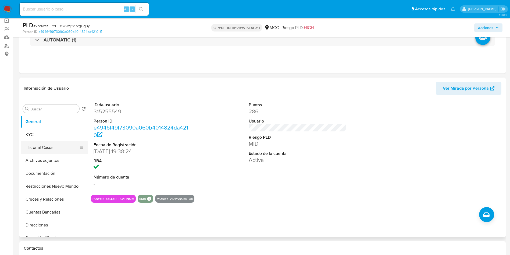
drag, startPoint x: 47, startPoint y: 161, endPoint x: 56, endPoint y: 151, distance: 12.6
click at [48, 161] on button "Archivos adjuntos" at bounding box center [54, 160] width 67 height 13
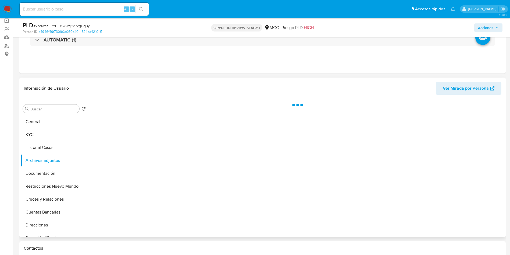
click at [170, 82] on header "Información de Usuario Ver Mirada por Persona" at bounding box center [263, 88] width 478 height 13
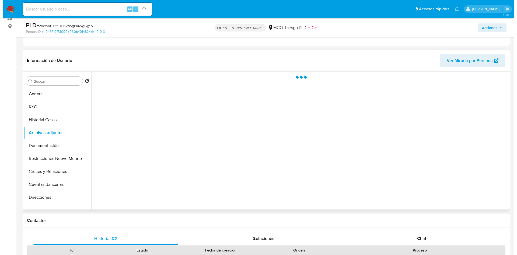
scroll to position [81, 0]
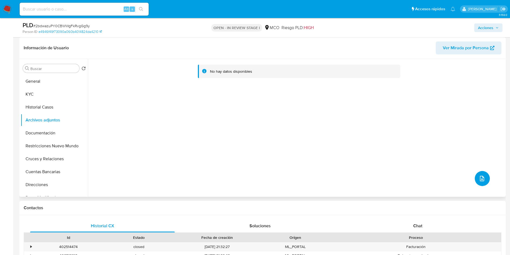
click at [480, 175] on icon "upload-file" at bounding box center [482, 178] width 6 height 6
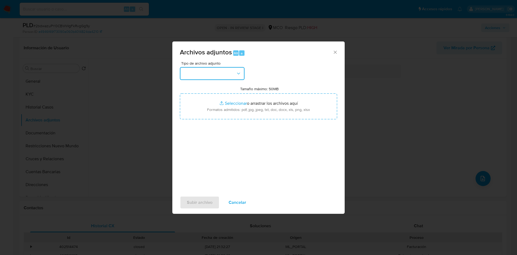
click at [218, 75] on button "button" at bounding box center [212, 73] width 65 height 13
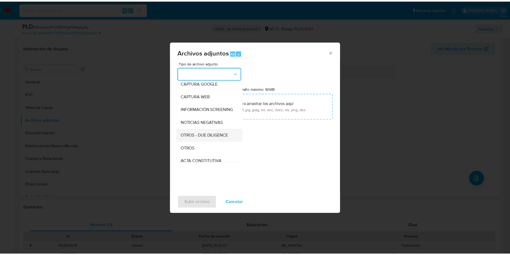
scroll to position [40, 0]
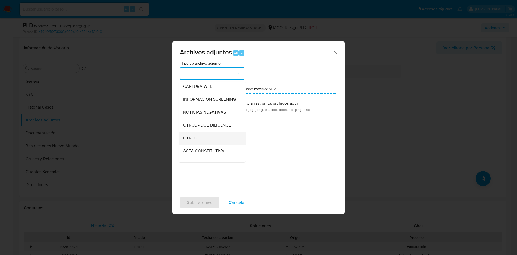
click at [195, 140] on span "OTROS" at bounding box center [190, 137] width 14 height 5
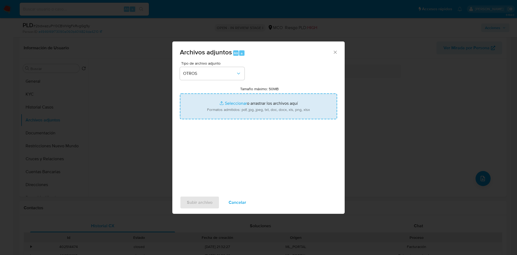
click at [214, 114] on input "Tamaño máximo: 50MB Seleccionar archivos" at bounding box center [258, 106] width 157 height 26
type input "C:\fakepath\315255549 - 12_09_2025.pdf"
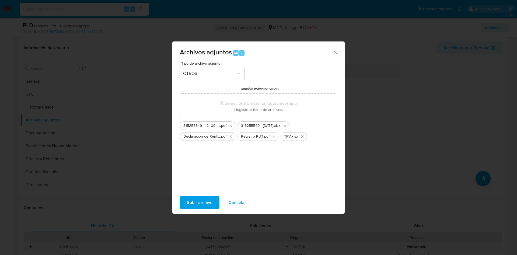
click at [276, 150] on div "Tipo de archivo adjunto OTROS Tamaño máximo: 50MB Seleccionar archivos Seleccio…" at bounding box center [258, 124] width 157 height 127
click at [193, 202] on span "Subir archivo" at bounding box center [200, 202] width 26 height 12
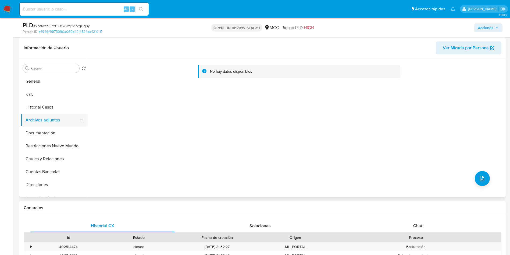
click at [45, 108] on button "Historial Casos" at bounding box center [54, 107] width 67 height 13
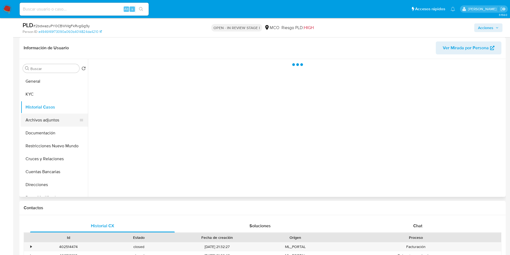
click at [47, 117] on button "Archivos adjuntos" at bounding box center [52, 120] width 63 height 13
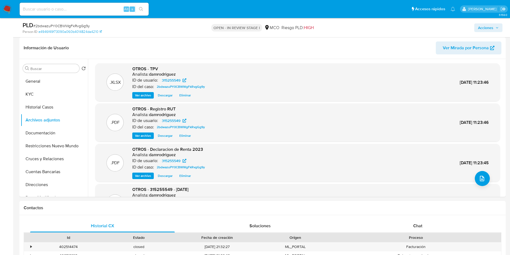
drag, startPoint x: 492, startPoint y: 26, endPoint x: 444, endPoint y: 32, distance: 47.7
click at [492, 26] on span "Acciones" at bounding box center [485, 27] width 15 height 9
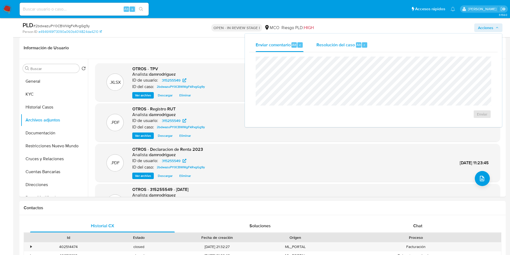
drag, startPoint x: 344, startPoint y: 45, endPoint x: 342, endPoint y: 50, distance: 5.2
click at [344, 45] on span "Resolución del caso" at bounding box center [336, 44] width 38 height 6
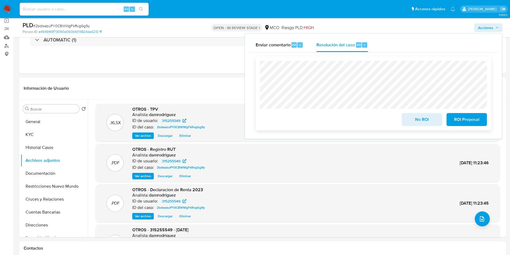
click at [415, 121] on span "No ROI" at bounding box center [422, 120] width 26 height 12
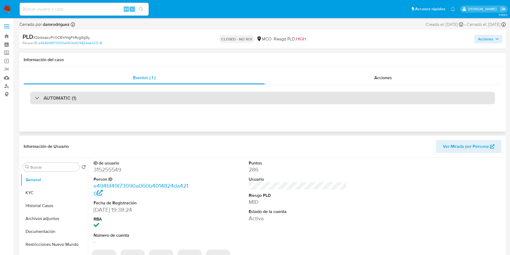
select select "10"
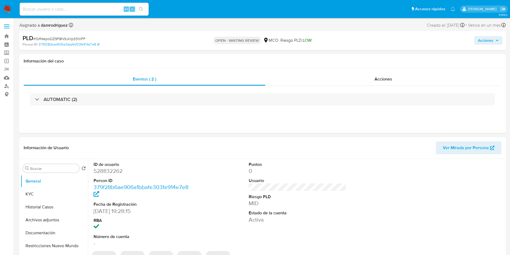
select select "10"
click at [111, 171] on dd "528832262" at bounding box center [143, 171] width 98 height 8
copy dd "528832262"
click at [108, 173] on dd "528832262" at bounding box center [143, 171] width 98 height 8
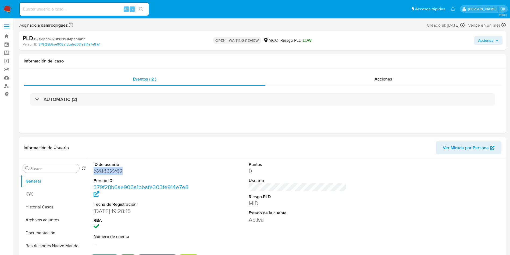
click at [108, 173] on dd "528832262" at bounding box center [143, 171] width 98 height 8
click at [104, 172] on dd "528832262" at bounding box center [143, 171] width 98 height 8
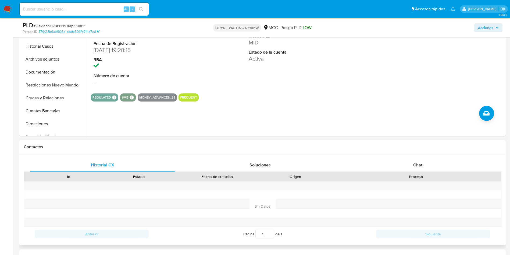
scroll to position [202, 0]
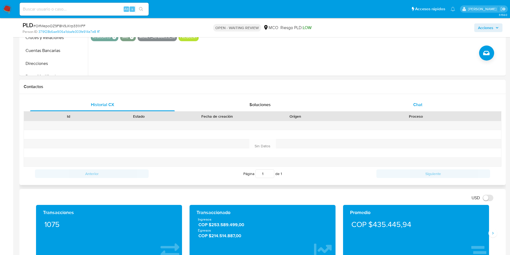
drag, startPoint x: 389, startPoint y: 111, endPoint x: 352, endPoint y: 105, distance: 37.8
click at [389, 111] on div "Chat" at bounding box center [418, 104] width 145 height 13
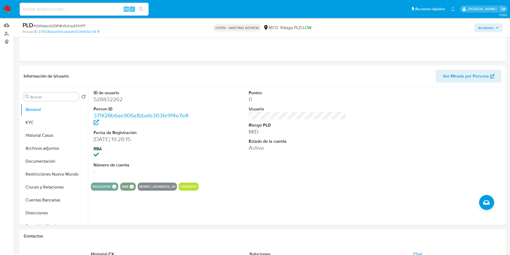
scroll to position [40, 0]
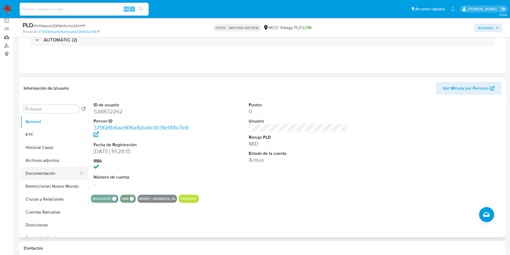
click at [51, 174] on button "Documentación" at bounding box center [52, 173] width 63 height 13
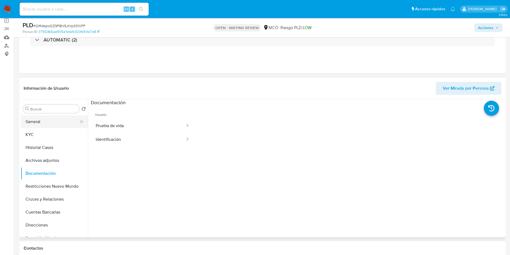
click at [51, 125] on button "General" at bounding box center [52, 121] width 63 height 13
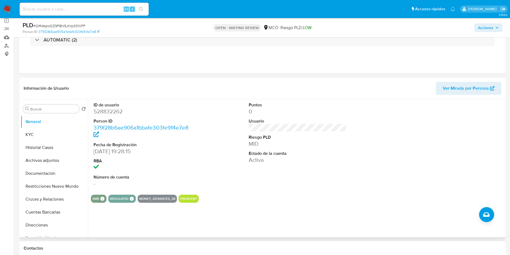
click at [105, 110] on dd "528832262" at bounding box center [143, 112] width 98 height 8
copy dd "528832262"
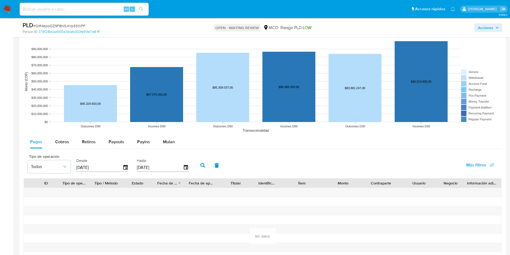
drag, startPoint x: 64, startPoint y: 145, endPoint x: 17, endPoint y: 141, distance: 46.1
click at [64, 145] on div "Cobros" at bounding box center [62, 141] width 14 height 13
select select "10"
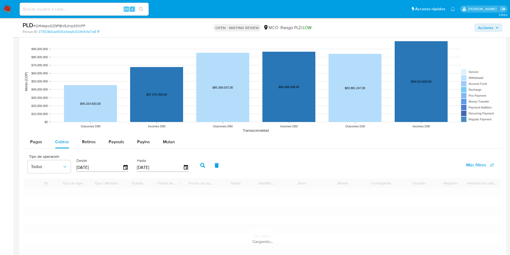
scroll to position [686, 0]
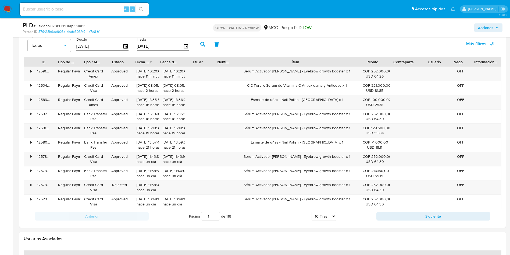
drag, startPoint x: 326, startPoint y: 60, endPoint x: 397, endPoint y: 66, distance: 71.6
click at [397, 66] on div "ID Tipo de operación Tipo / Método Estado Fecha de creación Fecha de aprobación…" at bounding box center [263, 61] width 478 height 9
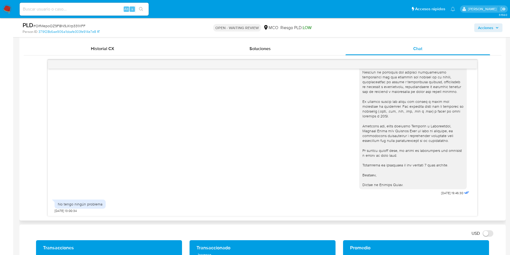
scroll to position [202, 0]
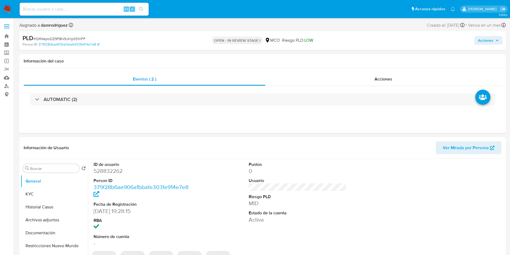
select select "10"
click at [44, 208] on button "Historial Casos" at bounding box center [52, 206] width 63 height 13
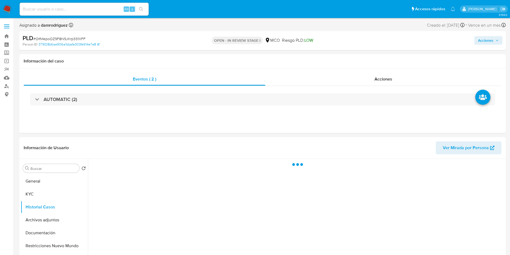
drag, startPoint x: 8, startPoint y: 201, endPoint x: 12, endPoint y: 185, distance: 16.3
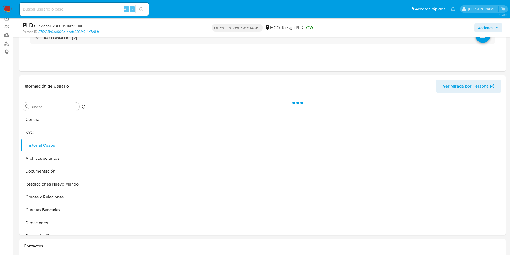
scroll to position [81, 0]
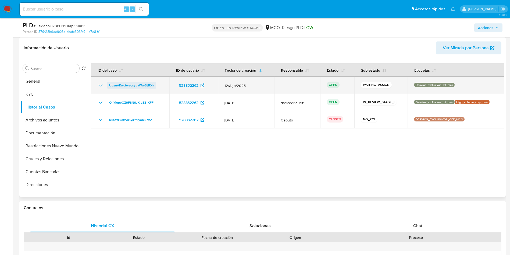
drag, startPoint x: 156, startPoint y: 86, endPoint x: 108, endPoint y: 85, distance: 47.6
click at [108, 85] on div "UoznAKwctwegsyuyWw6tjRXk" at bounding box center [130, 85] width 66 height 6
click at [100, 87] on icon "Mostrar/Ocultar" at bounding box center [100, 85] width 6 height 6
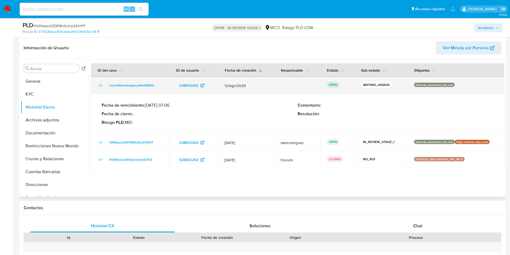
click at [100, 87] on icon "Mostrar/Ocultar" at bounding box center [100, 85] width 6 height 6
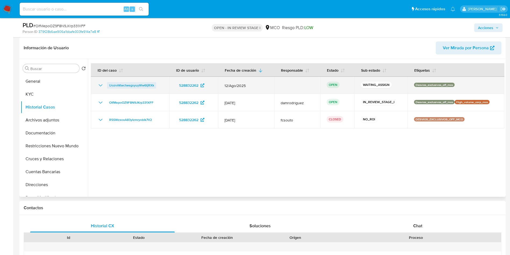
click at [124, 86] on span "UoznAKwctwegsyuyWw6tjRXk" at bounding box center [131, 85] width 45 height 6
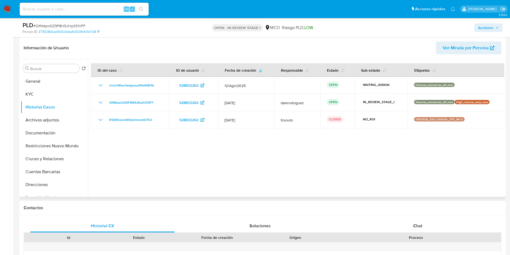
click at [369, 175] on div at bounding box center [296, 128] width 417 height 138
click at [369, 222] on div "Chat" at bounding box center [418, 225] width 145 height 13
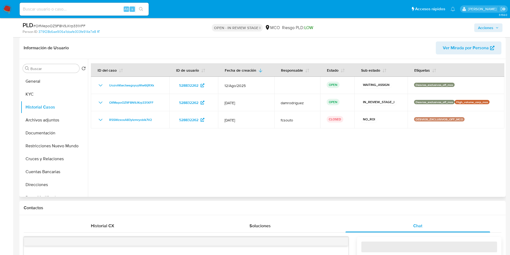
click at [310, 195] on div at bounding box center [296, 128] width 417 height 138
click at [299, 185] on div at bounding box center [296, 128] width 417 height 138
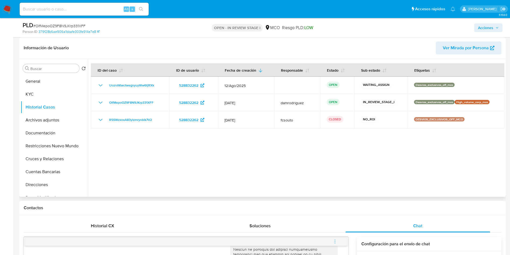
click at [188, 181] on div at bounding box center [296, 128] width 417 height 138
click at [47, 79] on button "General" at bounding box center [52, 81] width 63 height 13
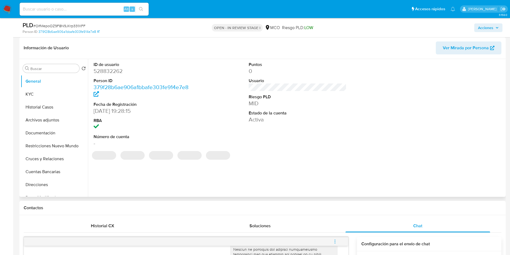
click at [108, 70] on dd "528832262" at bounding box center [143, 71] width 98 height 8
copy dd "528832262"
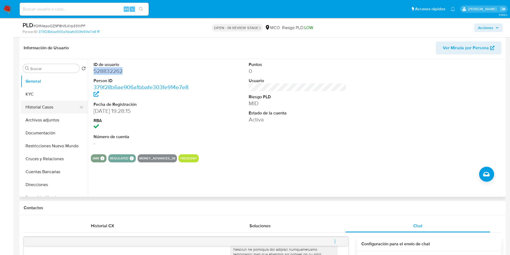
click at [55, 105] on button "Historial Casos" at bounding box center [52, 107] width 63 height 13
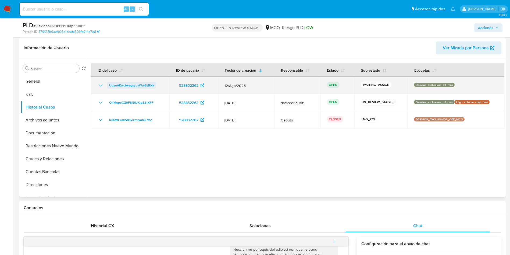
drag, startPoint x: 160, startPoint y: 86, endPoint x: 108, endPoint y: 87, distance: 52.8
click at [108, 87] on div "UoznAKwctwegsyuyWw6tjRXk" at bounding box center [130, 85] width 66 height 6
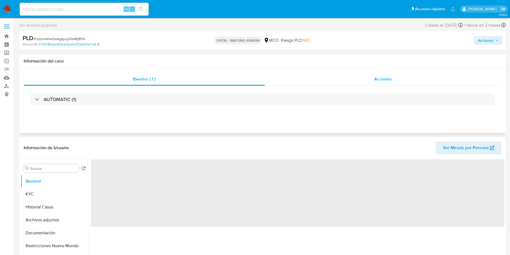
click at [347, 74] on div "Acciones" at bounding box center [383, 79] width 237 height 13
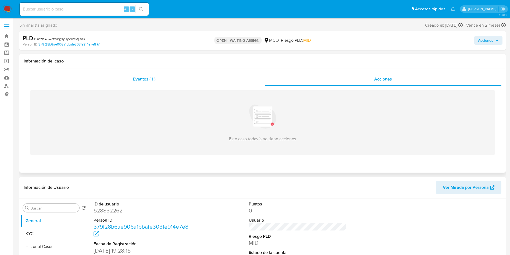
click at [179, 72] on div "Eventos ( 1 ) Acciones Este caso todavía no tiene acciones" at bounding box center [262, 120] width 487 height 104
select select "10"
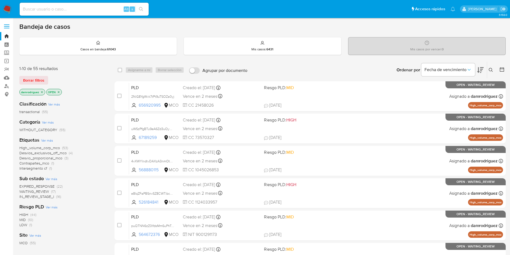
click at [493, 72] on button at bounding box center [492, 70] width 9 height 6
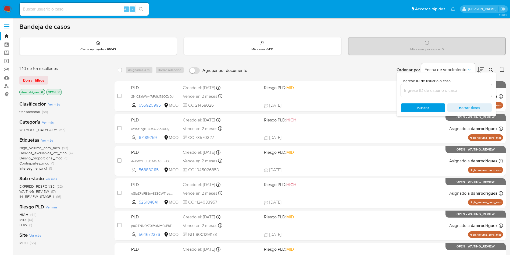
click at [457, 86] on div at bounding box center [446, 90] width 91 height 13
click at [455, 93] on input at bounding box center [446, 90] width 91 height 7
paste input "UoznAKwctwegsyuyWw6tjRXk"
type input "UoznAKwctwegsyuyWw6tjRXk"
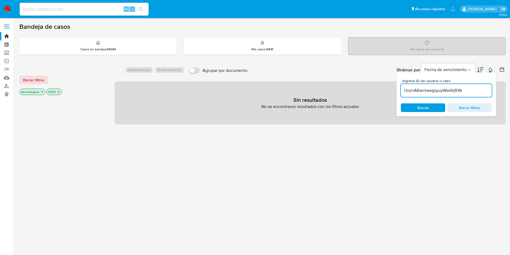
click at [43, 90] on icon "close-filter" at bounding box center [41, 91] width 3 height 3
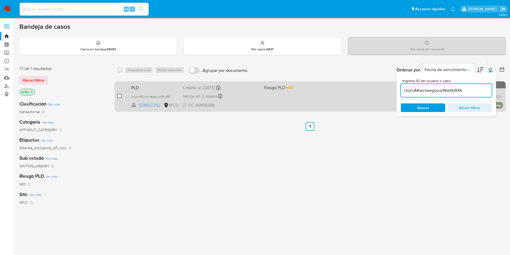
click at [117, 94] on input "checkbox" at bounding box center [119, 96] width 4 height 4
checkbox input "true"
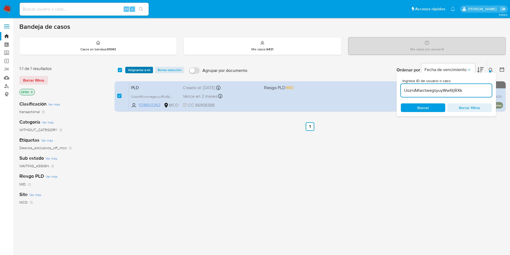
click at [133, 71] on span "Asignarme a mí" at bounding box center [139, 69] width 22 height 5
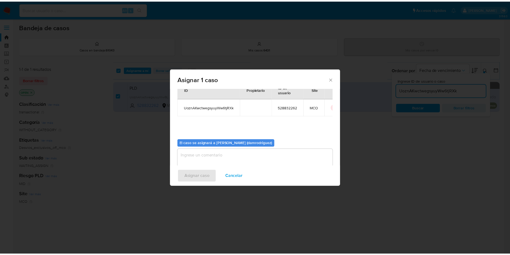
scroll to position [28, 0]
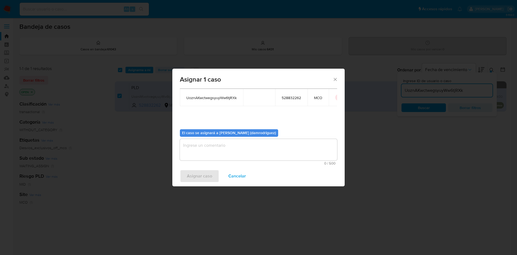
click at [211, 137] on div "El caso se asignará a [PERSON_NAME] (damrodriguez) 0 / 500 500 caracteres resta…" at bounding box center [258, 145] width 157 height 40
click at [214, 143] on textarea "assign-modal" at bounding box center [258, 150] width 157 height 22
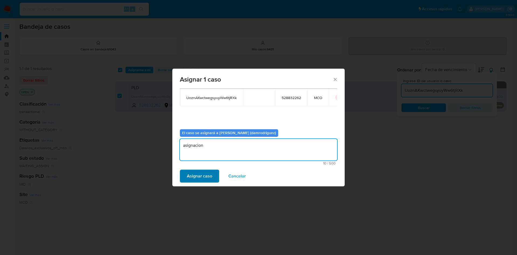
type textarea "asignacion"
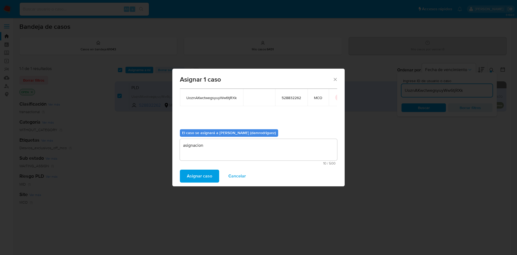
click at [194, 179] on span "Asignar caso" at bounding box center [199, 176] width 25 height 12
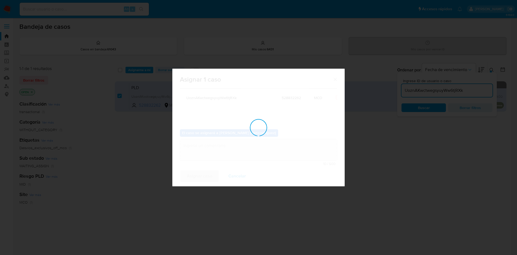
checkbox input "false"
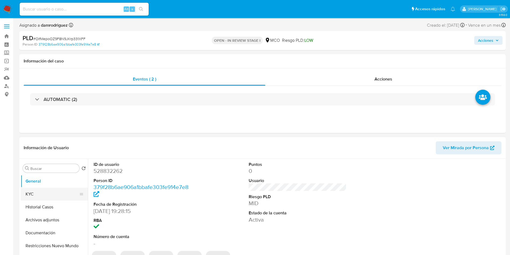
select select "10"
click at [36, 205] on button "Historial Casos" at bounding box center [52, 206] width 63 height 13
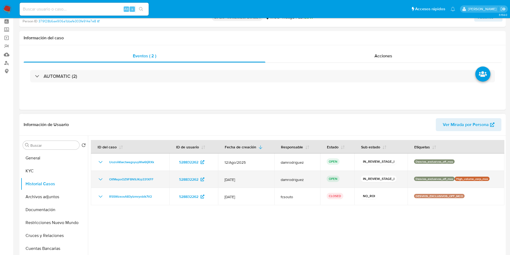
scroll to position [40, 0]
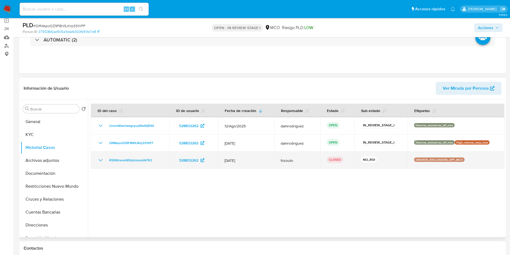
click at [101, 161] on icon "Mostrar/Ocultar" at bounding box center [100, 160] width 6 height 6
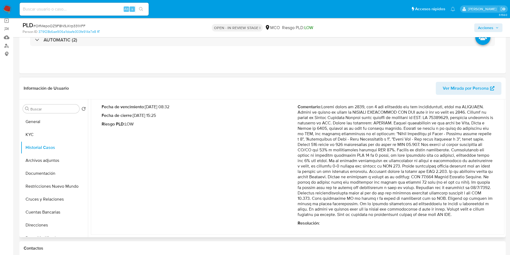
scroll to position [81, 0]
drag, startPoint x: 365, startPoint y: 151, endPoint x: 473, endPoint y: 184, distance: 112.6
click at [473, 184] on p "Comentario :" at bounding box center [396, 160] width 196 height 113
drag, startPoint x: 322, startPoint y: 192, endPoint x: 462, endPoint y: 200, distance: 139.9
click at [459, 201] on p "Comentario :" at bounding box center [396, 160] width 196 height 113
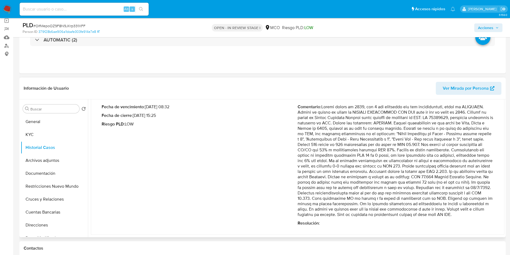
drag, startPoint x: 308, startPoint y: 206, endPoint x: 368, endPoint y: 206, distance: 60.3
click at [368, 206] on p "Comentario :" at bounding box center [396, 160] width 196 height 113
drag, startPoint x: 355, startPoint y: 144, endPoint x: 464, endPoint y: 184, distance: 115.1
click at [470, 184] on p "Comentario :" at bounding box center [396, 160] width 196 height 113
click at [331, 193] on p "Comentario :" at bounding box center [396, 160] width 196 height 113
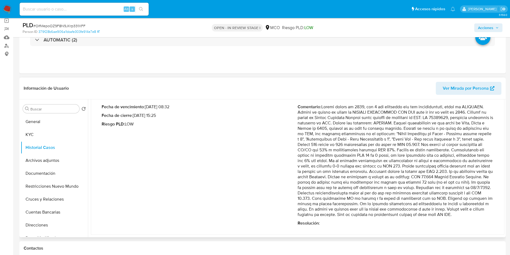
scroll to position [83, 0]
drag, startPoint x: 374, startPoint y: 180, endPoint x: 477, endPoint y: 212, distance: 107.8
click at [477, 212] on p "Comentario :" at bounding box center [396, 160] width 196 height 113
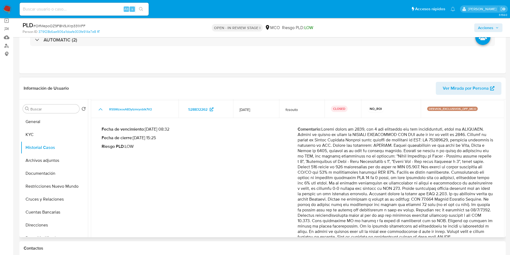
scroll to position [43, 0]
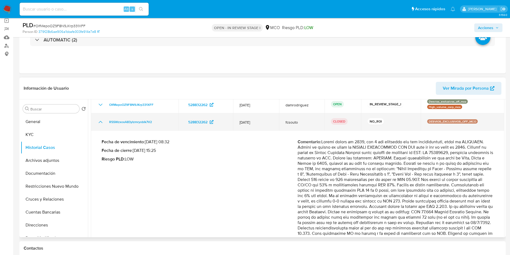
click at [101, 121] on icon "Mostrar/Ocultar" at bounding box center [100, 122] width 6 height 6
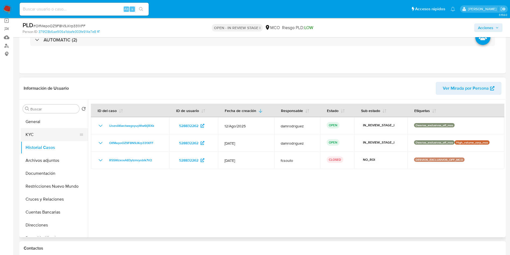
click at [34, 135] on button "KYC" at bounding box center [52, 134] width 63 height 13
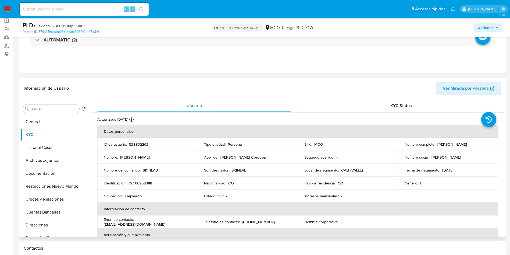
click at [153, 171] on p "SKINLAB" at bounding box center [150, 170] width 15 height 5
copy p "SKINLAB"
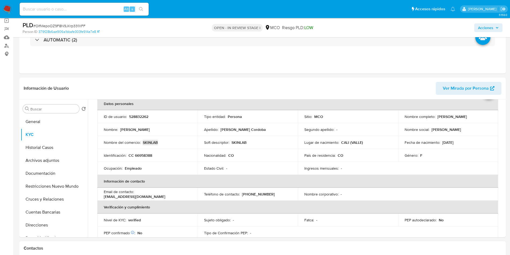
scroll to position [40, 0]
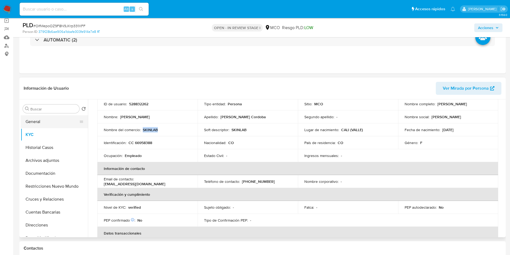
click at [38, 120] on button "General" at bounding box center [52, 121] width 63 height 13
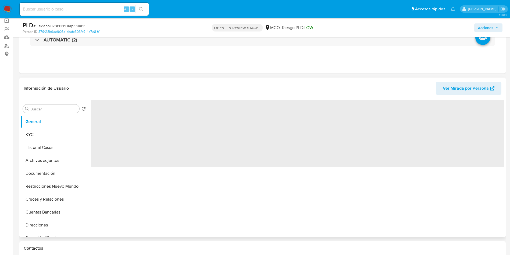
click at [145, 92] on header "Información de Usuario Ver Mirada por Persona" at bounding box center [263, 88] width 478 height 13
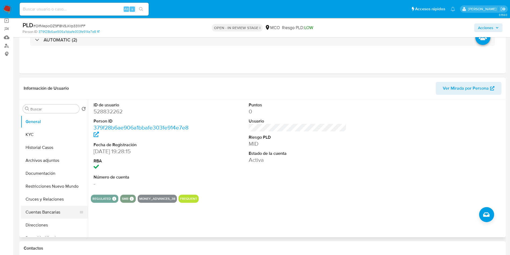
click at [44, 210] on button "Cuentas Bancarias" at bounding box center [52, 212] width 63 height 13
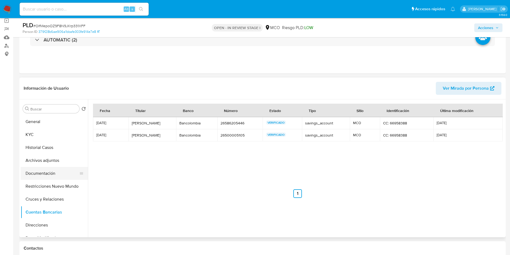
click at [39, 176] on button "Documentación" at bounding box center [52, 173] width 63 height 13
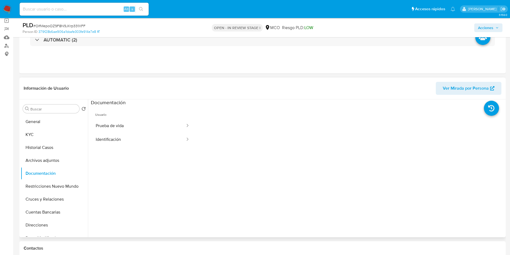
click at [132, 86] on header "Información de Usuario Ver Mirada por Persona" at bounding box center [263, 88] width 478 height 13
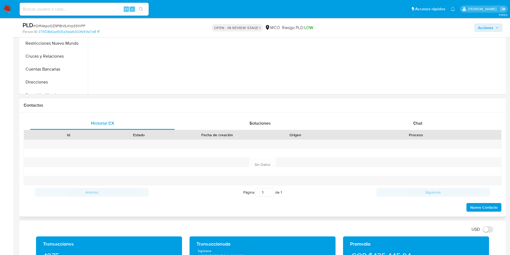
scroll to position [242, 0]
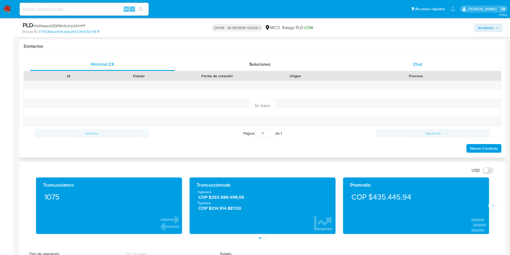
click at [402, 70] on div "Chat" at bounding box center [418, 64] width 145 height 13
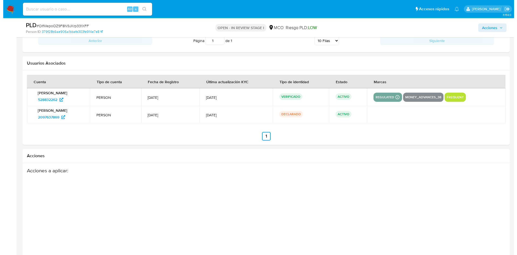
scroll to position [918, 0]
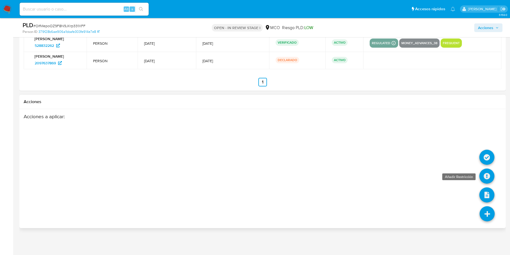
click at [490, 172] on icon at bounding box center [487, 175] width 15 height 15
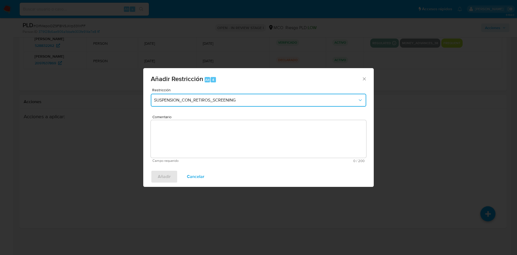
click at [206, 95] on button "SUSPENSION_CON_RETIROS_SCREENING" at bounding box center [258, 100] width 215 height 13
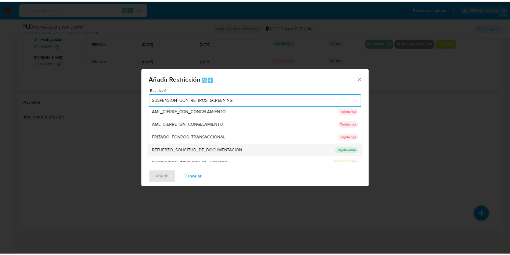
scroll to position [40, 0]
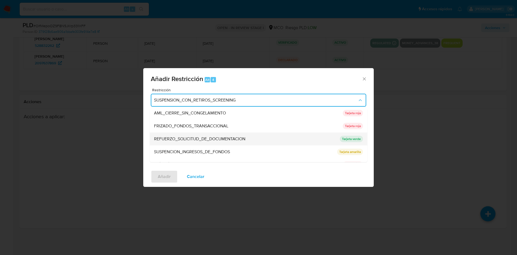
click at [311, 138] on div "REFUERZO_SOLICITUD_DE_DOCUMENTACION" at bounding box center [245, 138] width 182 height 13
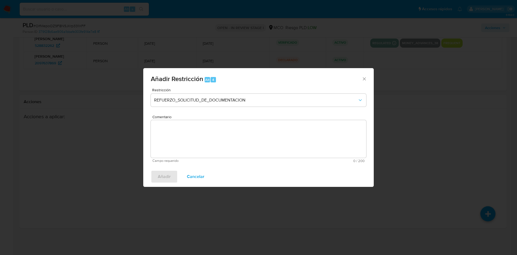
click at [206, 148] on textarea "Comentario" at bounding box center [258, 139] width 215 height 38
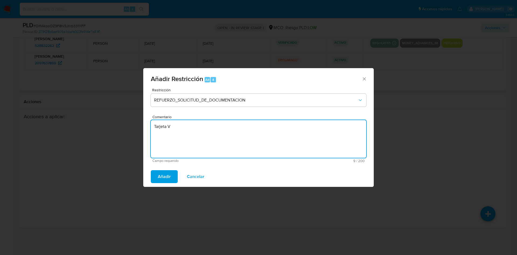
click at [220, 135] on textarea "Tarjeta V" at bounding box center [258, 139] width 215 height 38
click at [181, 128] on textarea "Tarjeta Verde AML" at bounding box center [258, 139] width 215 height 38
click at [223, 141] on textarea "Tarjeta Verde - AML" at bounding box center [258, 139] width 215 height 38
type textarea "Tarjeta Verde - AML"
click at [158, 175] on span "Añadir" at bounding box center [164, 177] width 13 height 12
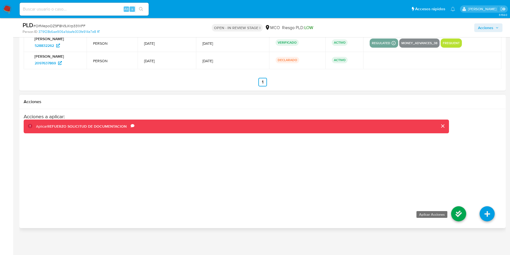
click at [459, 216] on icon at bounding box center [459, 213] width 15 height 15
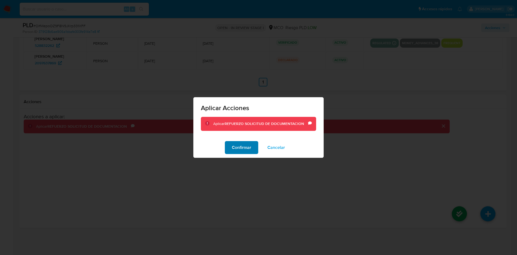
click at [239, 145] on span "Confirmar" at bounding box center [241, 148] width 19 height 12
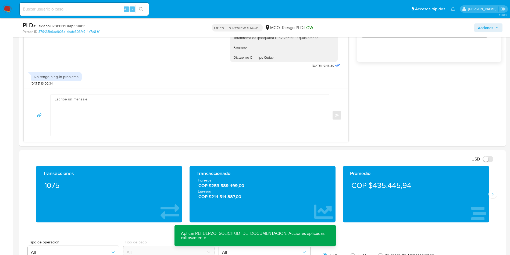
scroll to position [232, 0]
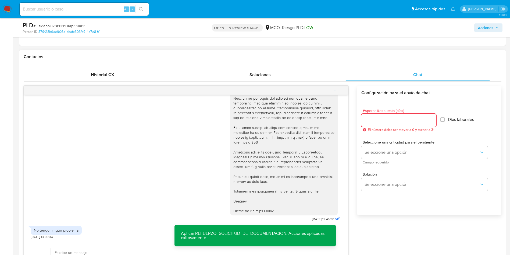
click at [410, 124] on input "Esperar Respuesta (días)" at bounding box center [399, 120] width 75 height 7
type input "3"
click at [447, 119] on label "Días laborales" at bounding box center [455, 119] width 34 height 5
click at [438, 117] on input "Días laborales" at bounding box center [440, 119] width 4 height 4
checkbox input "true"
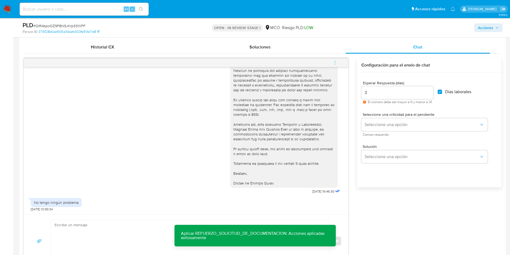
scroll to position [272, 0]
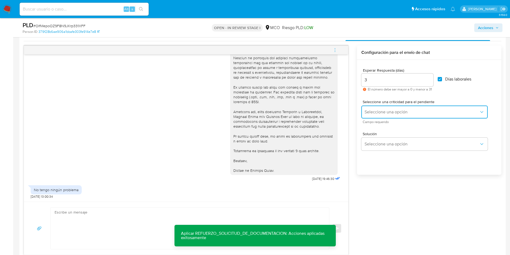
click at [385, 111] on span "Seleccione una opción" at bounding box center [422, 111] width 115 height 5
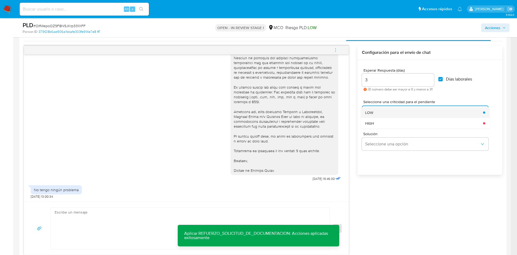
click at [382, 114] on div "LOW" at bounding box center [422, 112] width 115 height 11
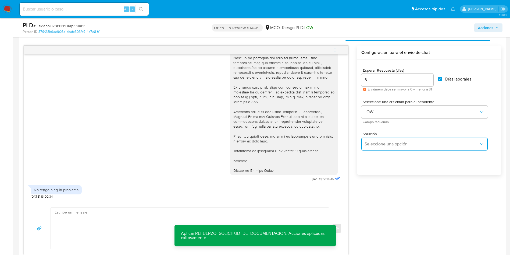
click at [395, 150] on button "Seleccione una opción" at bounding box center [425, 143] width 126 height 13
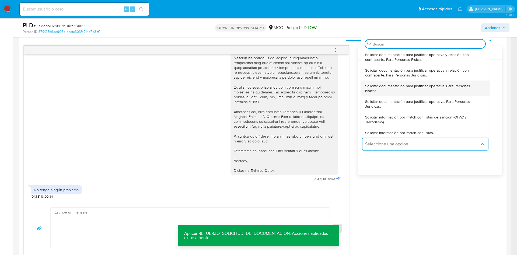
click at [407, 87] on span "Solicitar documentación para justificar operativa. Para Personas Físicas." at bounding box center [423, 88] width 117 height 10
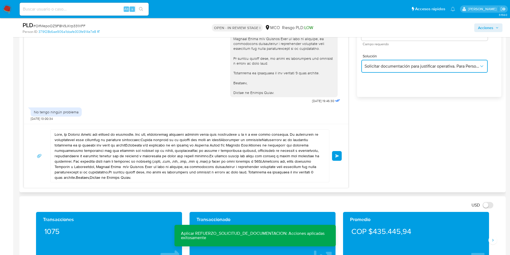
scroll to position [353, 0]
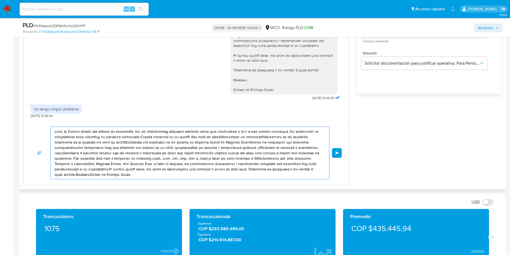
drag, startPoint x: 143, startPoint y: 174, endPoint x: 65, endPoint y: 133, distance: 88.3
click at [65, 133] on textarea at bounding box center [189, 153] width 268 height 52
paste textarea "Te consultamos si tuviste oportunidad [PERSON_NAME] el requerimiento de informa…"
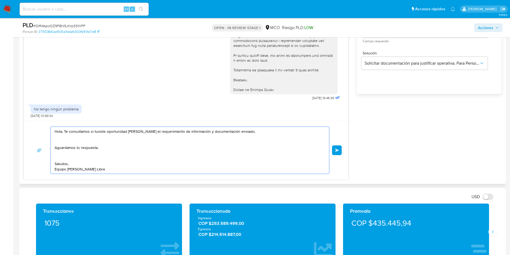
click at [82, 156] on textarea "Hola, Te consultamos si tuviste oportunidad [PERSON_NAME] el requerimiento de i…" at bounding box center [189, 150] width 268 height 47
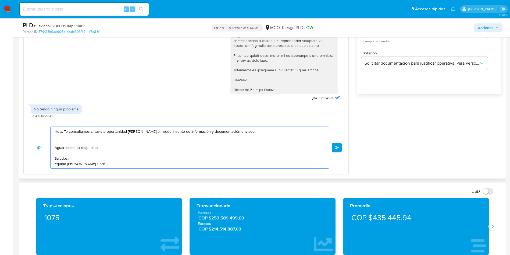
click at [76, 139] on textarea "Hola, Te consultamos si tuviste oportunidad [PERSON_NAME] el requerimiento de i…" at bounding box center [189, 147] width 268 height 41
click at [87, 140] on textarea "Hola, Te consultamos si tuviste oportunidad [PERSON_NAME] el requerimiento de i…" at bounding box center [189, 147] width 268 height 41
click at [88, 137] on textarea "Hola, Te consultamos si tuviste oportunidad [PERSON_NAME] el requerimiento de i…" at bounding box center [189, 147] width 268 height 41
click at [125, 139] on textarea "Hola, Te consultamos si tuviste oportunidad [PERSON_NAME] el requerimiento de i…" at bounding box center [189, 147] width 268 height 41
click at [140, 152] on textarea "Hola, Te consultamos si tuviste oportunidad [PERSON_NAME] el requerimiento de i…" at bounding box center [189, 147] width 268 height 41
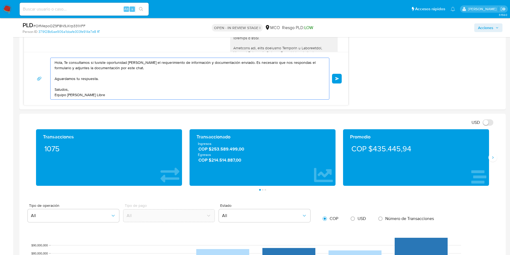
scroll to position [393, 0]
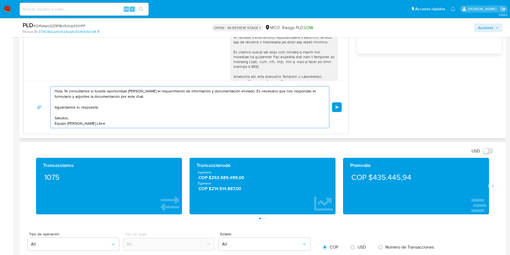
click at [65, 90] on textarea "Hola, Te consultamos si tuviste oportunidad [PERSON_NAME] el requerimiento de i…" at bounding box center [189, 106] width 268 height 41
click at [64, 91] on textarea "Hola, Te consultamos si tuviste oportunidad [PERSON_NAME] el requerimiento de i…" at bounding box center [189, 106] width 268 height 41
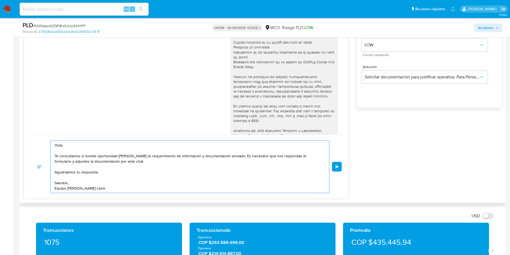
scroll to position [353, 0]
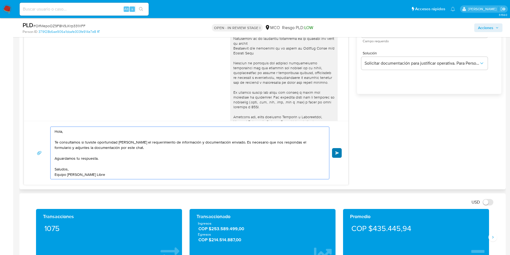
type textarea "Hola, Te consultamos si tuviste oportunidad [PERSON_NAME] el requerimiento de i…"
click at [338, 153] on span "Enviar" at bounding box center [338, 152] width 4 height 3
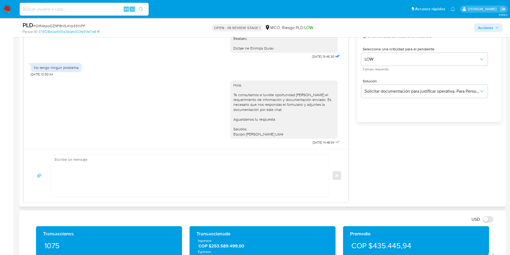
scroll to position [312, 0]
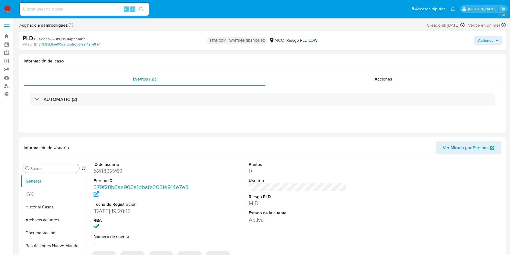
select select "10"
click at [199, 147] on header "Información de Usuario Ver Mirada por Persona" at bounding box center [263, 147] width 478 height 13
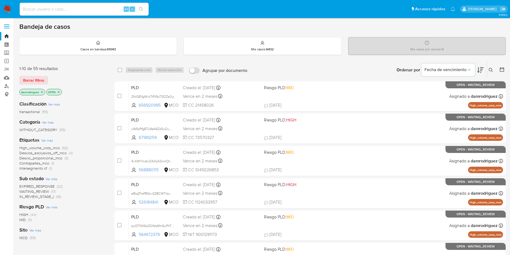
click at [504, 70] on icon at bounding box center [502, 69] width 5 height 5
click at [503, 69] on icon at bounding box center [502, 69] width 5 height 5
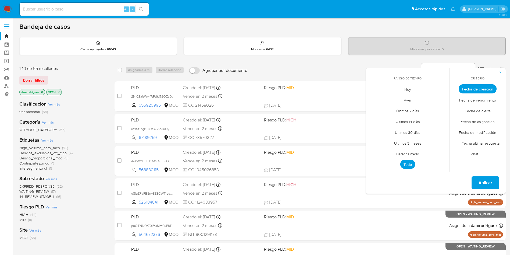
click at [415, 153] on span "Personalizado" at bounding box center [408, 153] width 34 height 11
click at [375, 99] on icon "Mes anterior" at bounding box center [374, 99] width 6 height 6
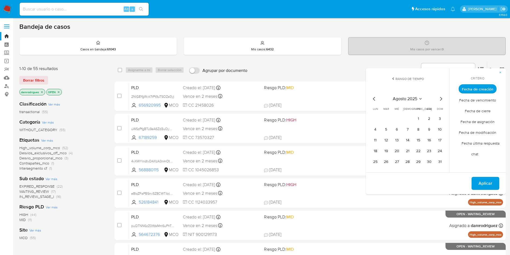
click at [375, 99] on icon "Mes anterior" at bounding box center [374, 99] width 6 height 6
click at [442, 99] on icon "Mes siguiente" at bounding box center [441, 99] width 2 height 4
click at [407, 129] on button "10" at bounding box center [408, 129] width 9 height 9
click at [392, 140] on tr "14 15 16 17 18 19 20" at bounding box center [407, 140] width 73 height 9
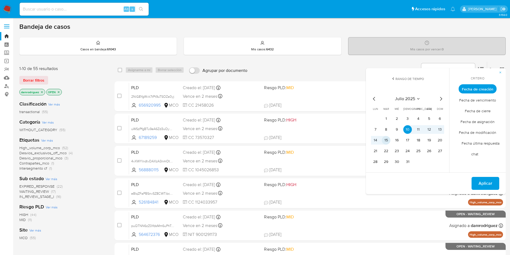
click at [386, 140] on button "15" at bounding box center [386, 140] width 9 height 9
click at [493, 184] on button "Aplicar" at bounding box center [486, 183] width 28 height 13
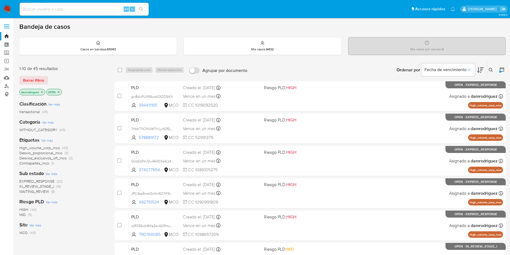
click at [34, 191] on span "WAITING_REVIEW" at bounding box center [34, 191] width 30 height 5
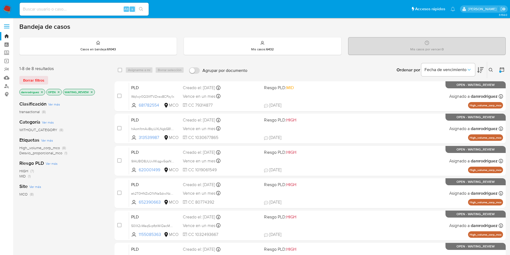
click at [85, 75] on div "1-8 de 8 resultados Borrar filtros damrodriguez OPEN WAITING_REVIEW" at bounding box center [62, 81] width 86 height 31
click at [8, 6] on img at bounding box center [7, 9] width 9 height 9
